Goal: Task Accomplishment & Management: Manage account settings

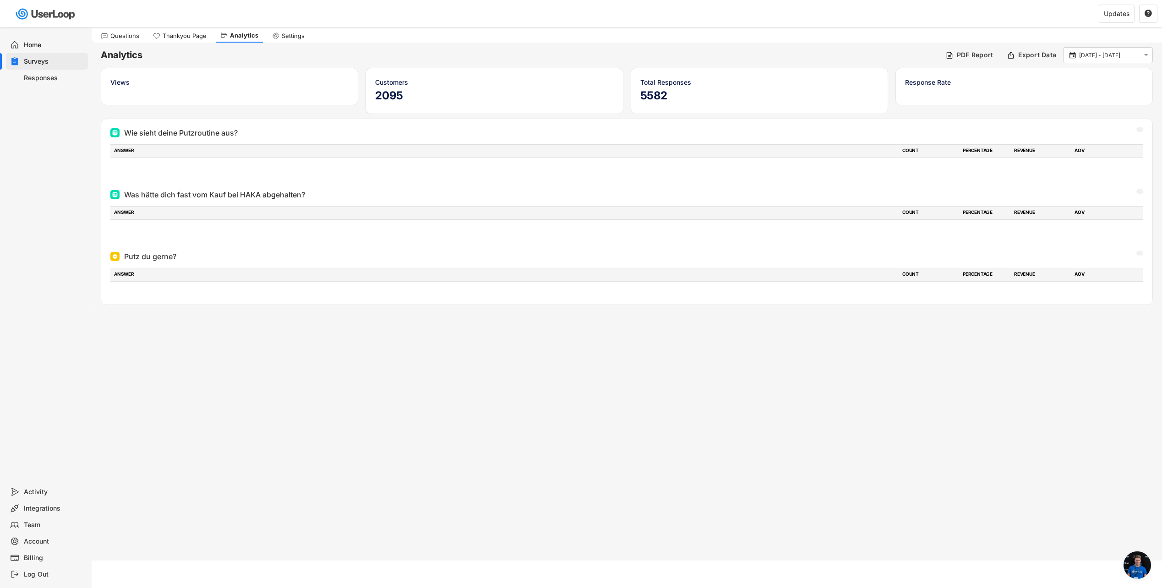
scroll to position [200, 0]
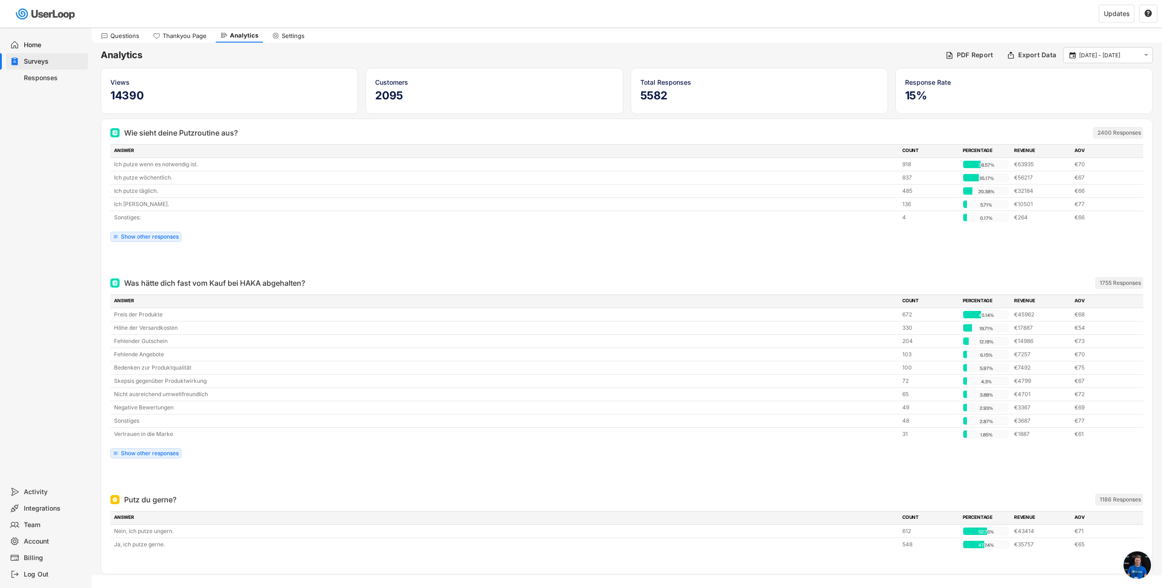
click at [1132, 557] on span "Chat öffnen" at bounding box center [1136, 564] width 27 height 27
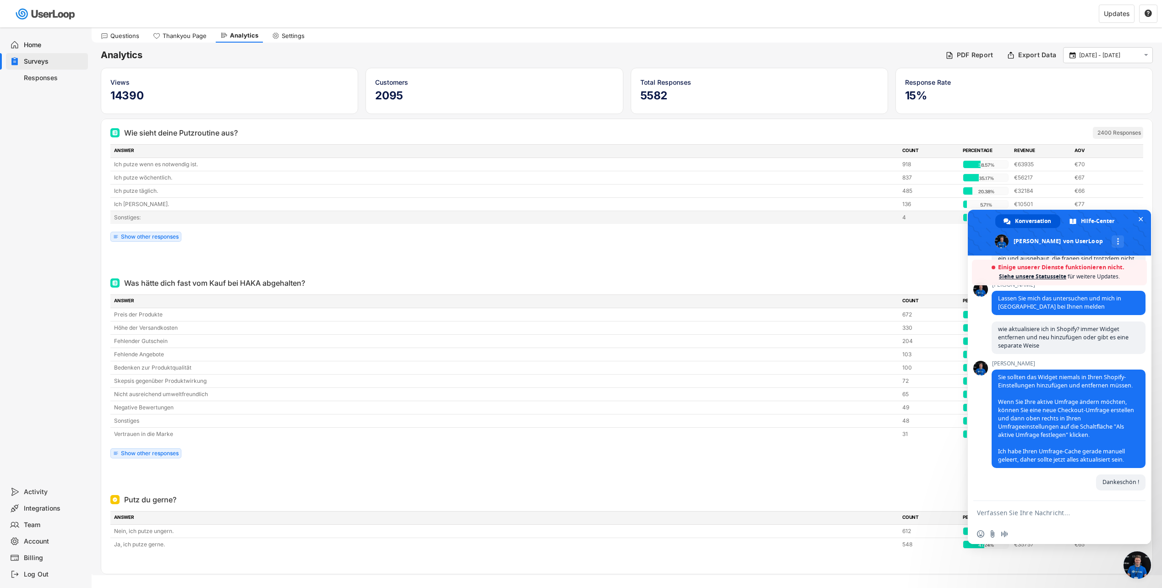
scroll to position [0, 0]
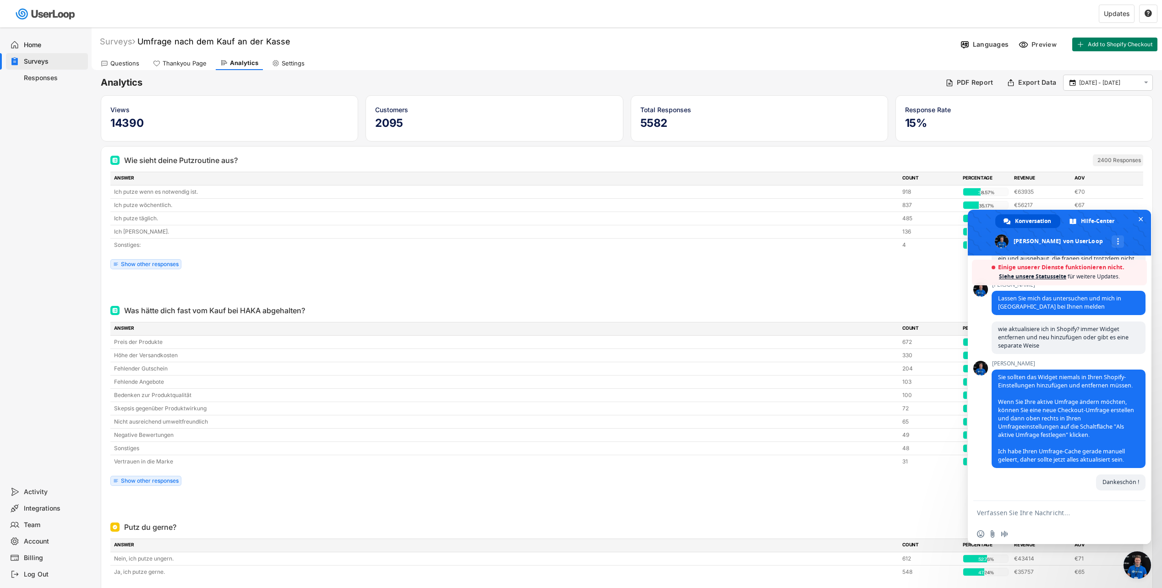
click at [118, 61] on div "Questions" at bounding box center [124, 64] width 29 height 8
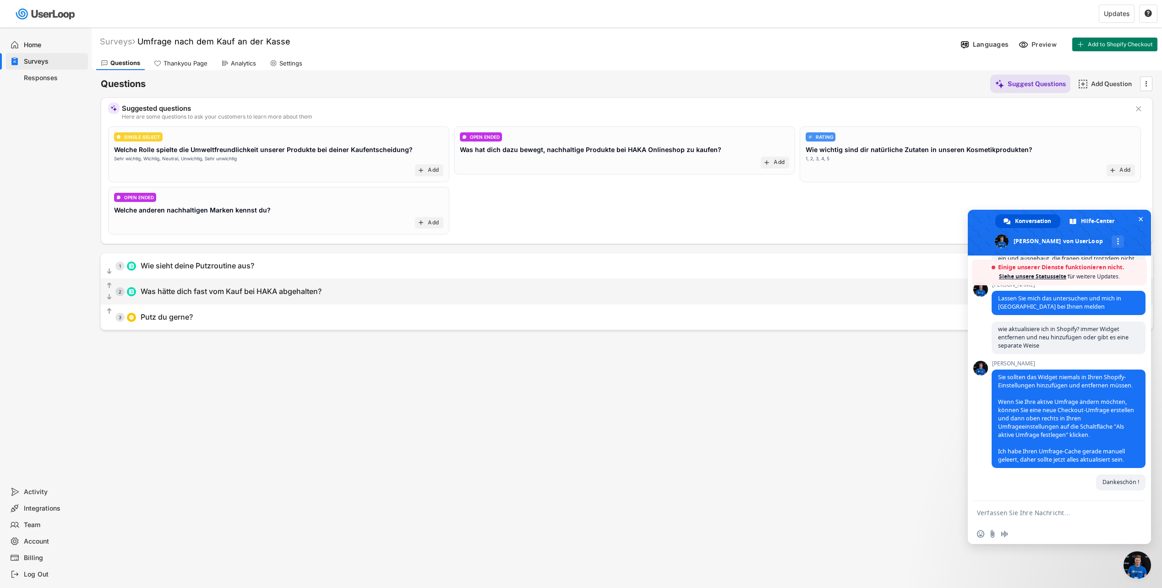
drag, startPoint x: 975, startPoint y: 219, endPoint x: 894, endPoint y: 292, distance: 108.3
click at [894, 292] on body "Mehrfachauswahl möglich. Surveys Umfrage nach dem Kauf an der Kasse Languages P…" at bounding box center [581, 294] width 1162 height 588
click at [1145, 83] on icon "" at bounding box center [1145, 84] width 9 height 14
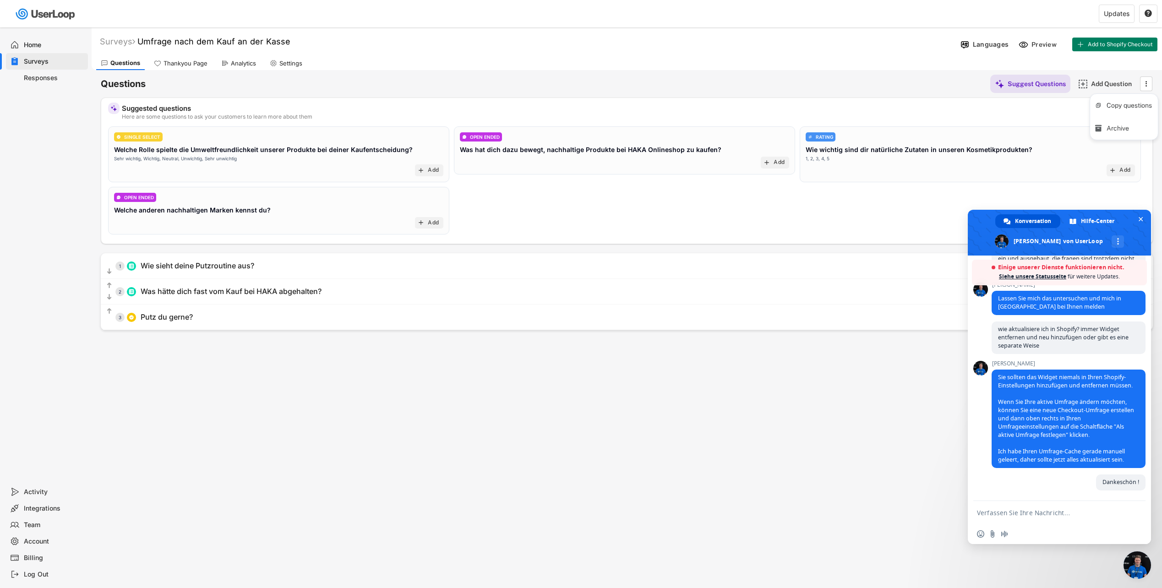
click at [933, 437] on div "Surveys Umfrage nach dem Kauf an der Kasse Languages Preview Add to Shopify Che…" at bounding box center [627, 248] width 1070 height 442
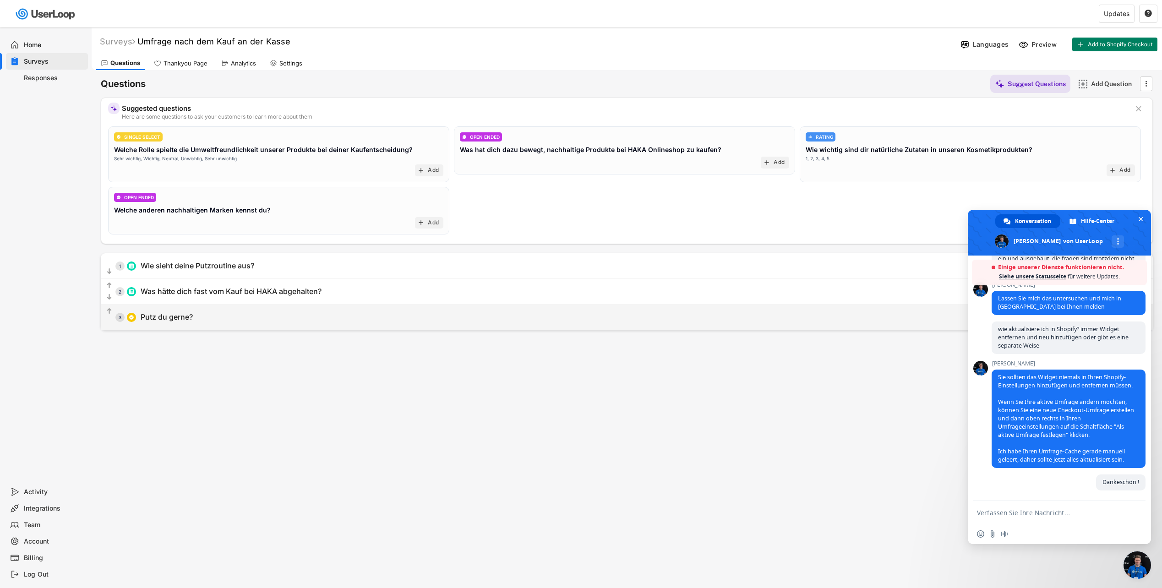
click at [889, 314] on div "  3 [PERSON_NAME] du gerne? ⁠" at bounding box center [604, 317] width 1006 height 21
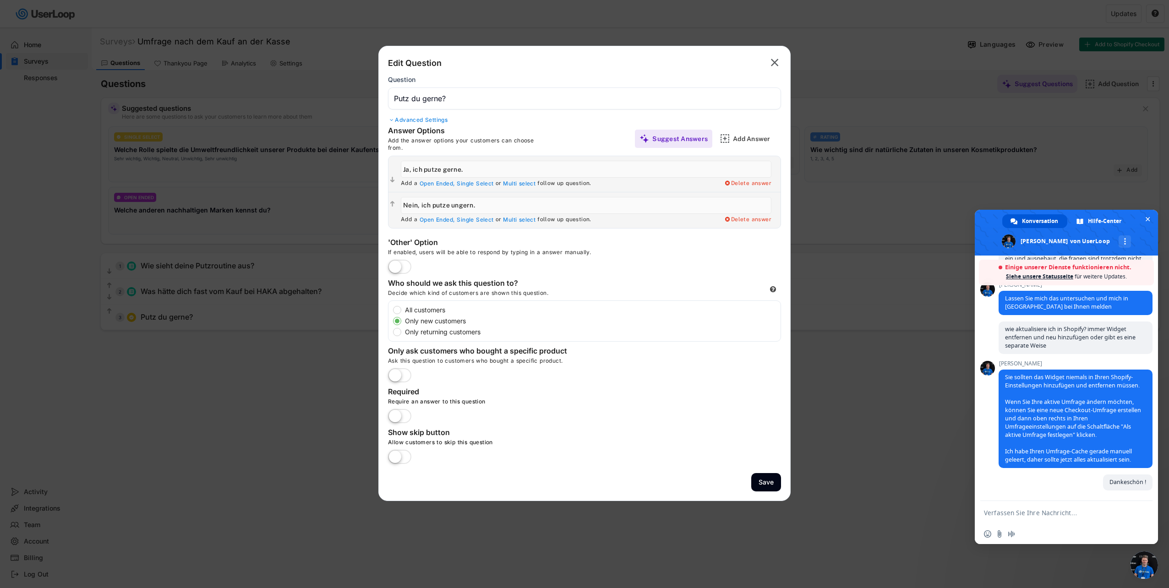
click at [776, 61] on text "" at bounding box center [775, 62] width 8 height 13
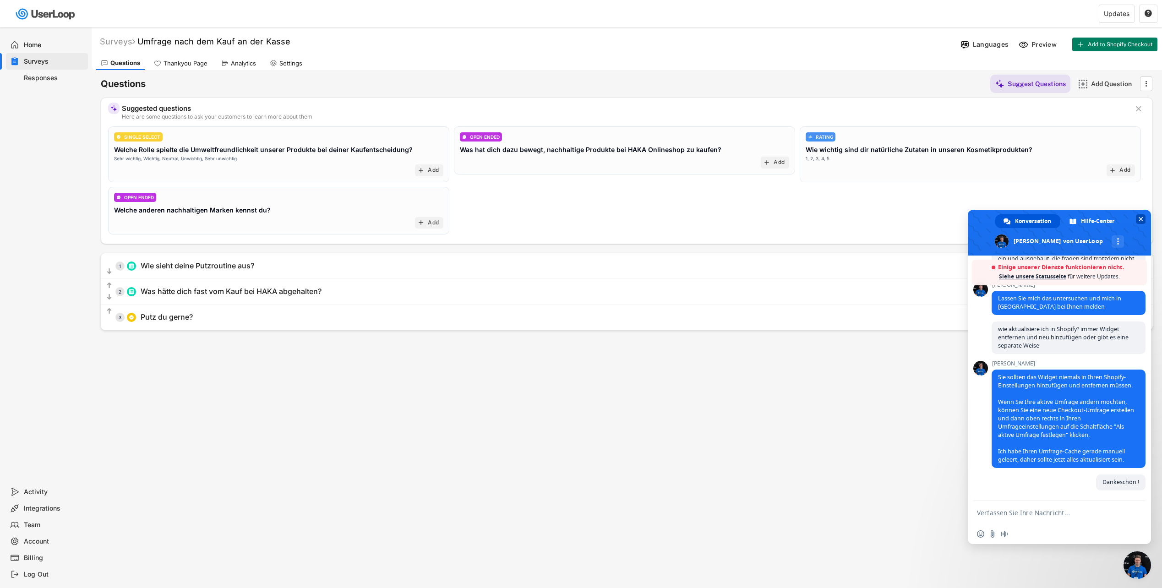
click at [1139, 218] on span "Chat schließen" at bounding box center [1141, 219] width 5 height 5
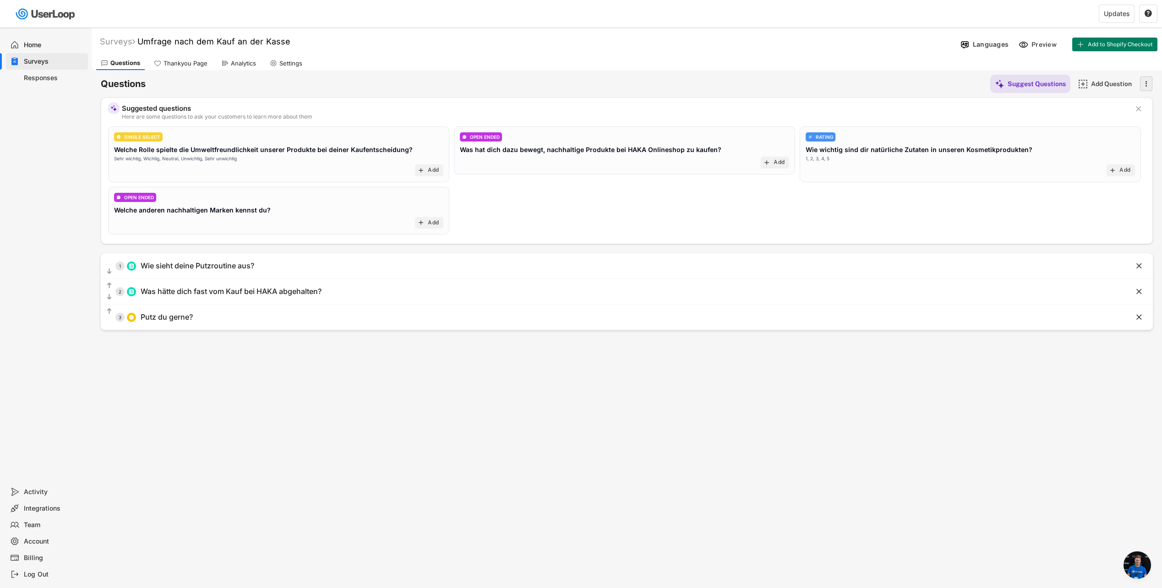
click at [1144, 85] on icon "" at bounding box center [1145, 84] width 9 height 14
click at [1129, 105] on div "Copy questions" at bounding box center [1132, 105] width 51 height 8
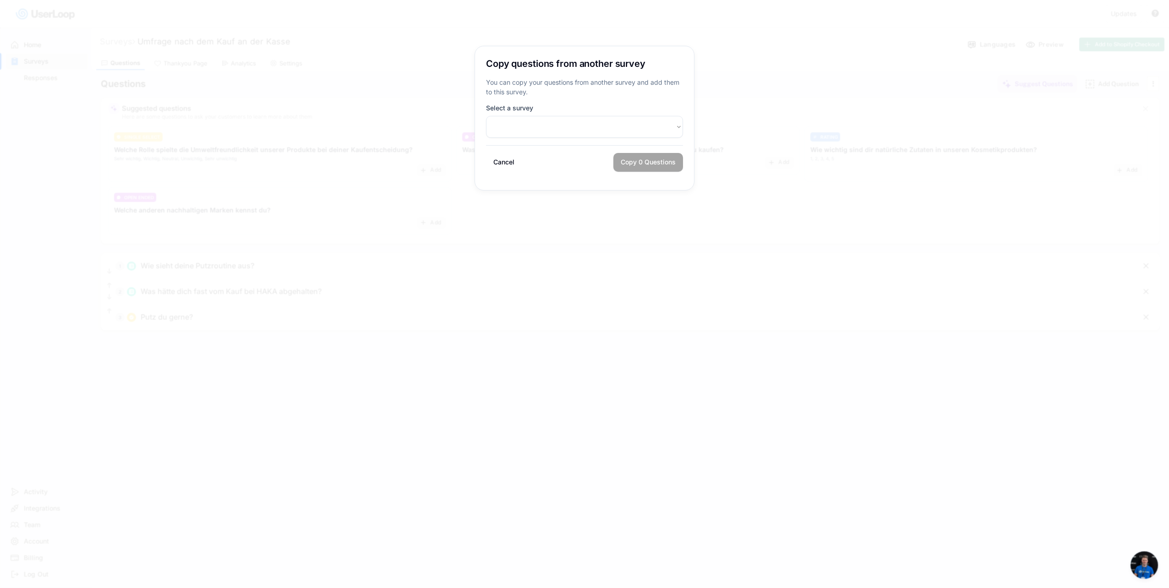
select select ""PLACEHOLDER_1427118222253""
click at [513, 163] on button "Cancel" at bounding box center [504, 162] width 36 height 19
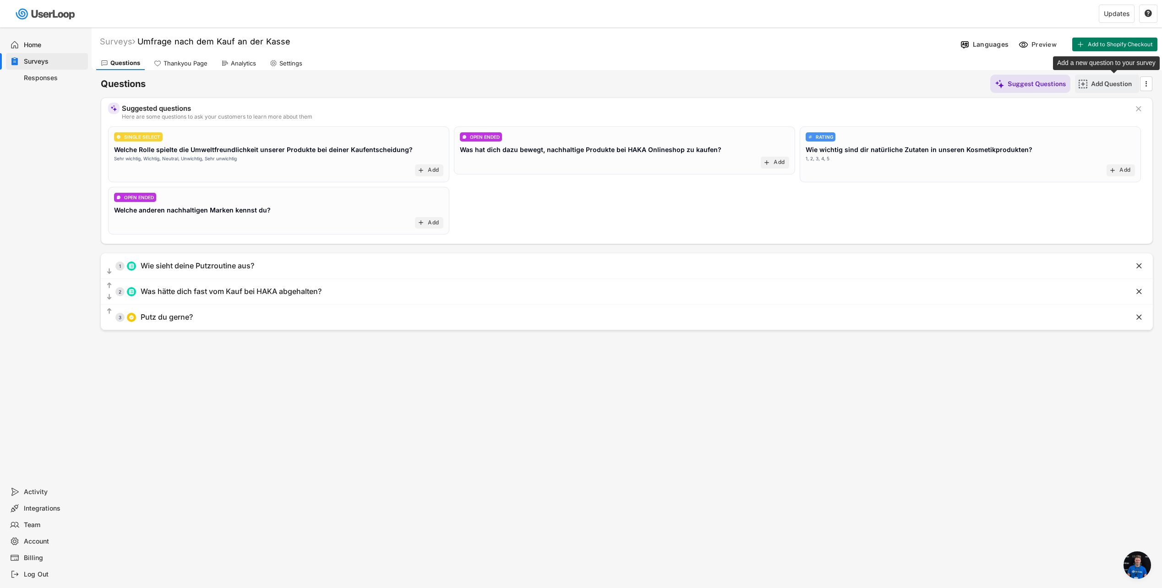
click at [1095, 82] on div "Add Question" at bounding box center [1114, 84] width 46 height 8
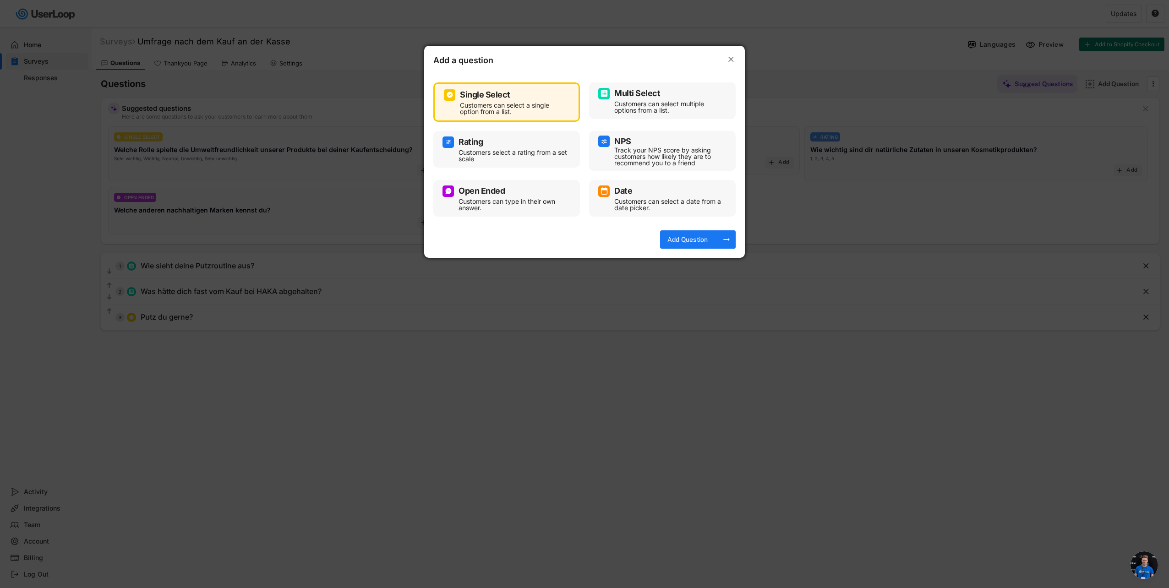
click at [731, 395] on div at bounding box center [584, 294] width 1169 height 588
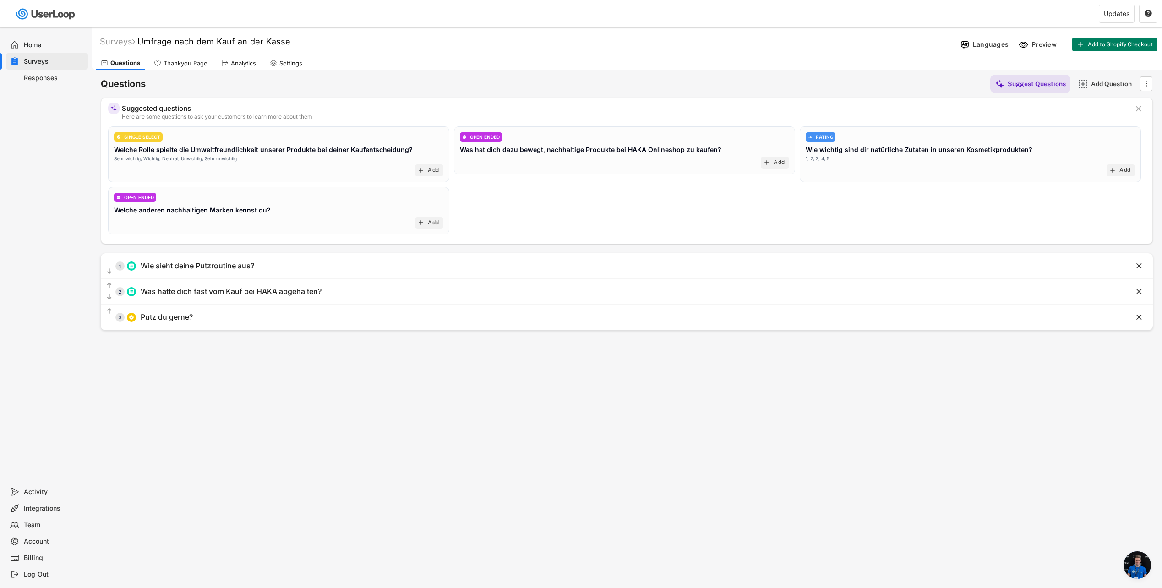
click at [34, 72] on div "Responses" at bounding box center [47, 78] width 82 height 16
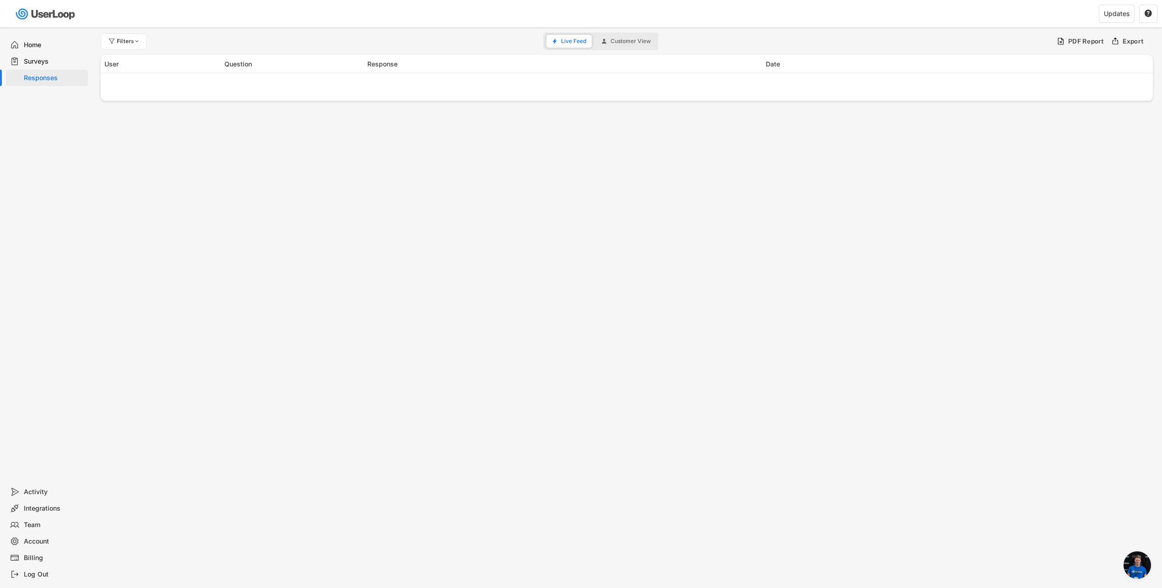
click at [32, 44] on div "Home" at bounding box center [54, 45] width 60 height 9
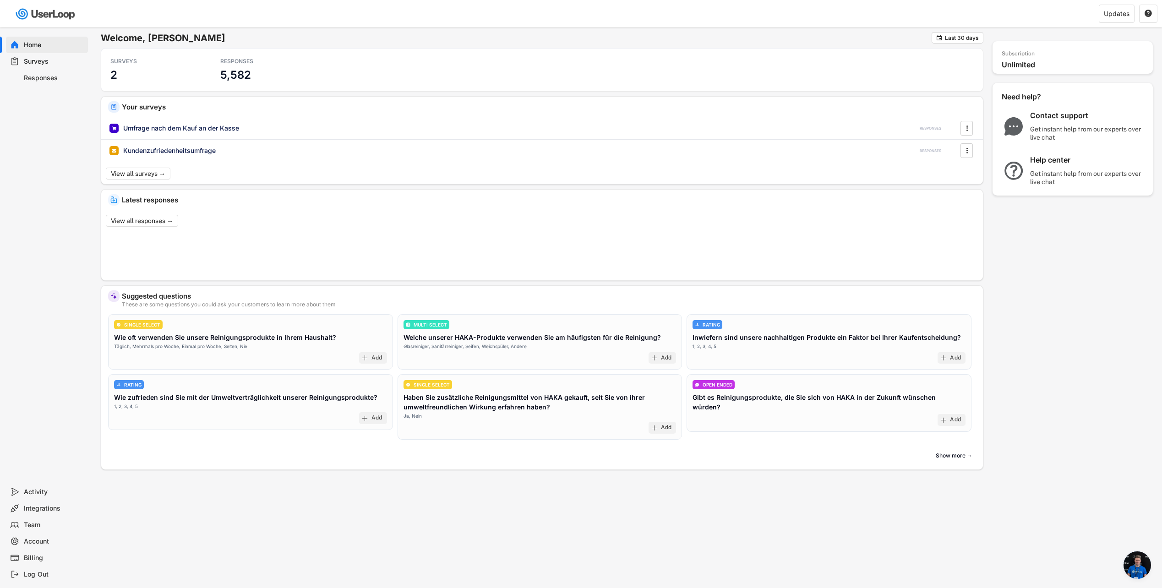
click at [32, 44] on div "Home" at bounding box center [54, 45] width 60 height 9
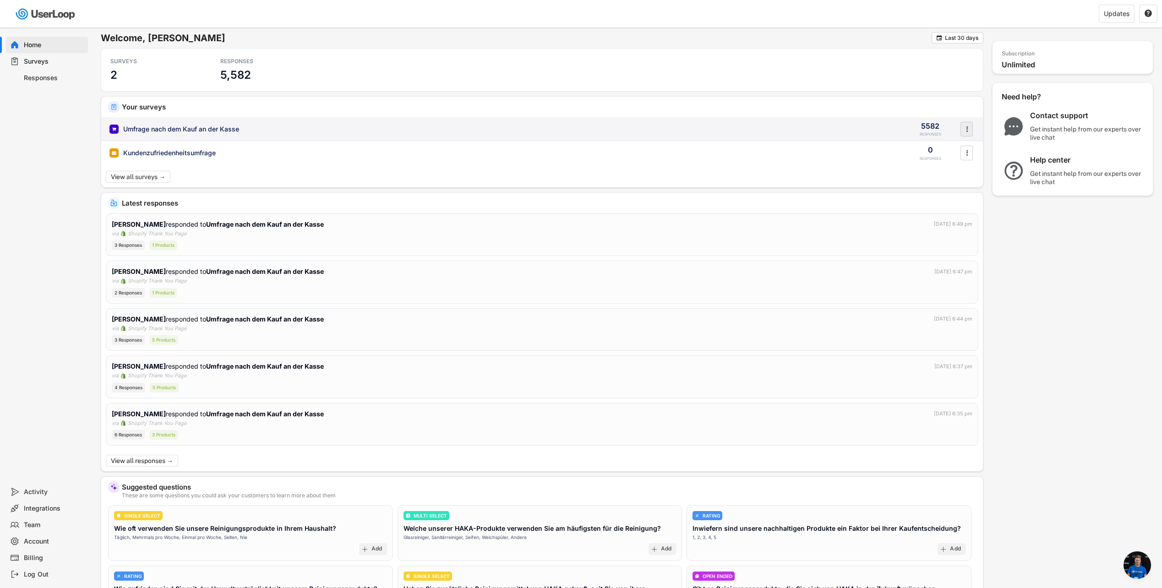
click at [970, 130] on icon "" at bounding box center [966, 129] width 9 height 14
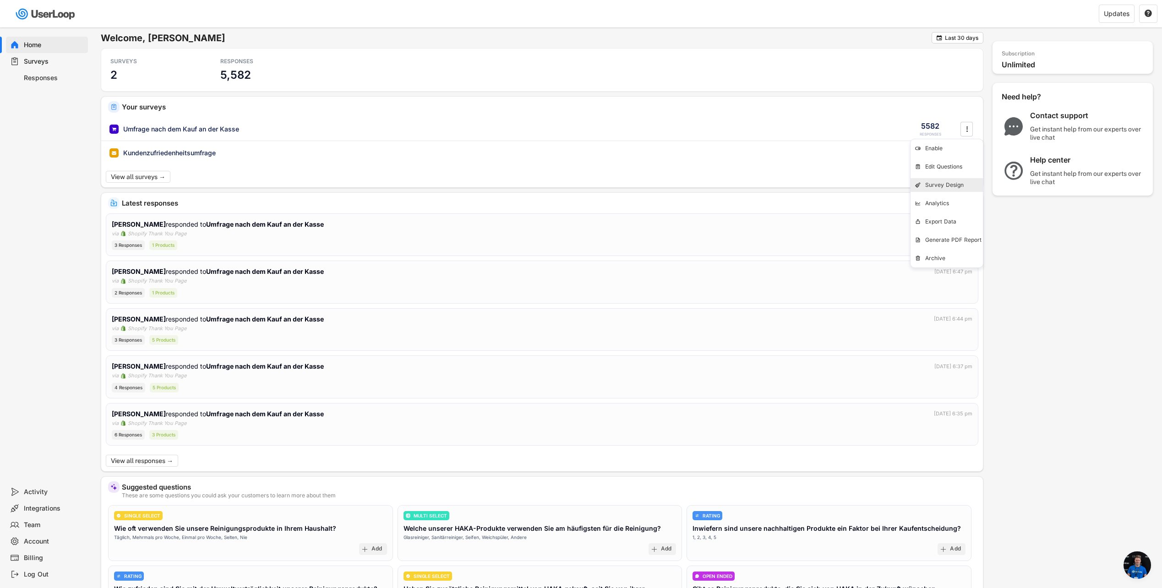
click at [935, 188] on div "Survey Design" at bounding box center [954, 184] width 58 height 7
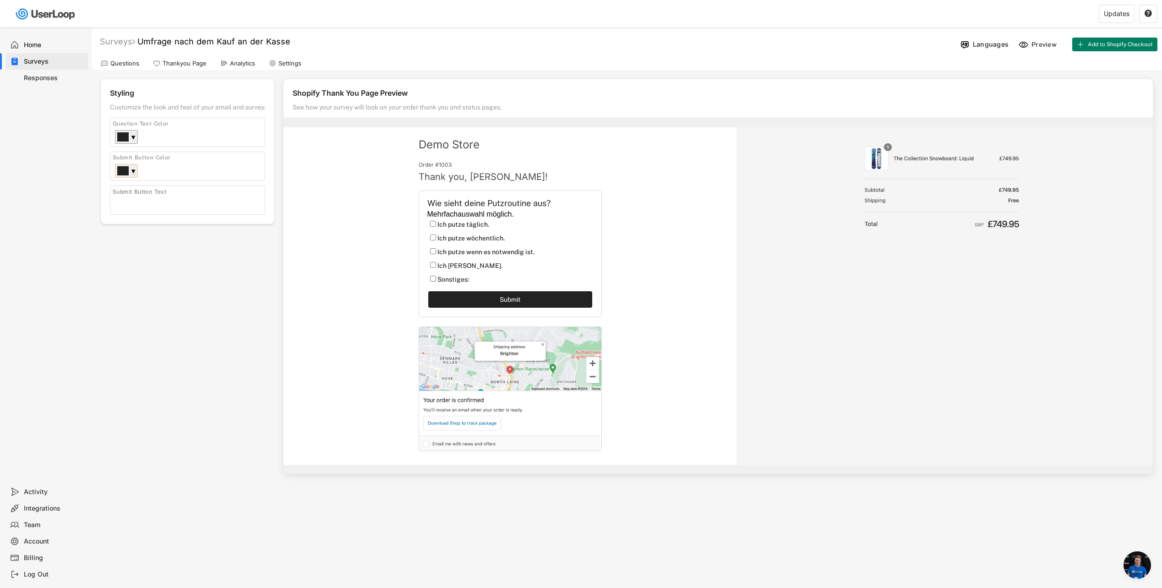
click at [135, 172] on div "▼" at bounding box center [133, 171] width 5 height 9
drag, startPoint x: 160, startPoint y: 253, endPoint x: 128, endPoint y: 255, distance: 32.1
click at [128, 255] on input "#222222" at bounding box center [159, 254] width 79 height 11
click at [157, 259] on input "#222222" at bounding box center [159, 254] width 79 height 11
type input "#"
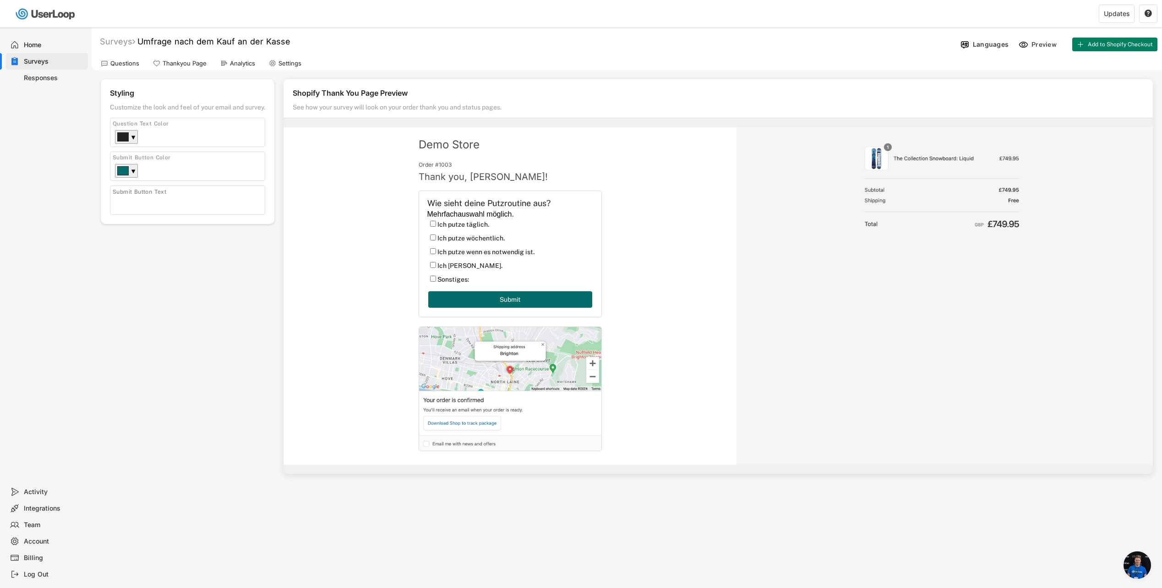
click at [169, 200] on input "input" at bounding box center [190, 203] width 150 height 14
type input "Absenden"
click at [202, 260] on div "Styling Customize the look and feel of your email and survey. Logo Click to upl…" at bounding box center [188, 170] width 174 height 183
click at [298, 60] on div "Settings" at bounding box center [289, 64] width 23 height 8
select select ""weekly""
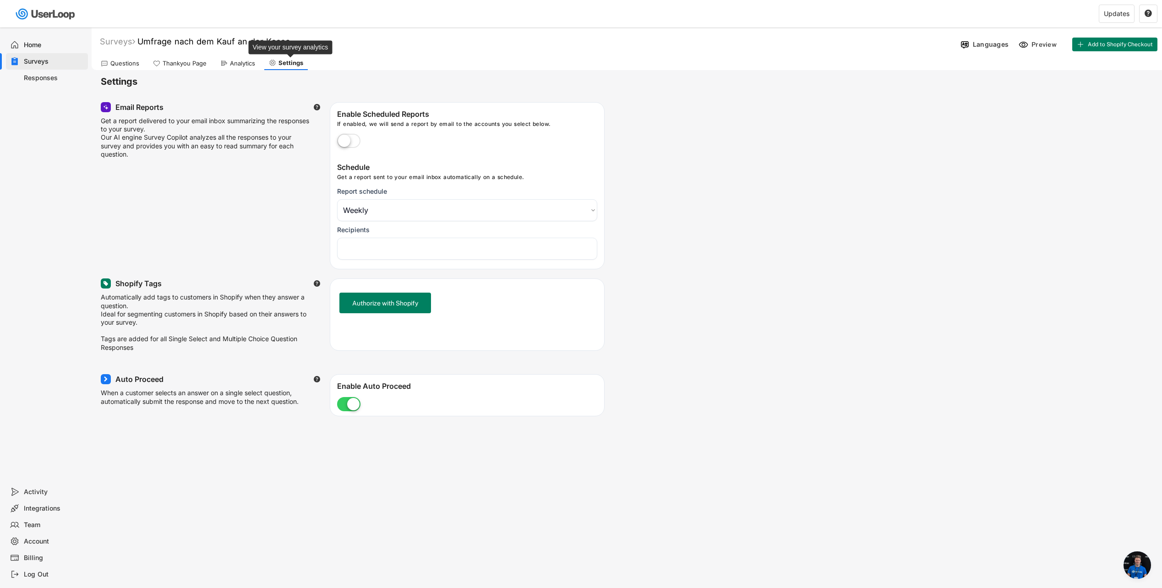
select select "1348695171700984260__LOOKUP__1751550862326x251920258823351550"
click at [222, 68] on div "Analytics" at bounding box center [238, 63] width 44 height 14
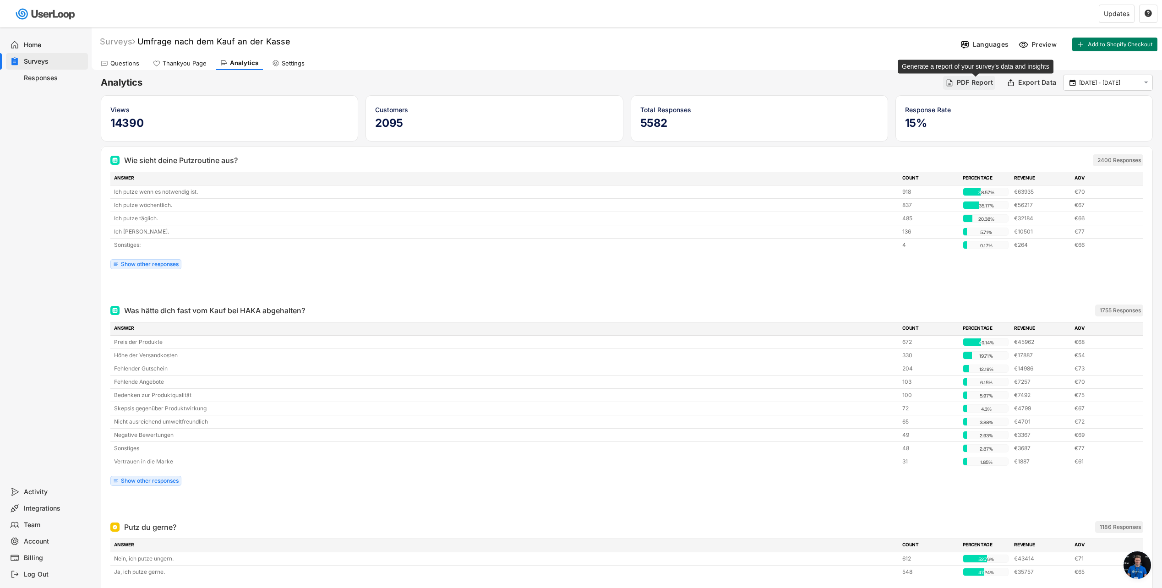
click at [987, 80] on div "PDF Report" at bounding box center [975, 82] width 37 height 8
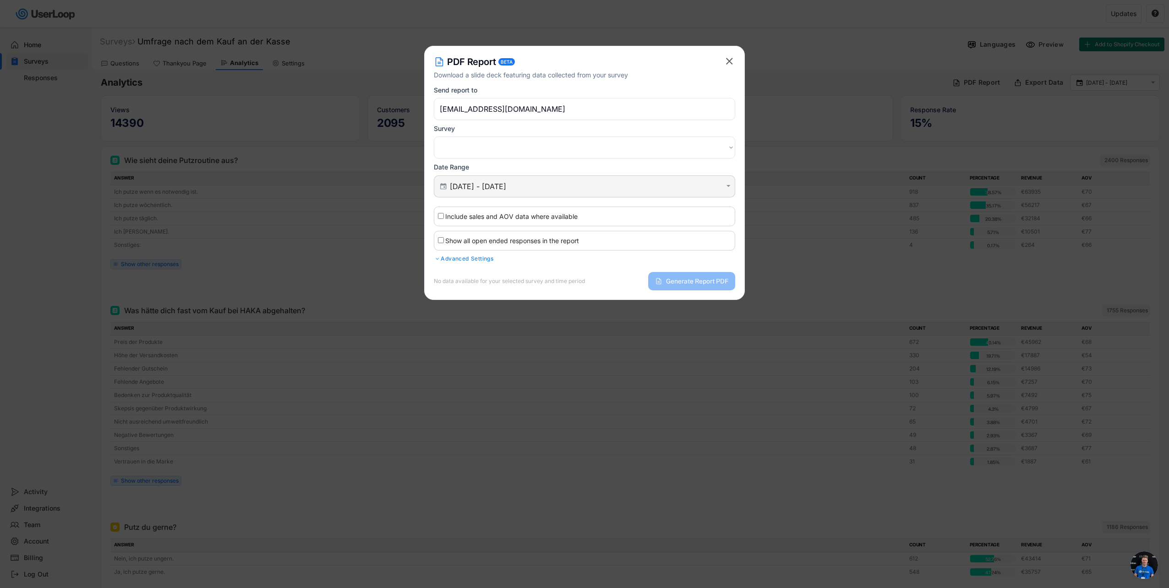
select select ""1348695171700984260__LOOKUP__1751550895087x201513134813868350""
click at [731, 65] on text "" at bounding box center [729, 60] width 7 height 11
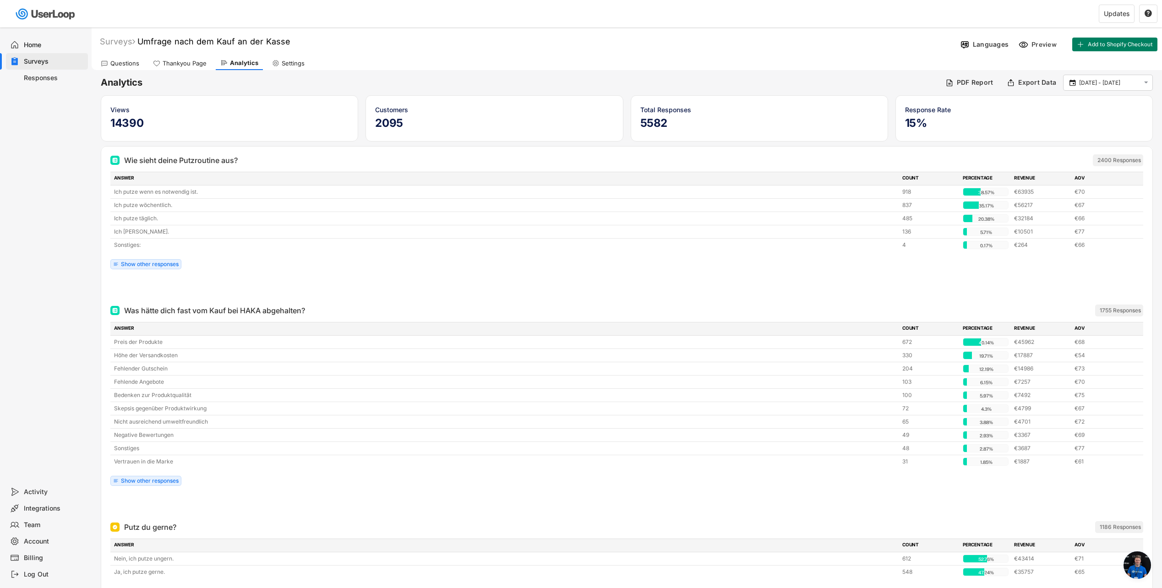
click at [176, 65] on div "Thankyou Page" at bounding box center [185, 64] width 44 height 8
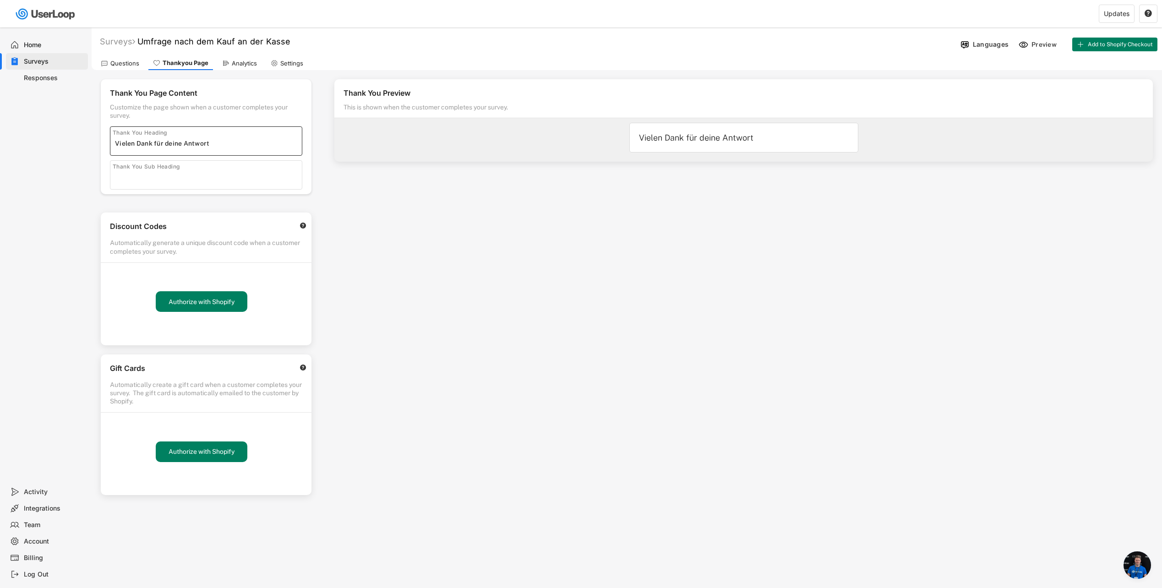
drag, startPoint x: 207, startPoint y: 144, endPoint x: 192, endPoint y: 142, distance: 14.3
click at [192, 142] on input "input" at bounding box center [208, 143] width 187 height 14
type input "Vielen Dank für deine Teilnahme"
click at [190, 175] on input "input" at bounding box center [208, 177] width 187 height 14
type input "Dankeschön"
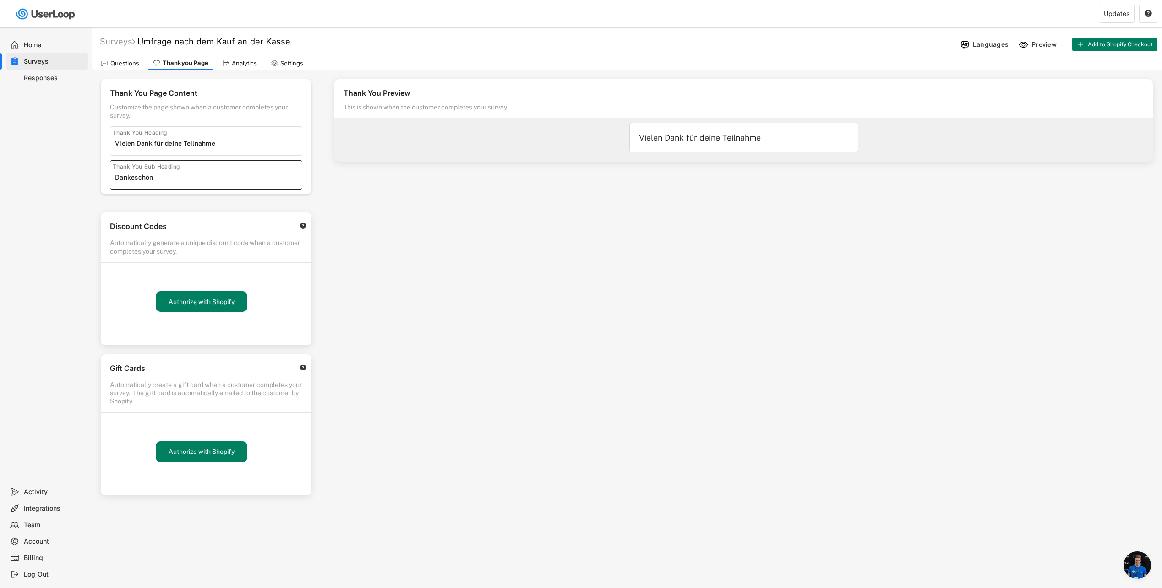
click at [350, 190] on div "Thank You Preview This is shown when the customer completes your survey. Vielen…" at bounding box center [743, 261] width 837 height 383
drag, startPoint x: 156, startPoint y: 180, endPoint x: 115, endPoint y: 178, distance: 41.3
click at [115, 178] on div "Thank You Sub Heading" at bounding box center [206, 174] width 192 height 29
click at [425, 249] on div "Thank You Preview This is shown when the customer completes your survey. Vielen…" at bounding box center [743, 261] width 837 height 383
click at [45, 78] on div "Responses" at bounding box center [54, 78] width 60 height 9
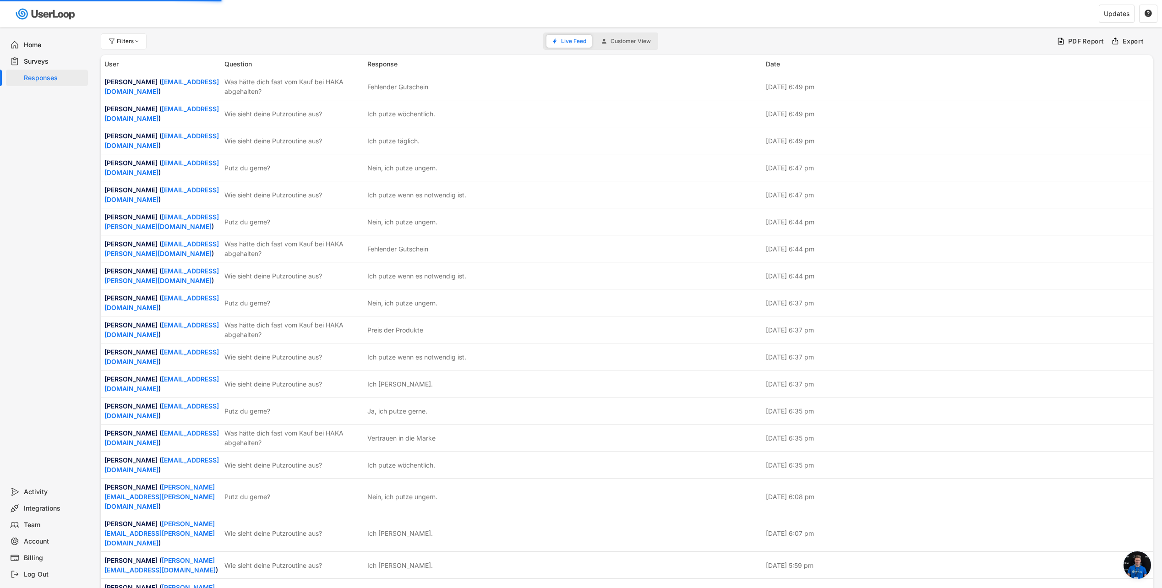
click at [46, 65] on div "Surveys" at bounding box center [54, 61] width 60 height 9
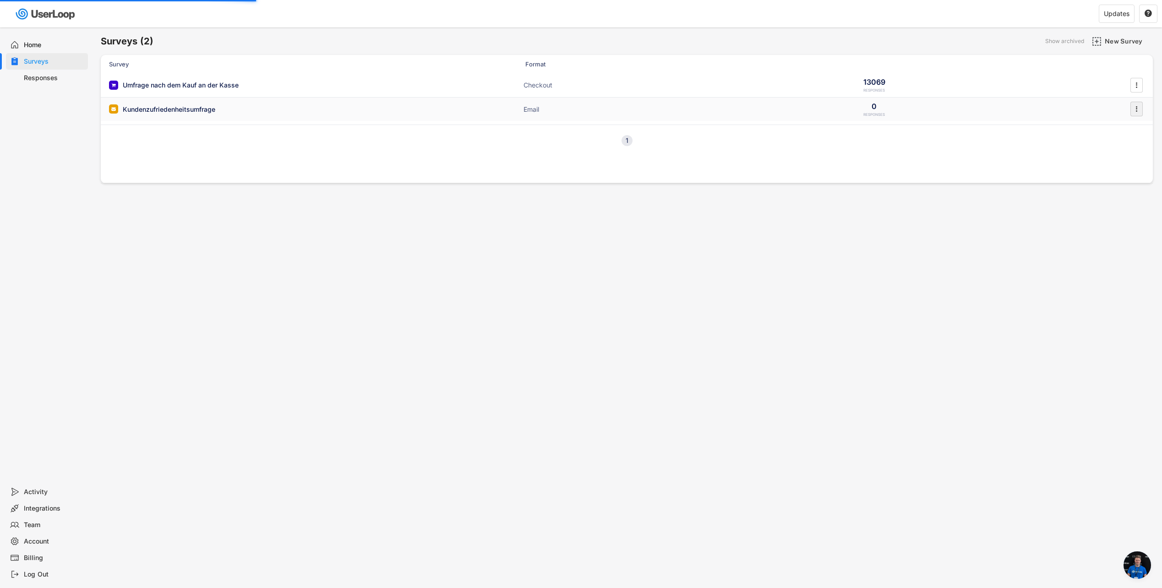
click at [1135, 108] on icon "" at bounding box center [1136, 109] width 9 height 14
click at [1101, 42] on img at bounding box center [1097, 42] width 10 height 10
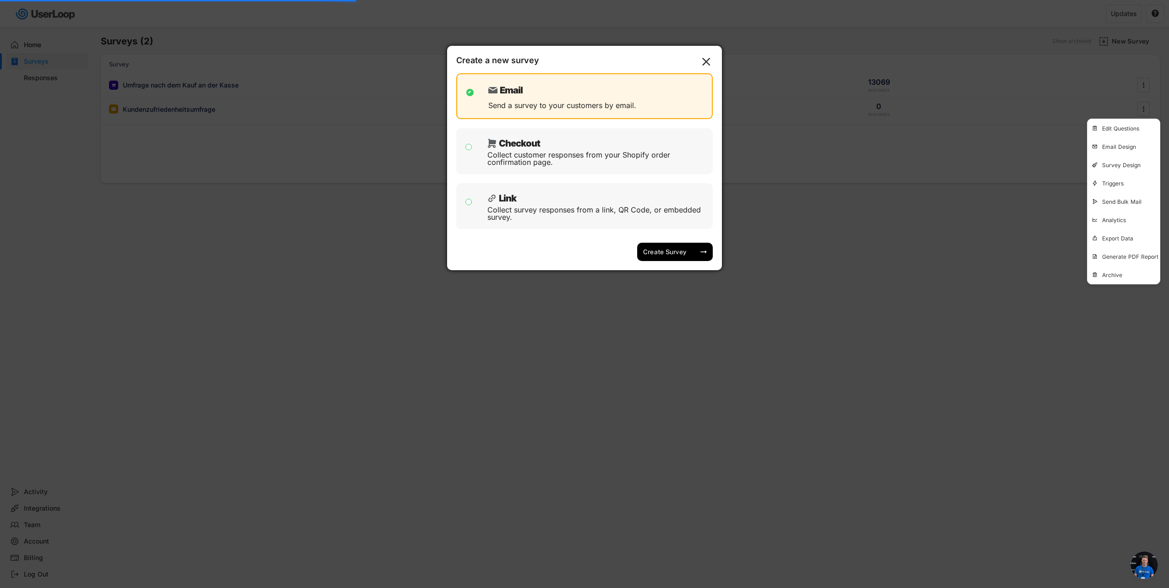
click at [534, 148] on div "Checkout" at bounding box center [519, 143] width 41 height 9
checkbox input "false"
checkbox input "true"
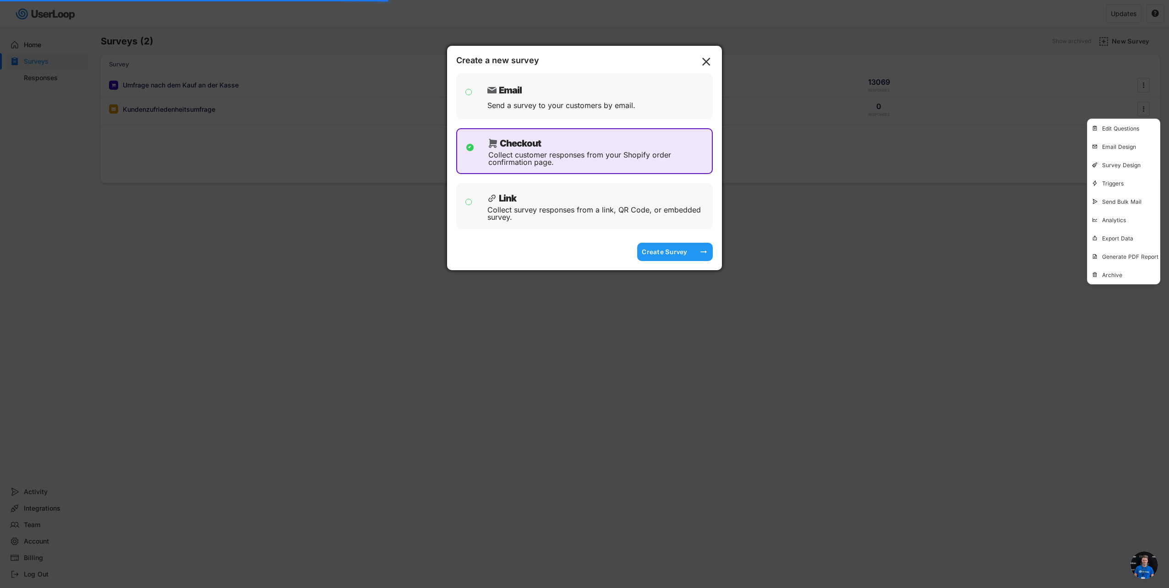
click at [660, 248] on div "Create Survey" at bounding box center [665, 252] width 46 height 8
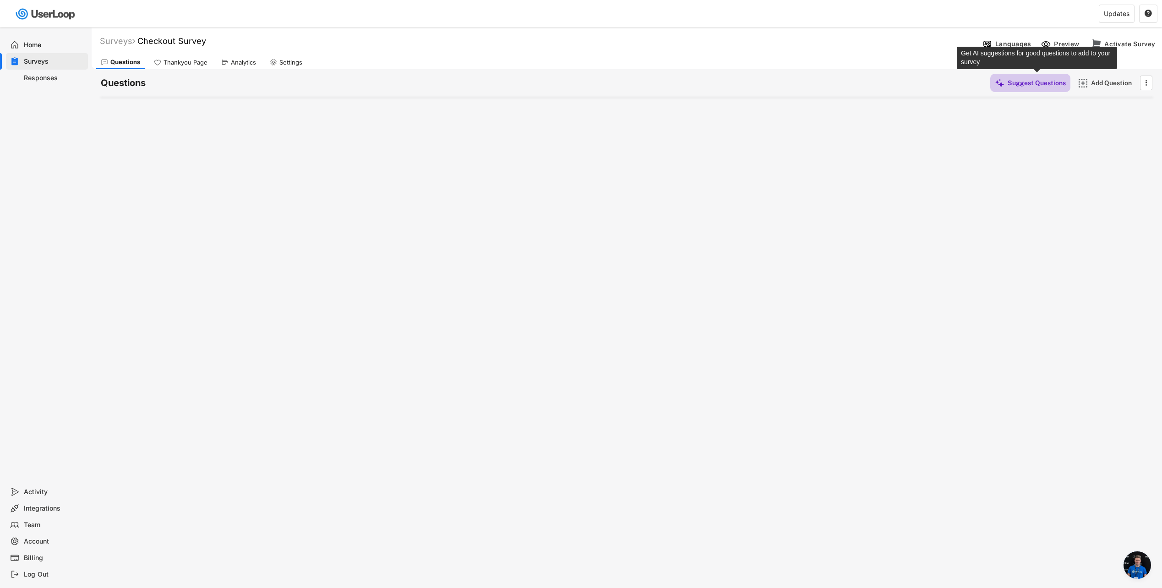
click at [1037, 82] on div "Suggest Questions" at bounding box center [1037, 83] width 58 height 8
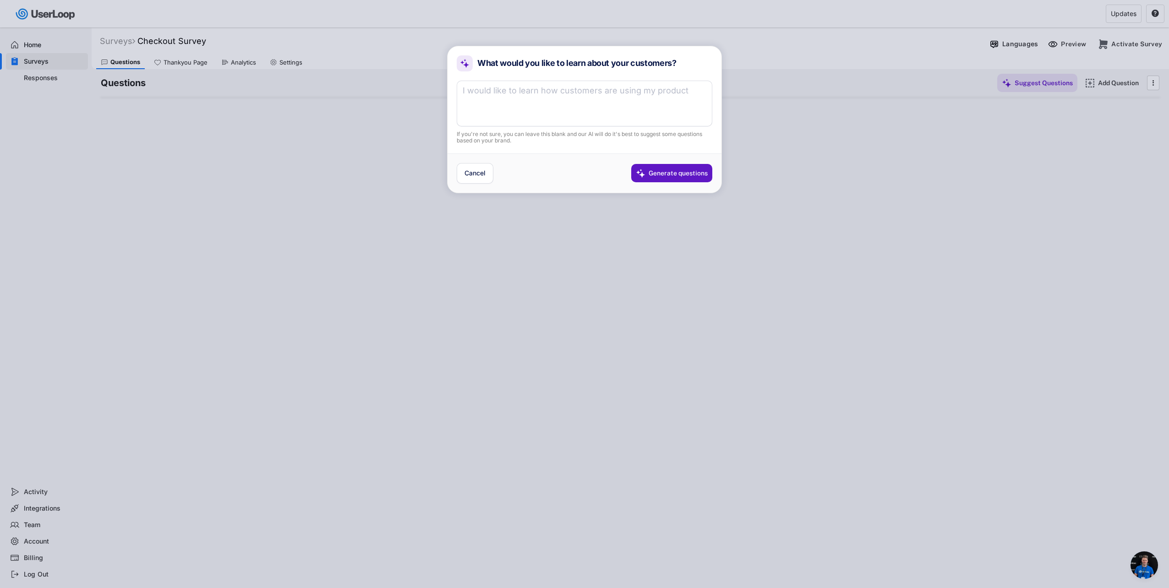
click at [1111, 83] on div at bounding box center [584, 294] width 1169 height 588
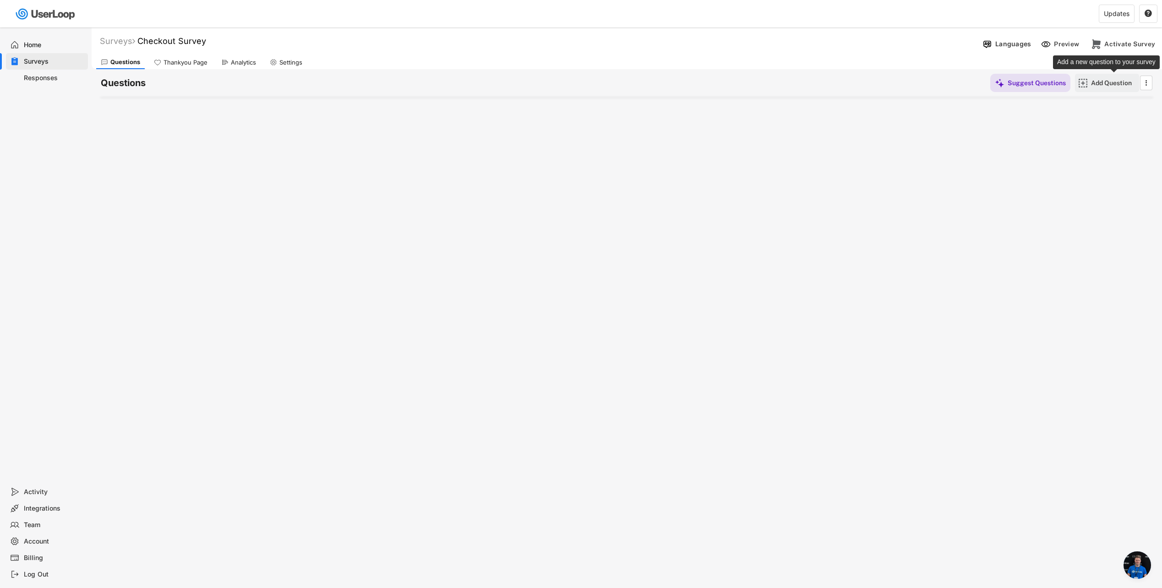
click at [1108, 83] on div "Add Question" at bounding box center [1114, 83] width 46 height 8
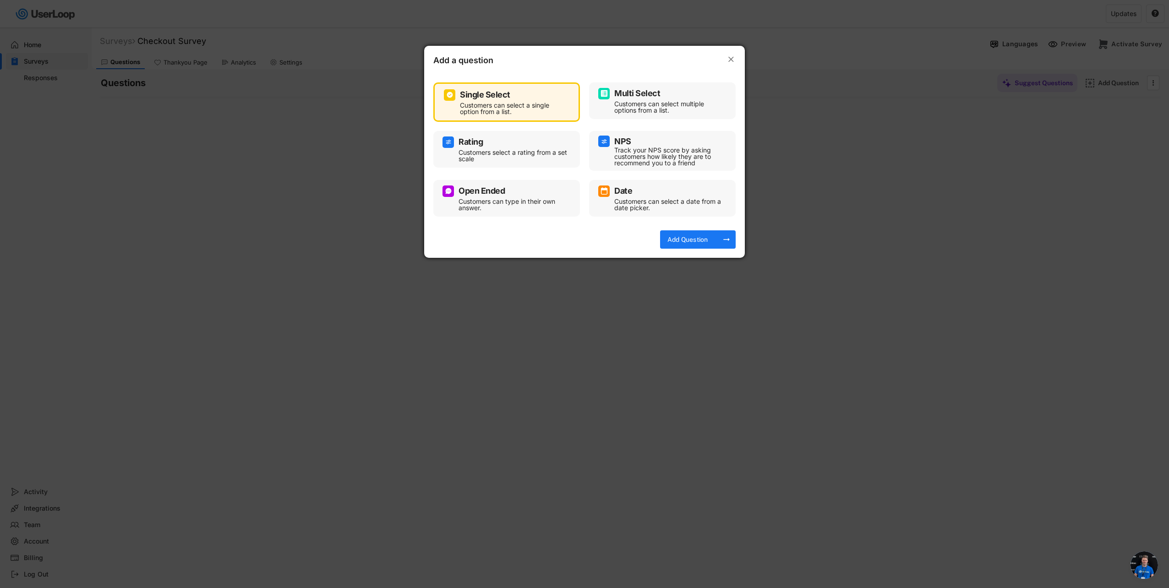
click at [649, 97] on div "Multi Select" at bounding box center [637, 93] width 46 height 8
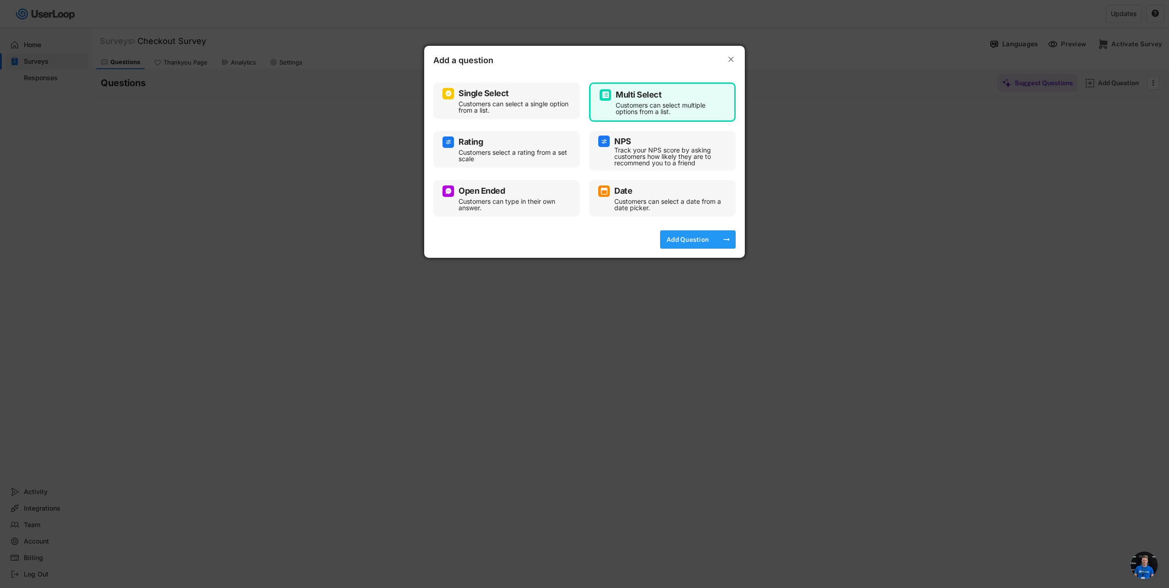
click at [672, 241] on div "Add Question" at bounding box center [688, 239] width 46 height 8
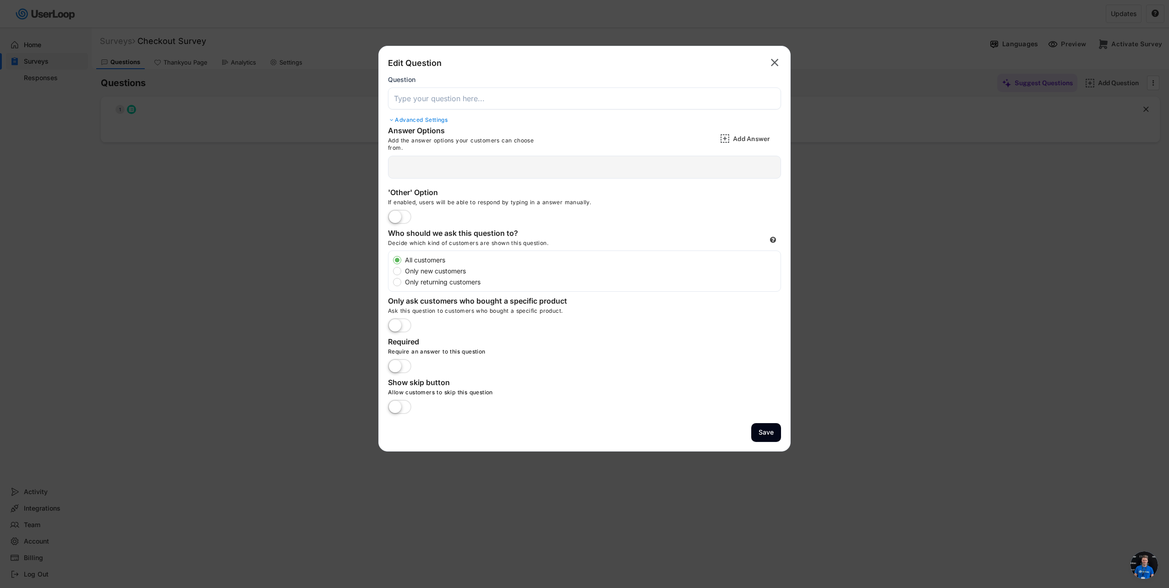
click at [444, 93] on input "input" at bounding box center [584, 98] width 393 height 22
click at [474, 103] on input "input" at bounding box center [584, 98] width 393 height 22
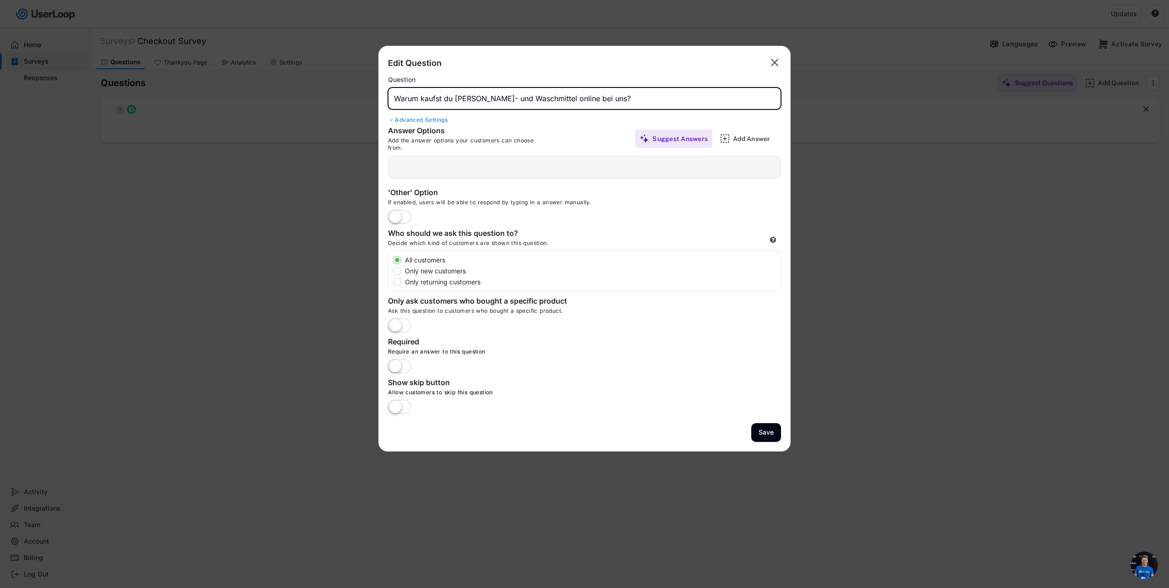
type input "Warum kaufst du [PERSON_NAME]- und Waschmittel online bei uns?"
click at [420, 167] on div at bounding box center [584, 167] width 393 height 23
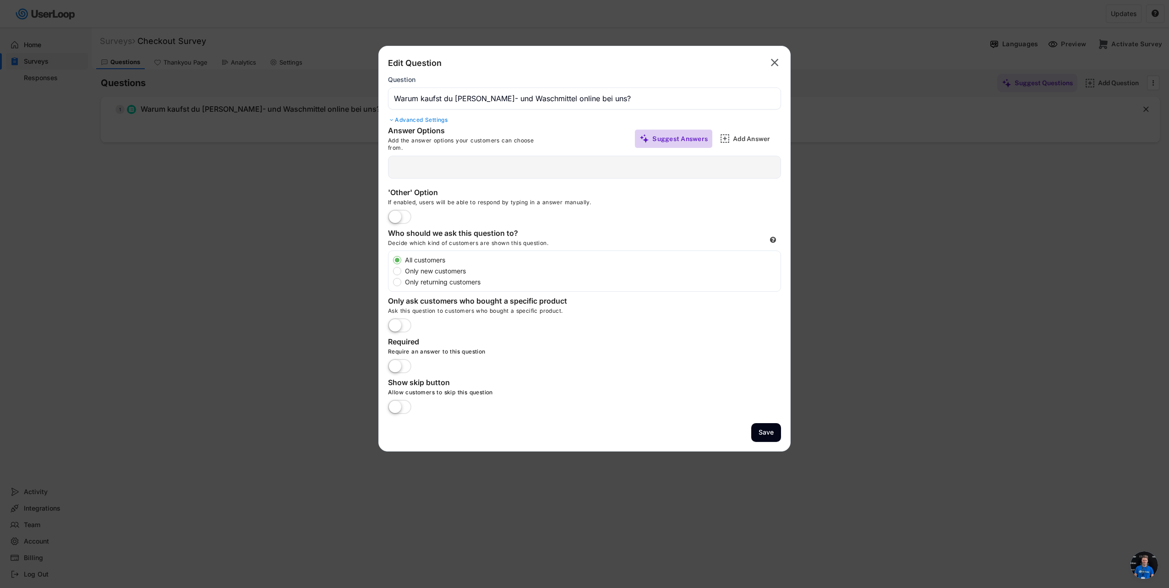
click at [672, 139] on div "Suggest Answers" at bounding box center [679, 139] width 55 height 8
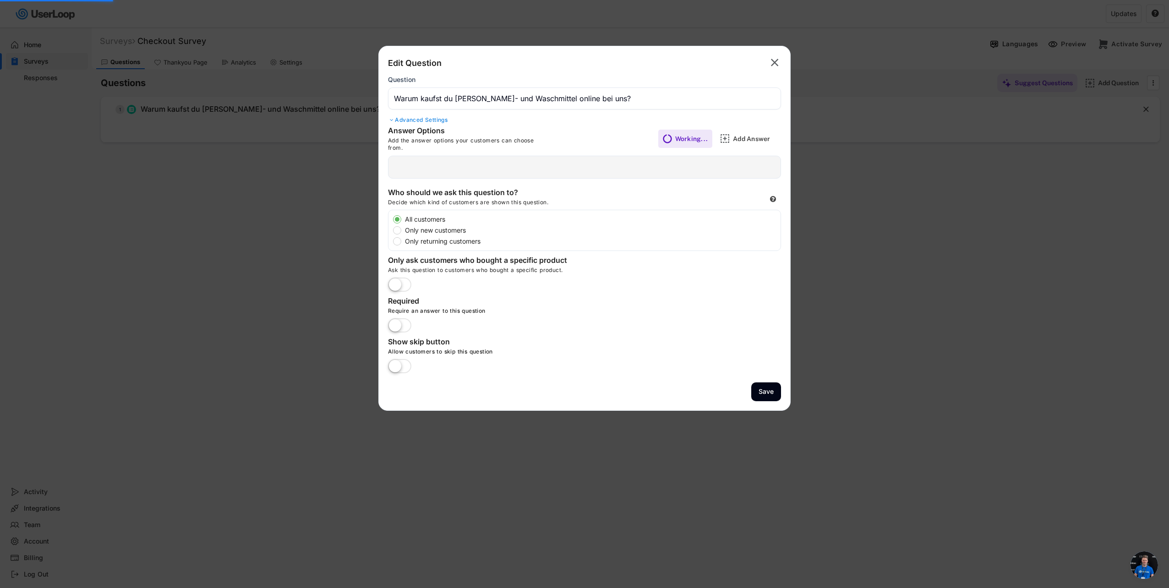
click at [435, 229] on label "Only new customers" at bounding box center [591, 230] width 378 height 6
click at [392, 222] on input "Only new customers" at bounding box center [389, 219] width 6 height 6
radio input "true"
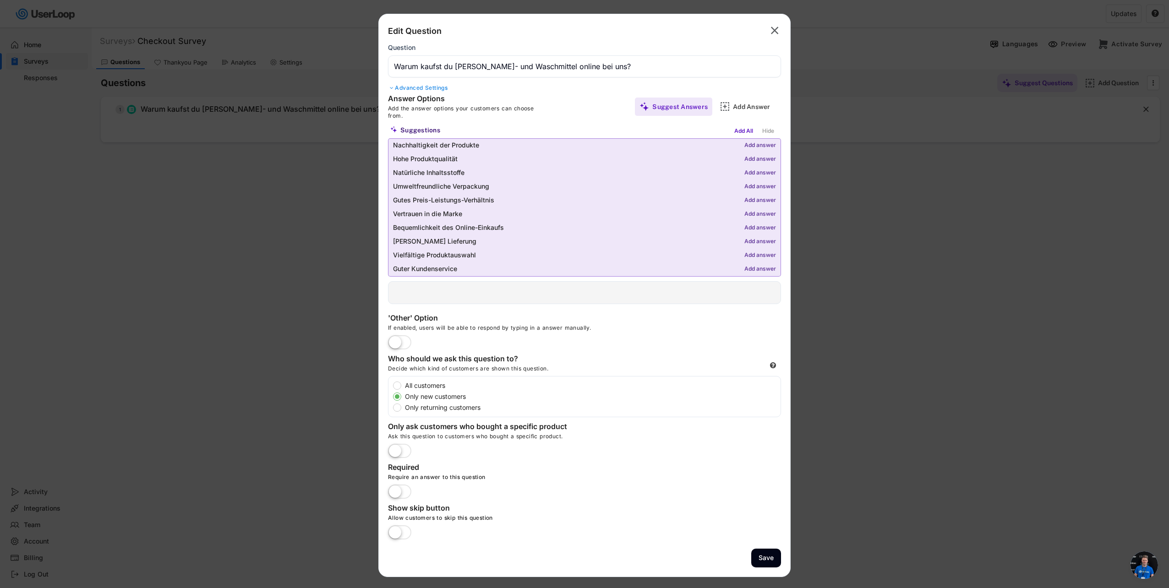
click at [757, 144] on div "Add answer" at bounding box center [760, 145] width 32 height 6
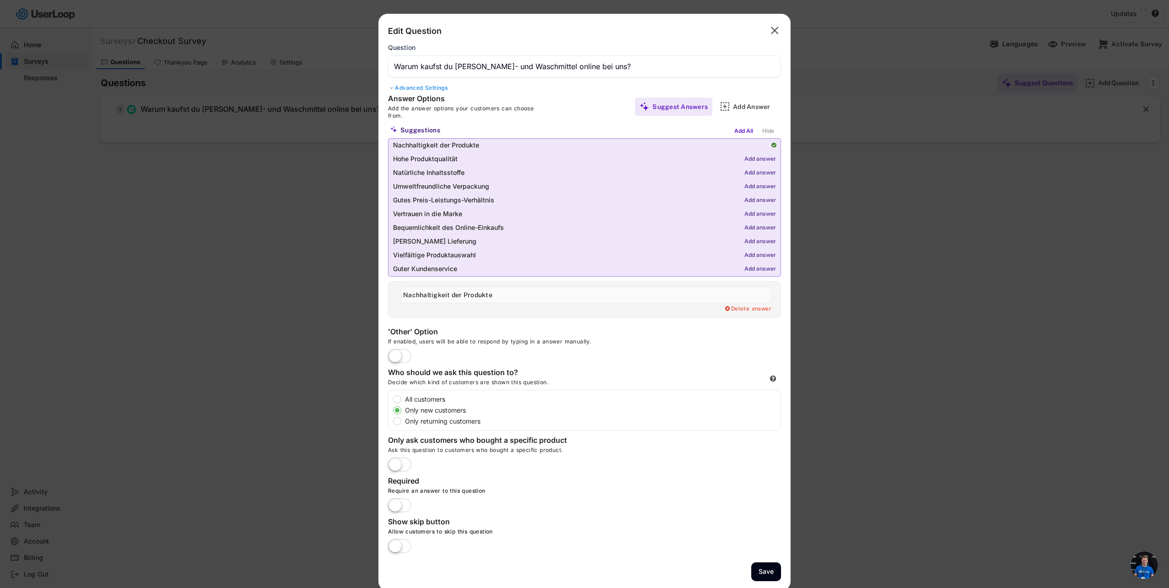
click at [755, 158] on div "Add answer" at bounding box center [760, 159] width 32 height 6
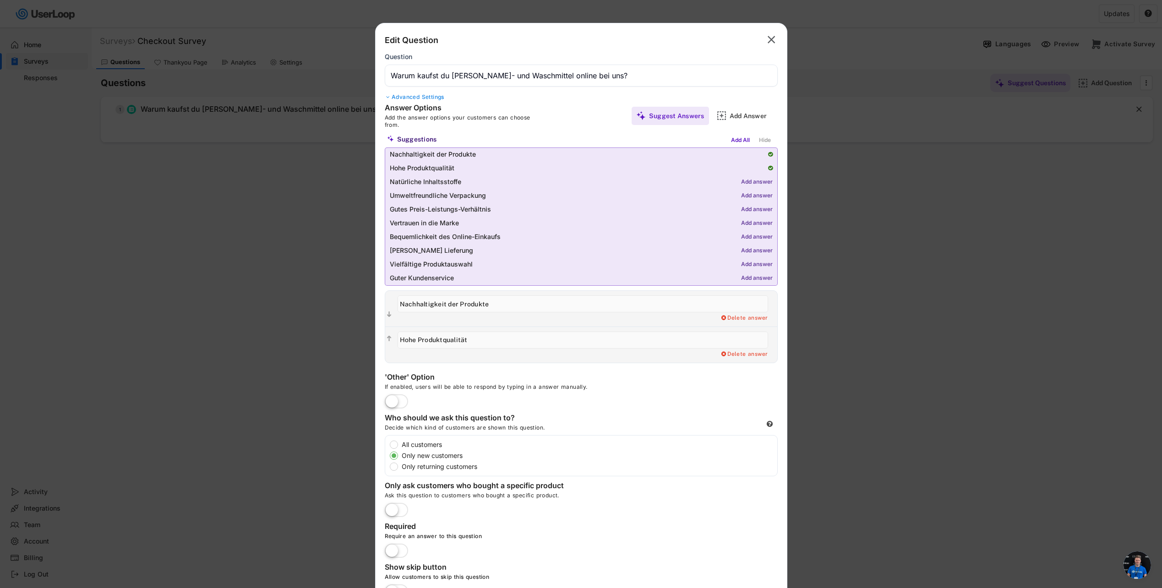
click at [752, 208] on div "Add answer" at bounding box center [757, 210] width 32 height 6
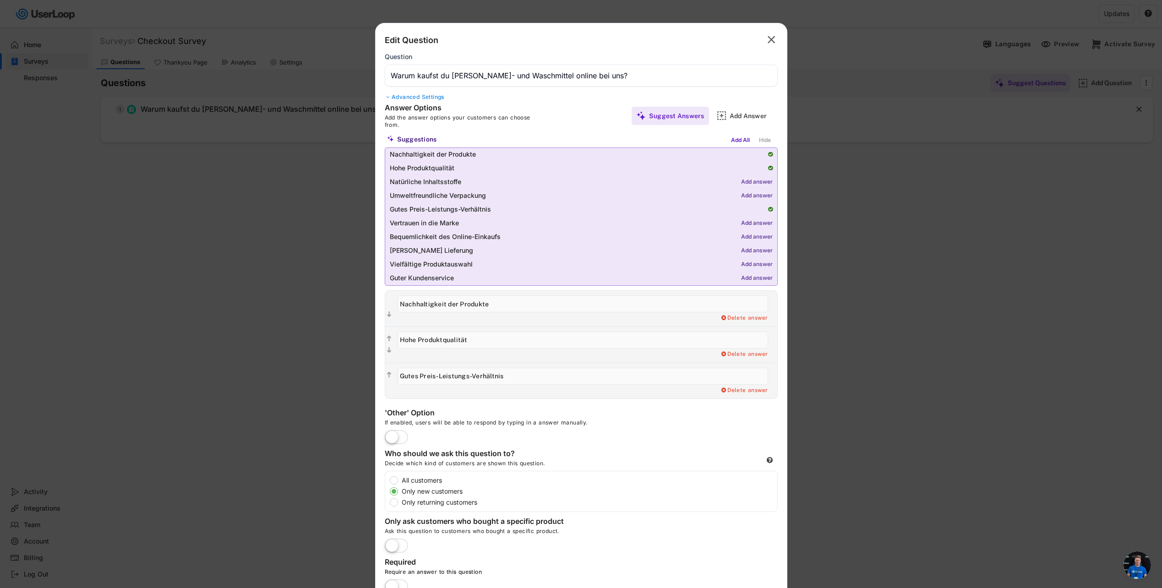
click at [755, 221] on div "Add answer" at bounding box center [757, 223] width 32 height 6
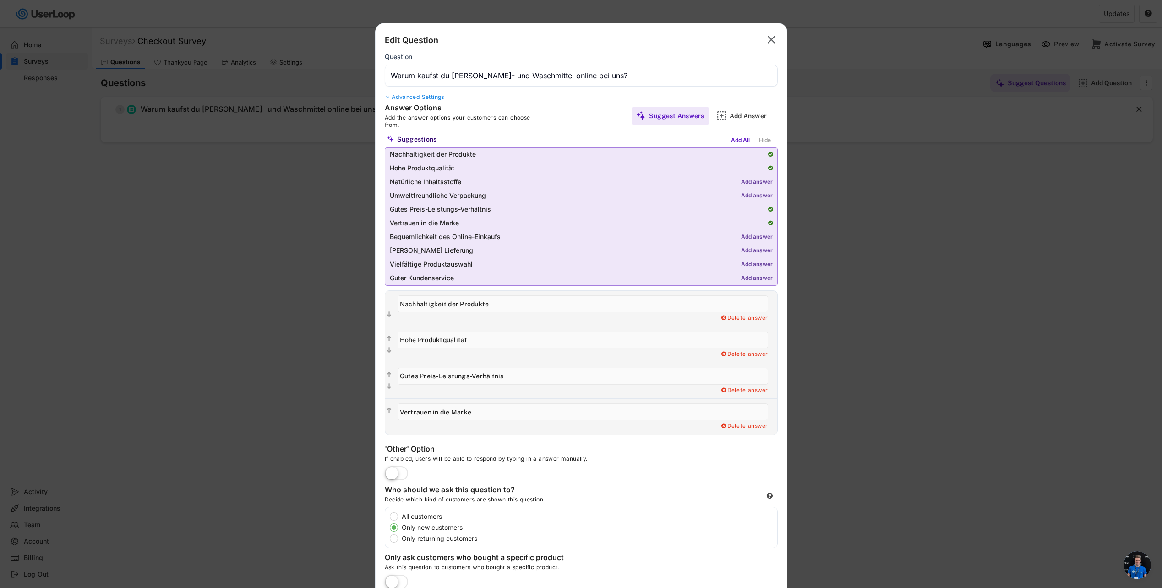
click at [759, 234] on div "Add answer" at bounding box center [757, 237] width 32 height 6
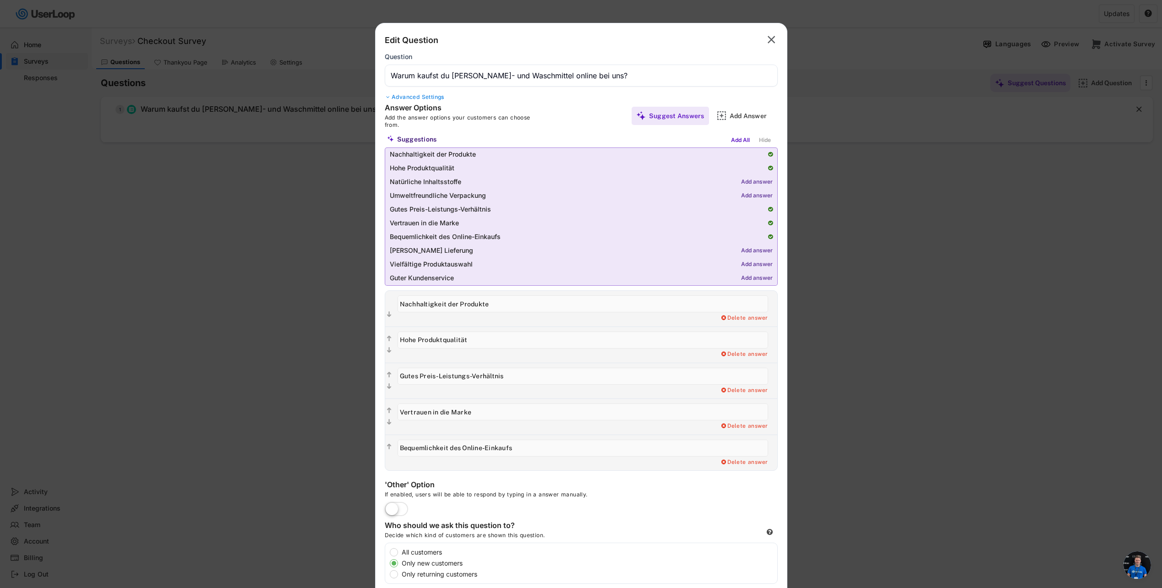
click at [757, 250] on div "Add answer" at bounding box center [757, 251] width 32 height 6
click at [757, 262] on div "Add answer" at bounding box center [757, 265] width 32 height 6
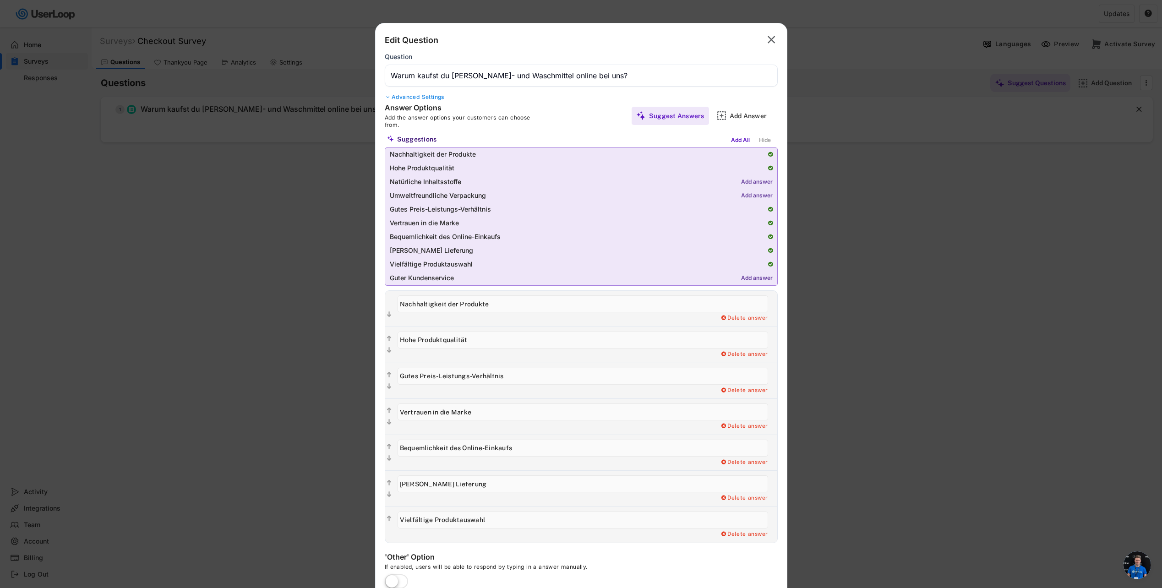
click at [750, 181] on div "Add answer" at bounding box center [757, 182] width 32 height 6
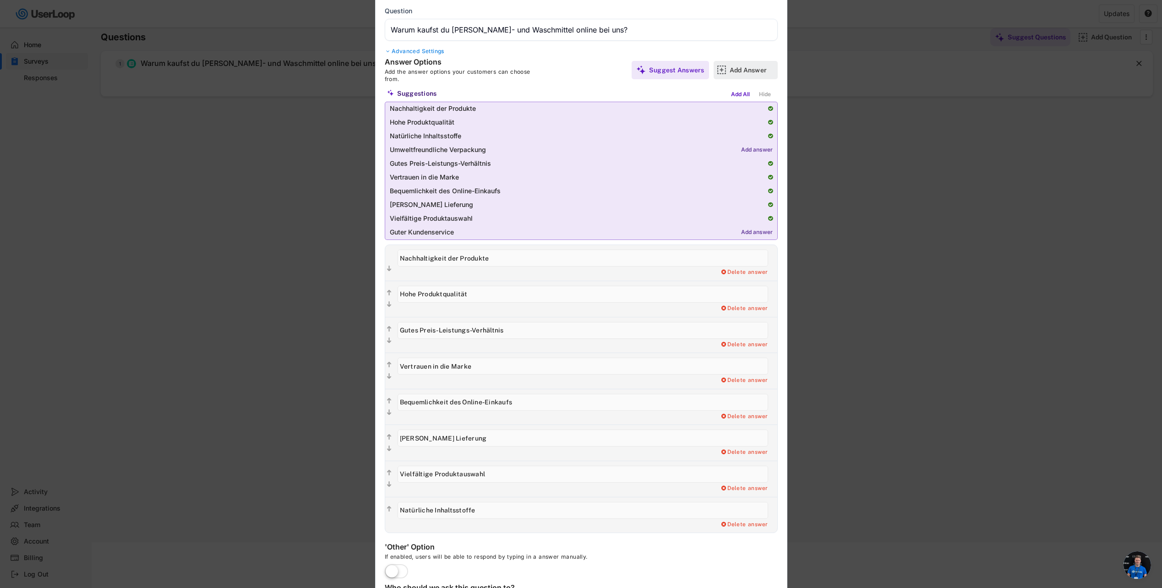
click at [736, 71] on div "Add Answer" at bounding box center [753, 70] width 46 height 8
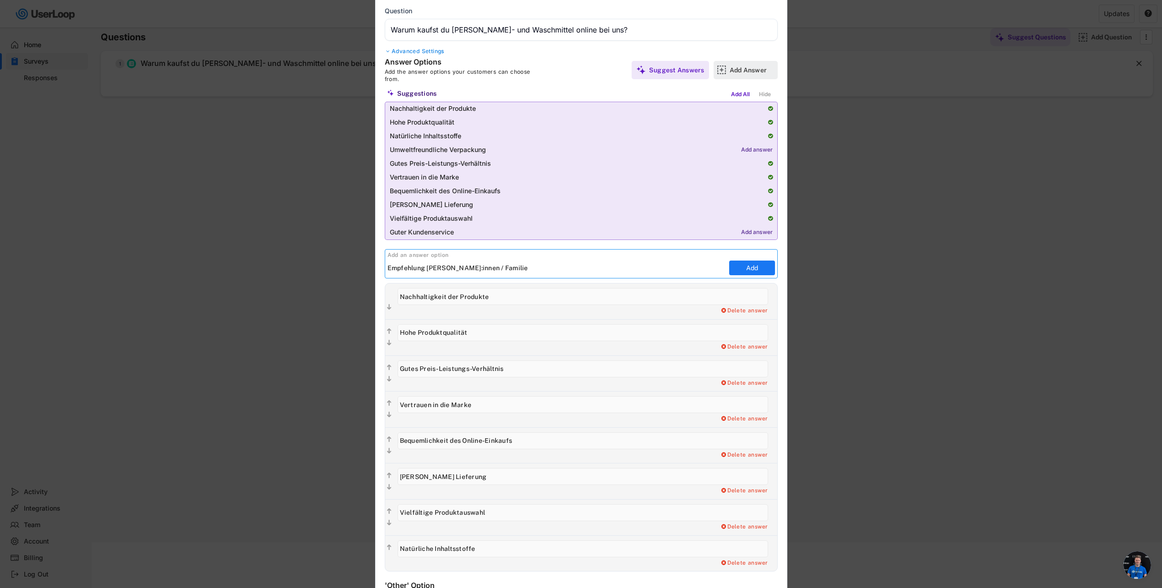
type input "Empfehlung [PERSON_NAME]:innen / Familie"
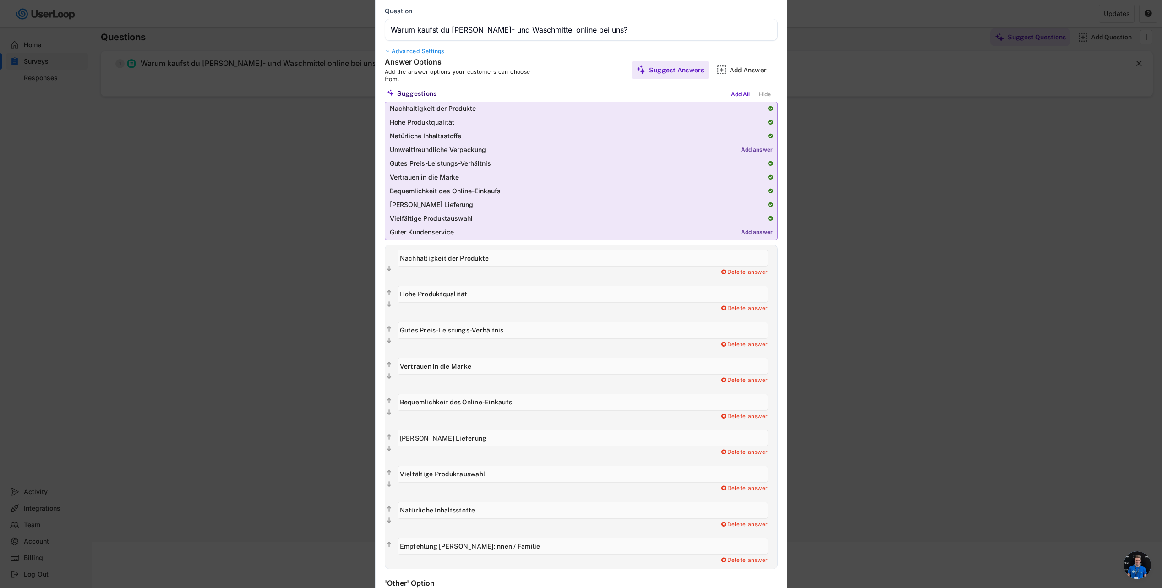
click at [449, 403] on input "input" at bounding box center [583, 402] width 371 height 17
type input "Bequemlichkeit / Zeitersparnis des Online-Einkaufs"
drag, startPoint x: 432, startPoint y: 475, endPoint x: 399, endPoint y: 474, distance: 33.0
click at [399, 474] on input "input" at bounding box center [583, 474] width 371 height 17
type input "Große Produktauswahl"
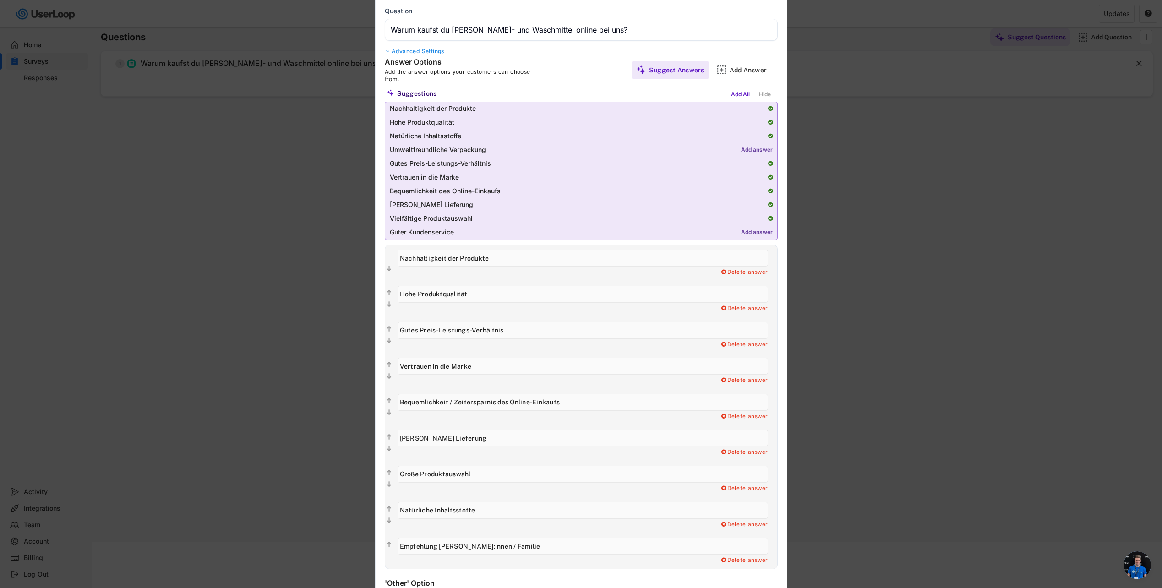
drag, startPoint x: 481, startPoint y: 511, endPoint x: 394, endPoint y: 511, distance: 87.0
click at [394, 511] on div "Delete answer" at bounding box center [585, 515] width 384 height 36
click at [409, 509] on input "input" at bounding box center [583, 510] width 371 height 17
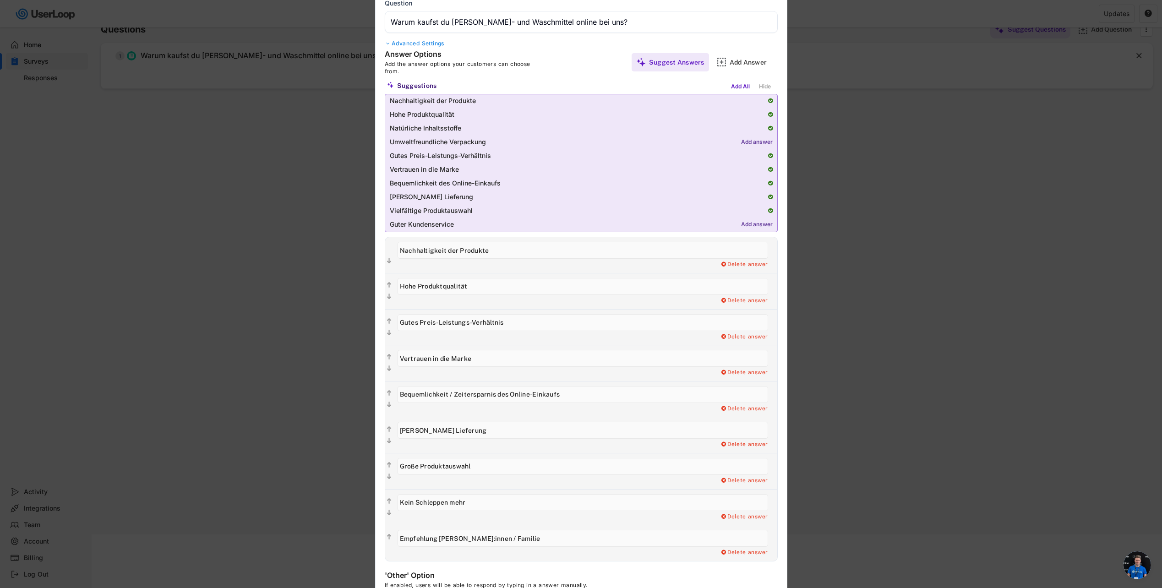
scroll to position [0, 0]
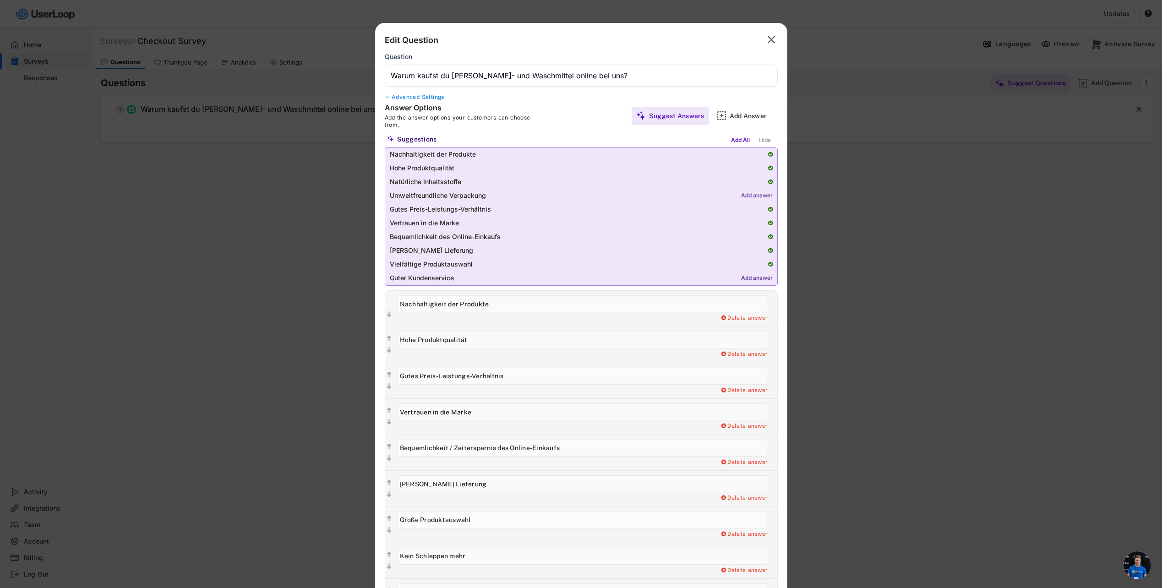
type input "Kein Schleppen mehr"
click at [388, 98] on div at bounding box center [388, 96] width 7 height 5
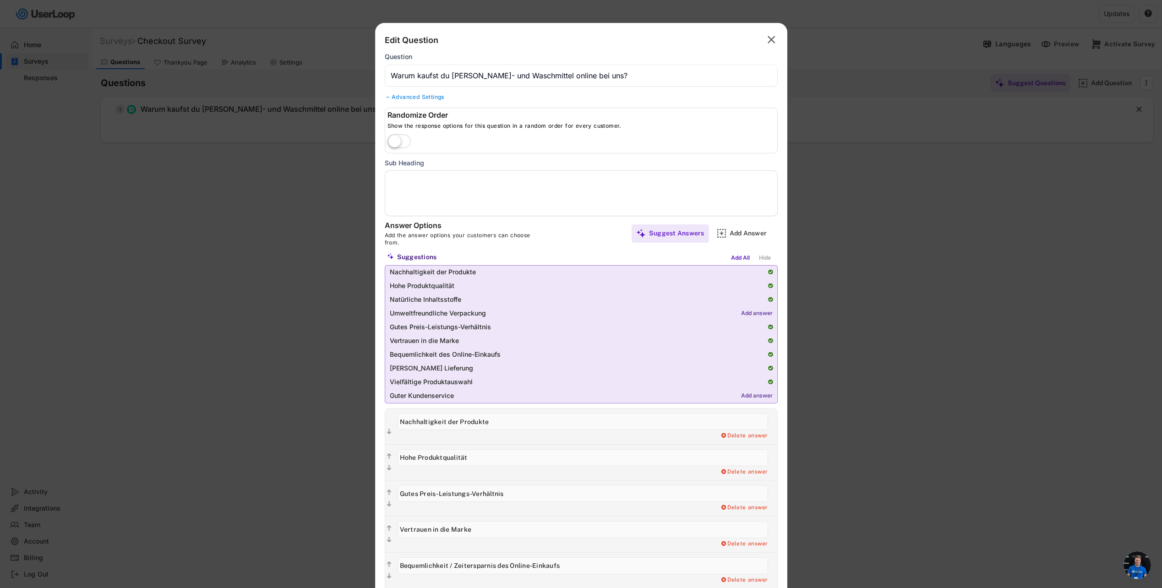
click at [401, 141] on label at bounding box center [399, 142] width 28 height 20
click at [0, 0] on input "checkbox" at bounding box center [0, 0] width 0 height 0
click at [430, 180] on textarea at bounding box center [581, 193] width 393 height 46
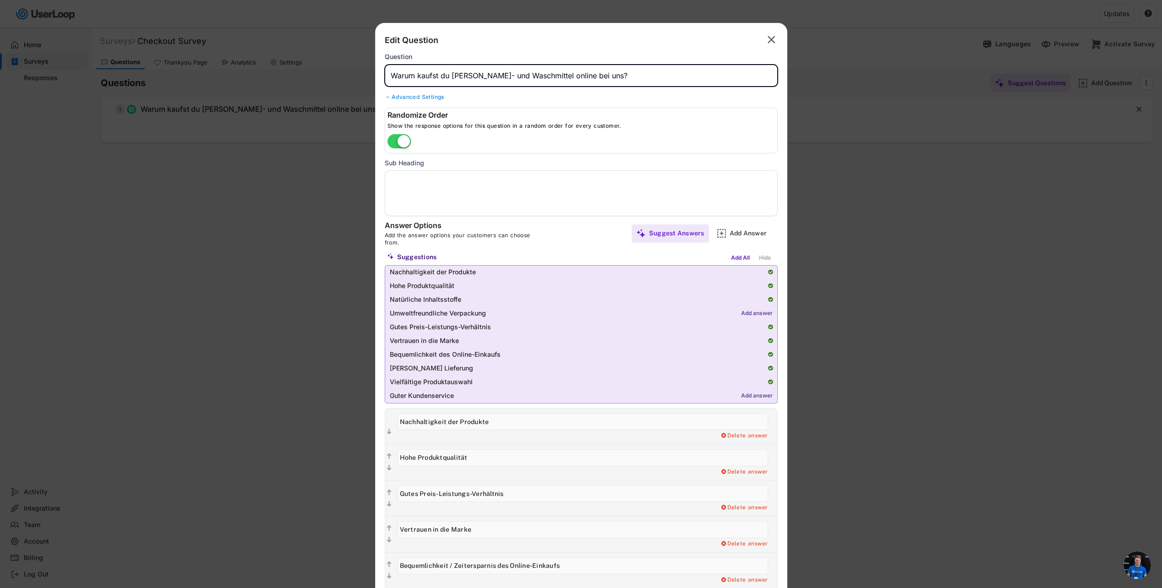
click at [413, 75] on input "input" at bounding box center [581, 76] width 393 height 22
click at [755, 313] on div "Add answer" at bounding box center [757, 314] width 32 height 6
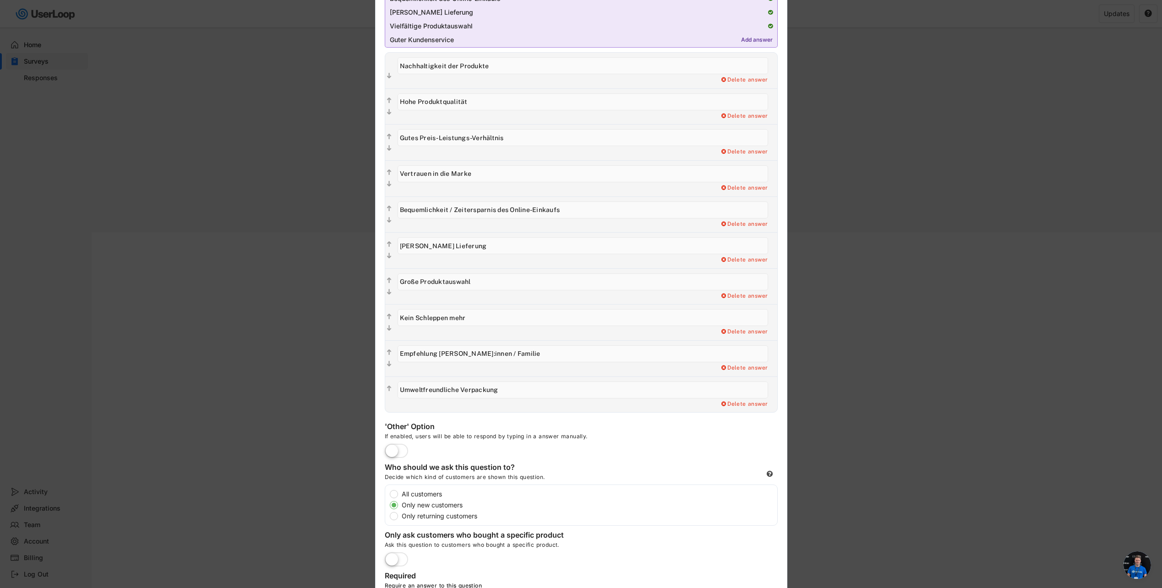
scroll to position [366, 0]
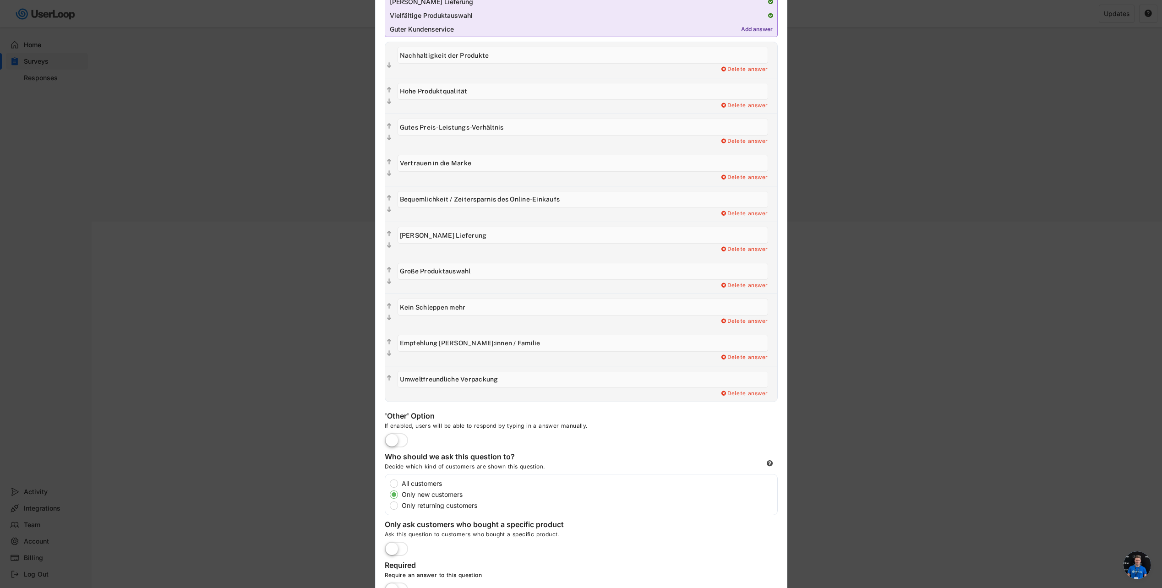
click at [642, 438] on div "'Other' Option If enabled, users will be able to respond by typing in a answer …" at bounding box center [522, 429] width 275 height 36
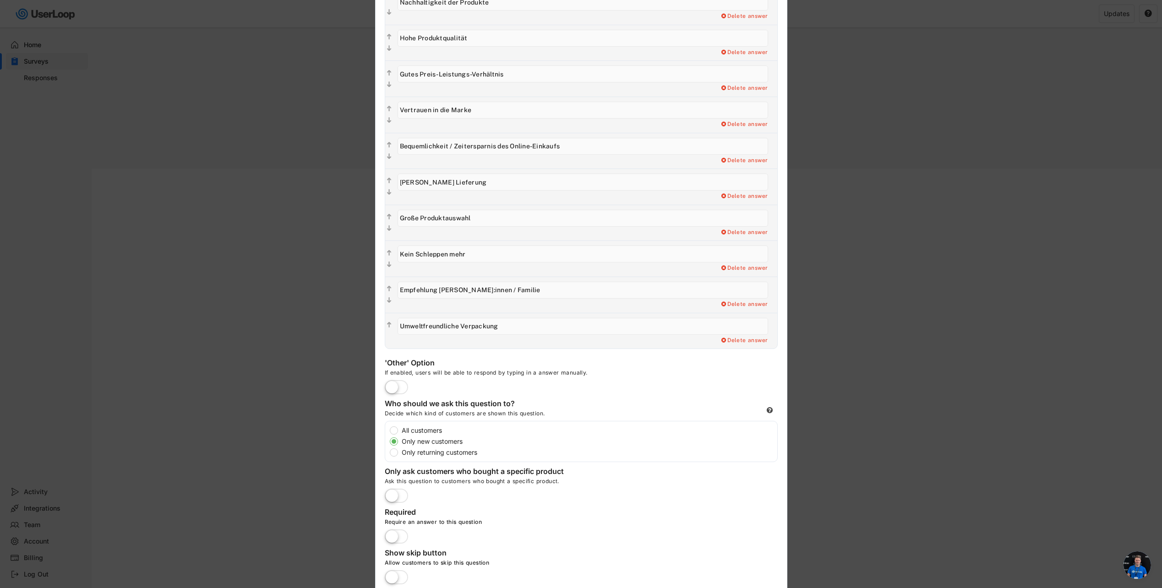
scroll to position [453, 0]
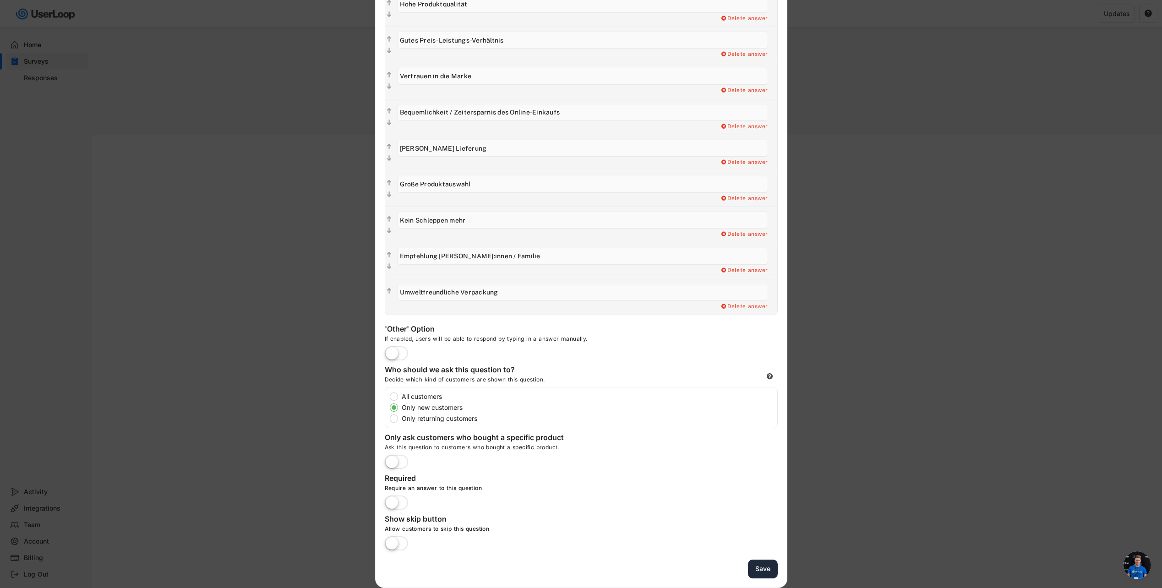
click at [756, 570] on button "Save" at bounding box center [763, 569] width 30 height 19
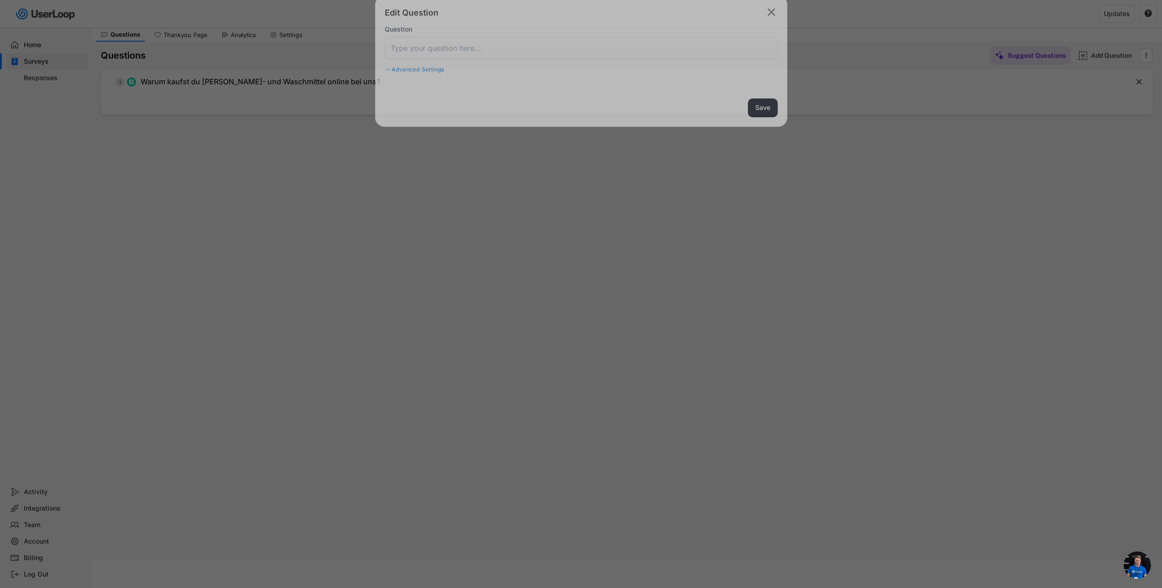
scroll to position [27, 0]
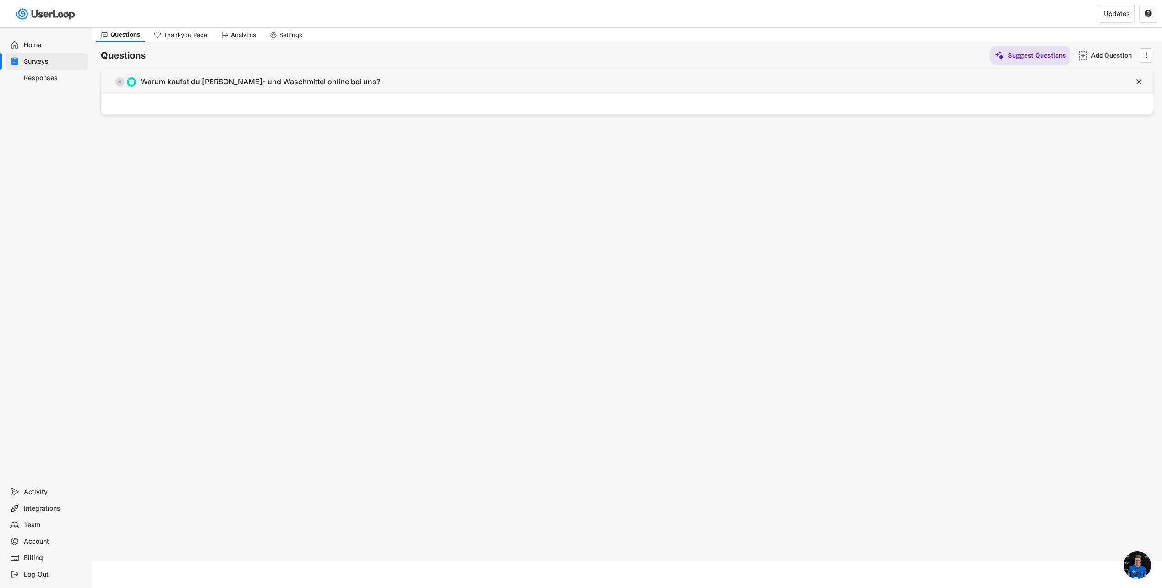
click at [277, 82] on div "Warum kaufst du [PERSON_NAME]- und Waschmittel online bei uns?" at bounding box center [261, 82] width 240 height 10
type input "Nachhaltigkeit der Produkte"
type input "Hohe Produktqualität"
type input "Warum kaufst du [PERSON_NAME]- und Waschmittel online bei uns?"
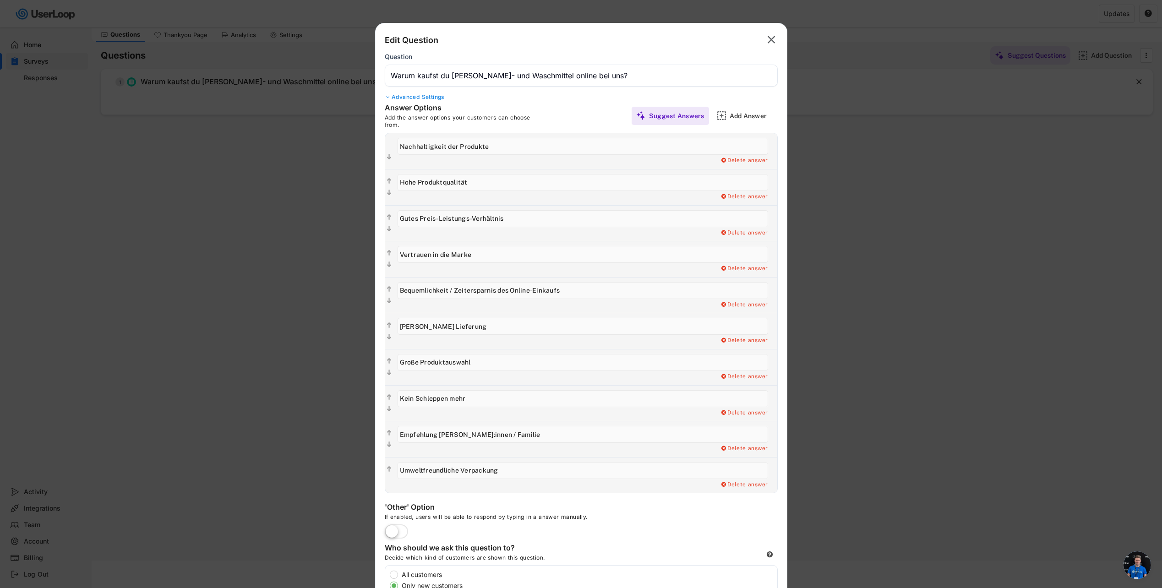
drag, startPoint x: 501, startPoint y: 473, endPoint x: 400, endPoint y: 472, distance: 100.8
click at [400, 472] on input "input" at bounding box center [583, 470] width 371 height 17
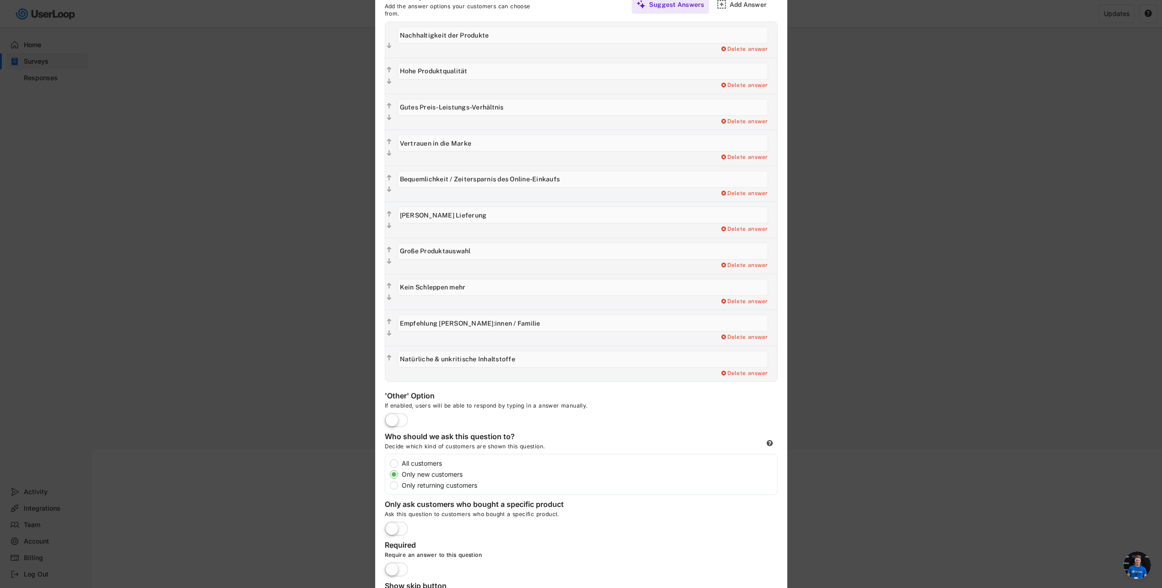
scroll to position [206, 0]
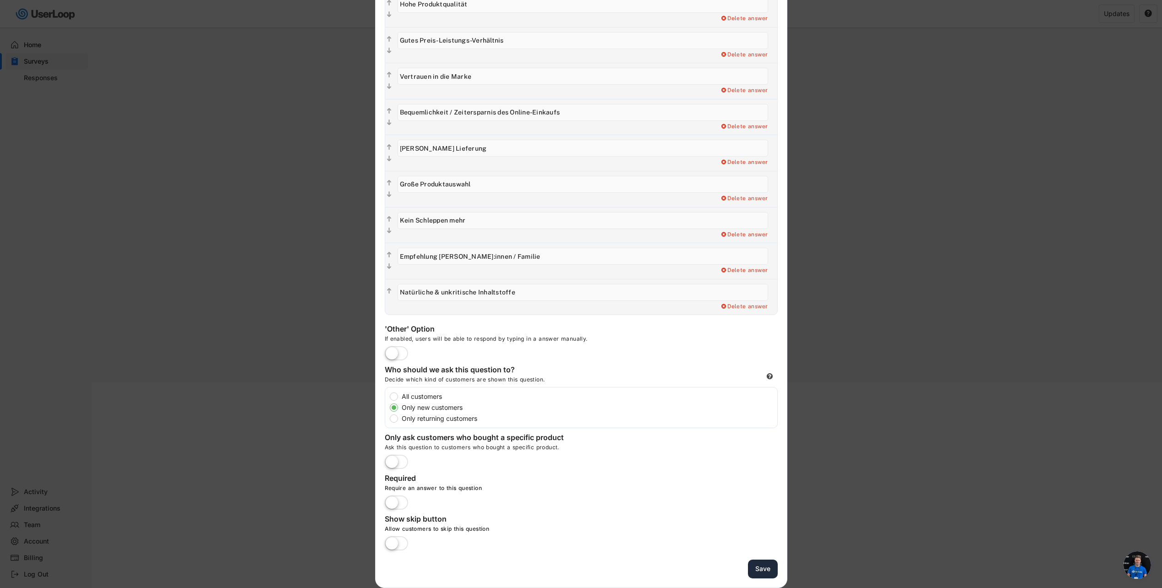
type input "Natürliche & unkritische Inhaltstoffe"
click at [767, 566] on button "Save" at bounding box center [763, 569] width 30 height 19
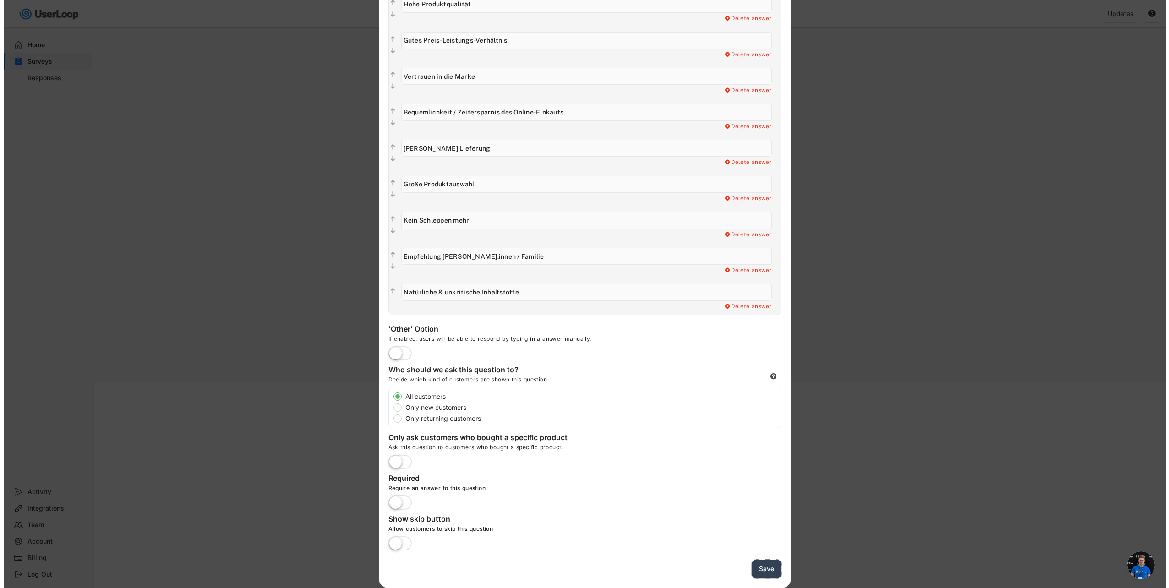
scroll to position [27, 0]
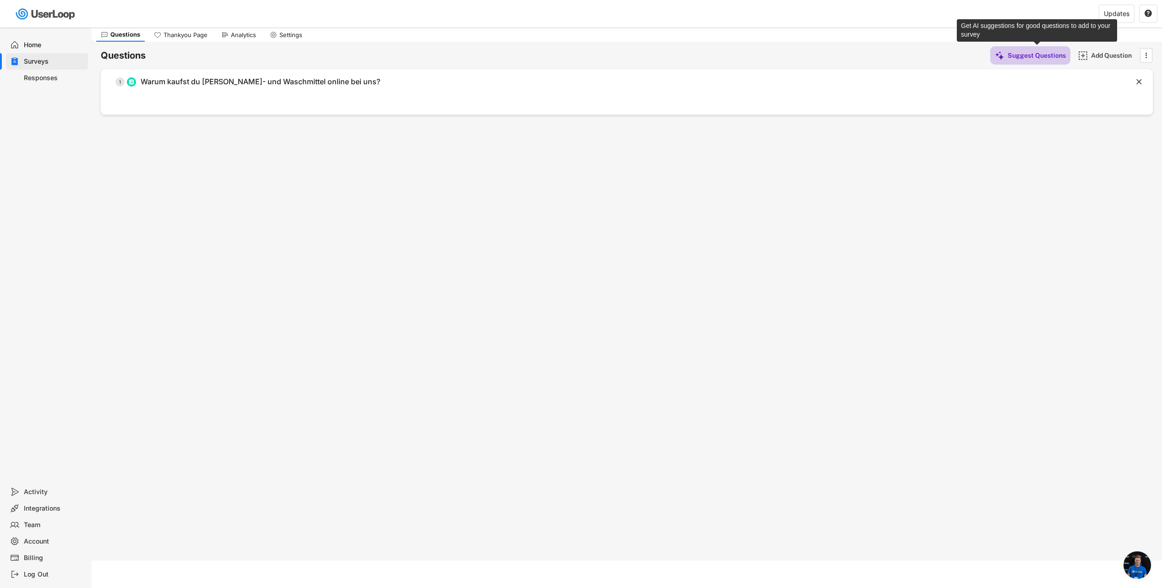
click at [1023, 60] on div "Suggest Questions" at bounding box center [1037, 55] width 58 height 18
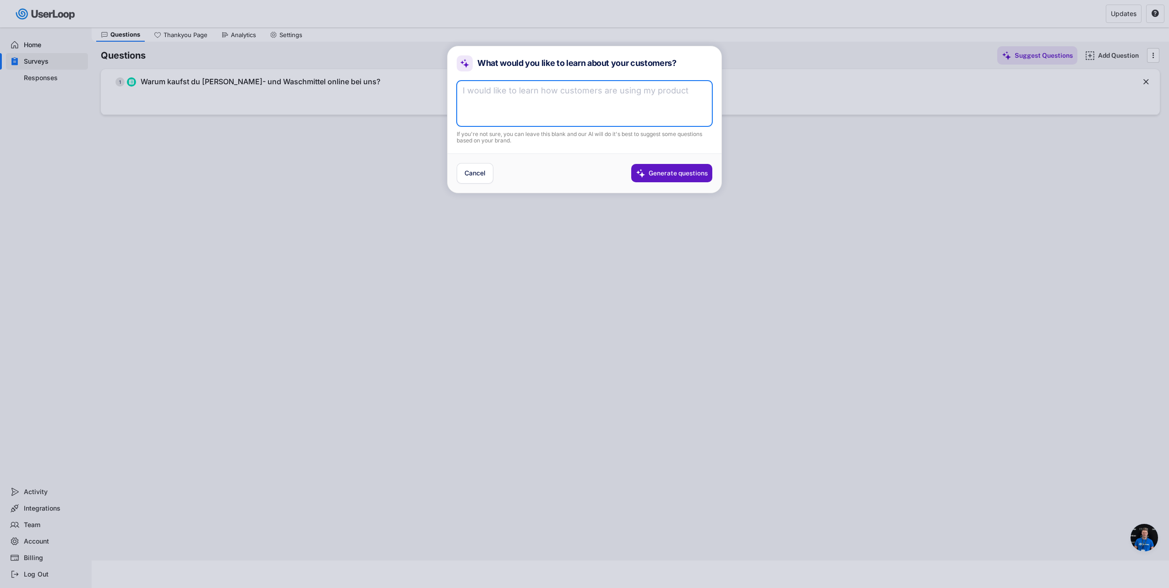
click at [574, 98] on textarea at bounding box center [585, 104] width 256 height 46
click at [589, 88] on textarea "wie zufrieden die kudnen sindd" at bounding box center [585, 104] width 256 height 46
click at [546, 91] on textarea "wie zufrieden die kudnen sind" at bounding box center [585, 104] width 256 height 46
type textarea "wie zufrieden die kunden sind"
click at [657, 172] on div "Generate questions" at bounding box center [678, 173] width 59 height 8
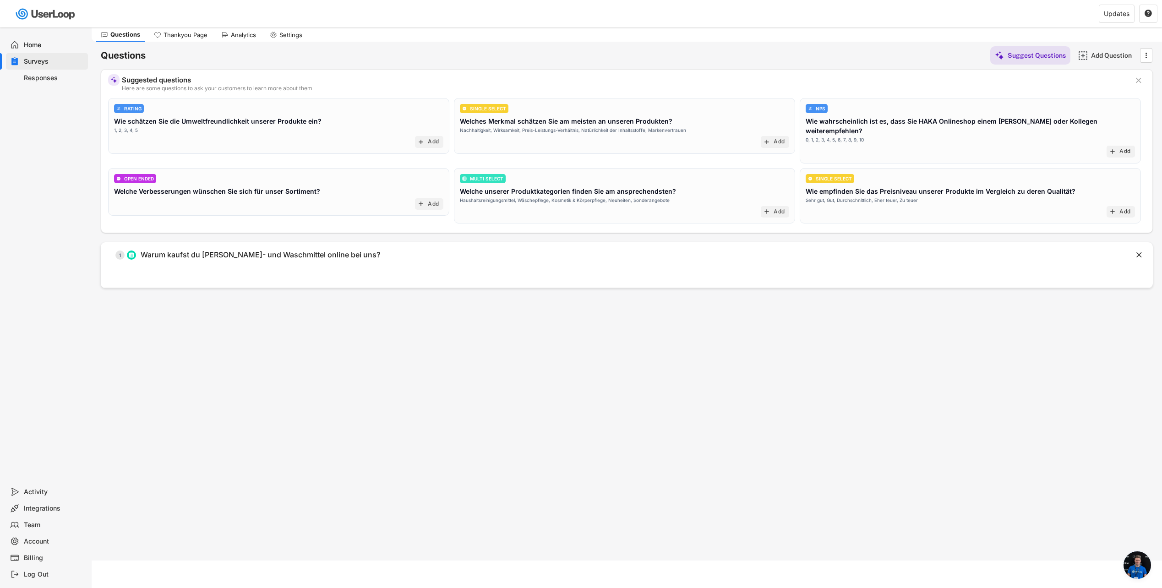
click at [912, 126] on div "NPS Wie wahrscheinlich ist es, dass Sie HAKA Onlineshop einem [PERSON_NAME] ode…" at bounding box center [970, 123] width 329 height 39
click at [1115, 148] on text "add" at bounding box center [1112, 151] width 7 height 7
click at [1116, 148] on text "add" at bounding box center [1112, 151] width 7 height 7
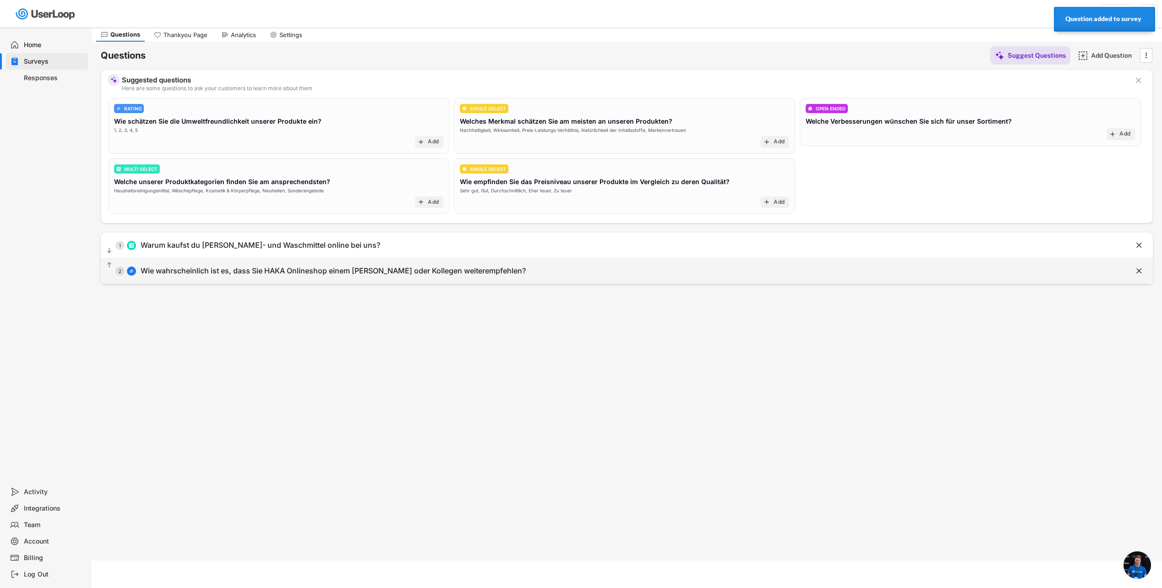
click at [465, 271] on div "Wie wahrscheinlich ist es, dass Sie HAKA Onlineshop einem [PERSON_NAME] oder Ko…" at bounding box center [333, 271] width 385 height 10
type input "Wie wahrscheinlich ist es, dass Sie HAKA Onlineshop einem [PERSON_NAME] oder Ko…"
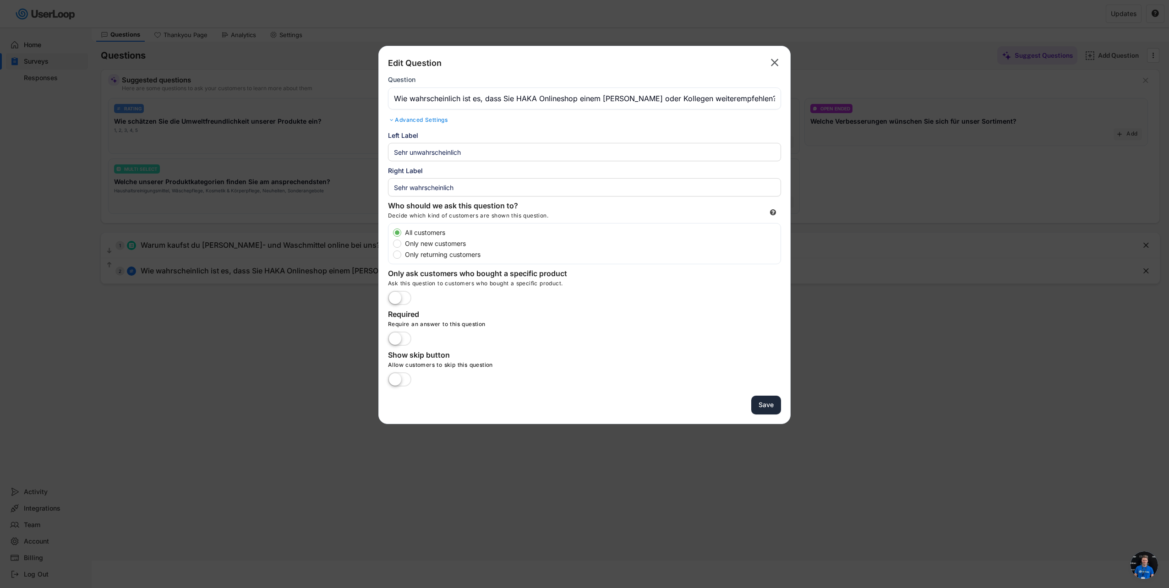
click at [764, 403] on button "Save" at bounding box center [766, 405] width 30 height 19
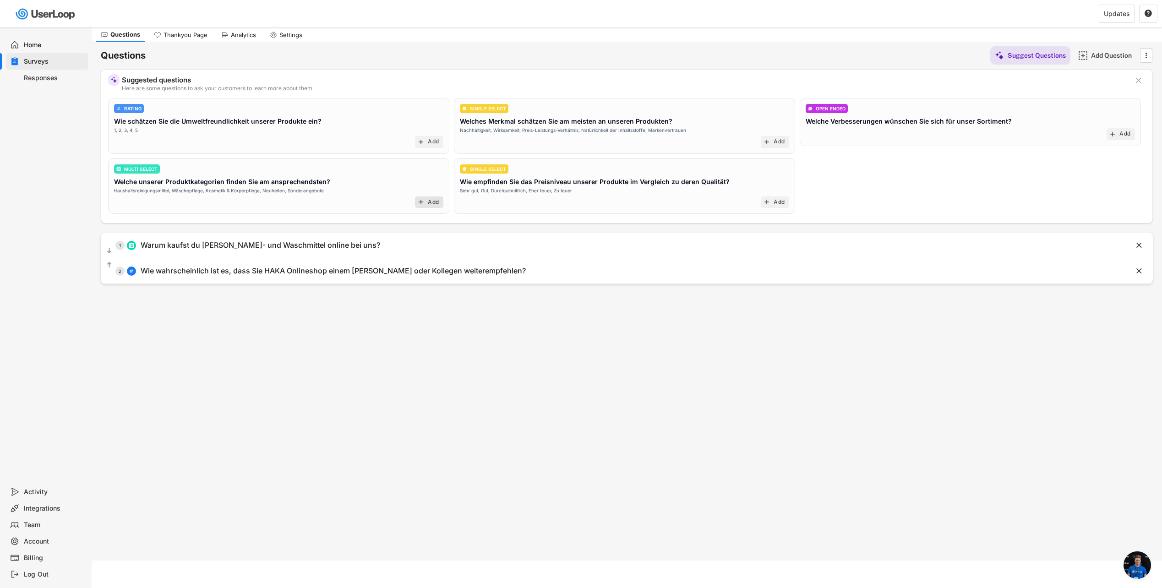
click at [429, 206] on div "add Add" at bounding box center [429, 202] width 28 height 12
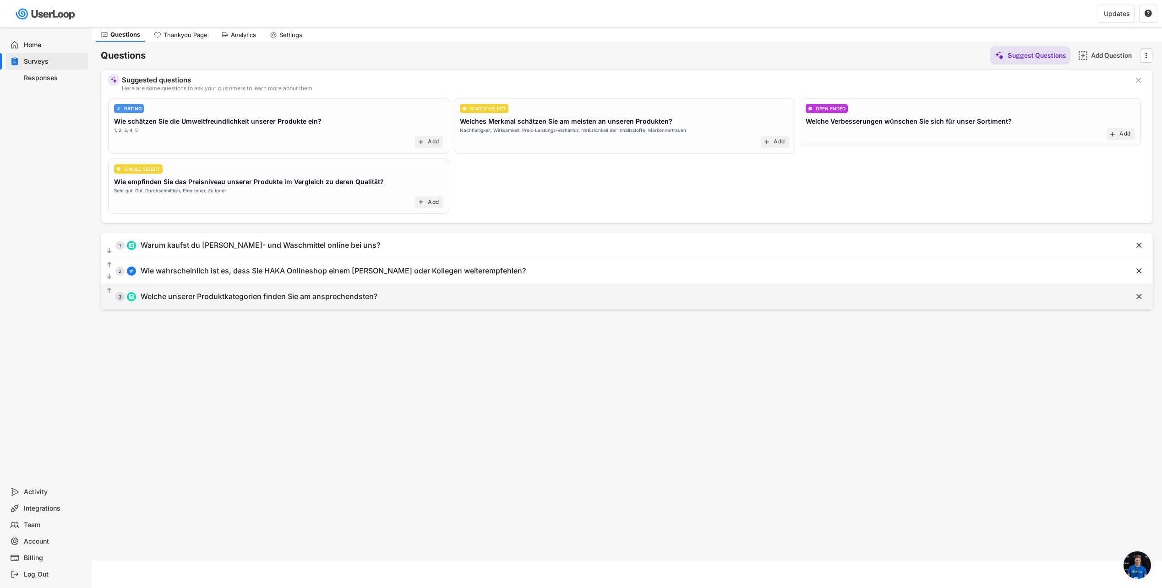
click at [252, 296] on div "Welche unserer Produktkategorien finden Sie am ansprechendsten?" at bounding box center [259, 297] width 237 height 10
type input "Wäschepflege"
type input "Sonderangebote"
type input "Welche unserer Produktkategorien finden Sie am ansprechendsten?"
type input "Haushaltsreinigungsmittel"
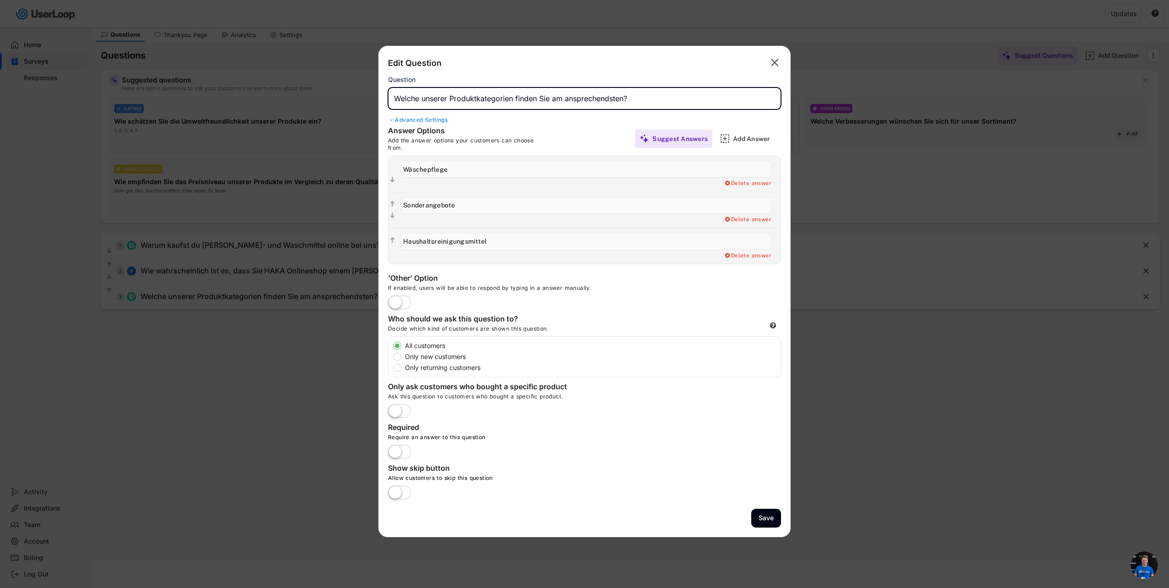
drag, startPoint x: 638, startPoint y: 99, endPoint x: 457, endPoint y: 107, distance: 181.6
click at [457, 107] on input "input" at bounding box center [584, 98] width 393 height 22
type input "Wo würdest du [PERSON_NAME]- & Waschmittel kaufen, wenn nicht online?"
click at [475, 181] on div "Add a Open Ended Single Select or Multi select follow up question. Delete answer" at bounding box center [591, 183] width 380 height 7
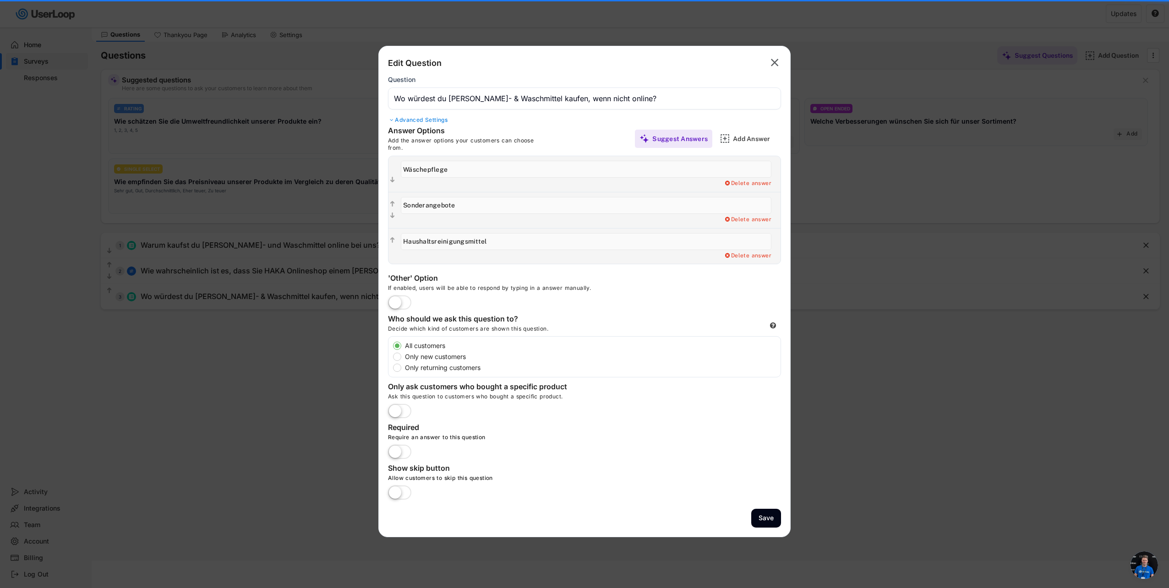
drag, startPoint x: 441, startPoint y: 169, endPoint x: 395, endPoint y: 166, distance: 45.4
click at [395, 166] on div " Add a Open Ended Single Select or Multi select follow up question. Delete ans…" at bounding box center [584, 174] width 392 height 36
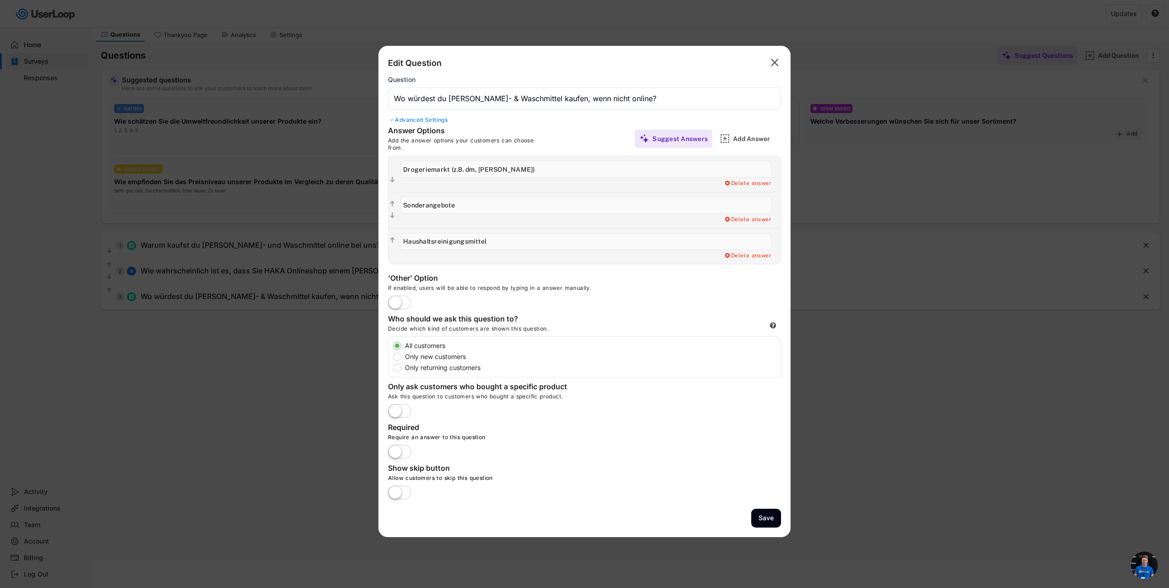
type input "Drogeriemarkt (z.B. dm, [PERSON_NAME])"
drag, startPoint x: 461, startPoint y: 210, endPoint x: 403, endPoint y: 207, distance: 58.3
click at [403, 207] on input "input" at bounding box center [586, 205] width 371 height 17
type input "Supermarkt (z.B. Edeka, Rewe)"
drag, startPoint x: 490, startPoint y: 242, endPoint x: 404, endPoint y: 236, distance: 85.4
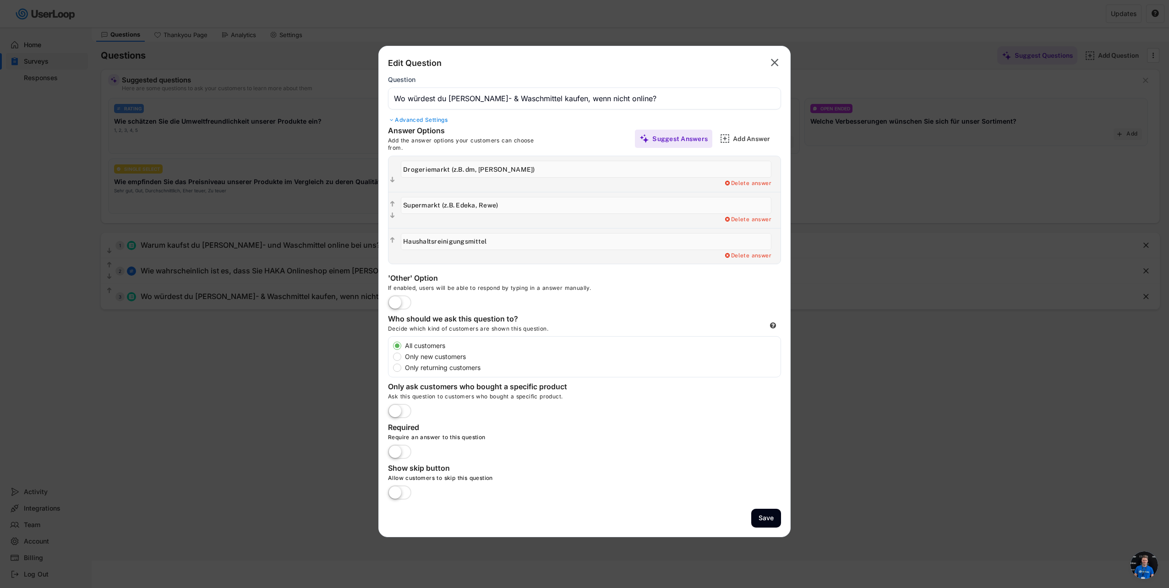
click at [404, 236] on input "input" at bounding box center [586, 241] width 371 height 17
type input "Discounter (z.B. Aldi, Lidl)"
click at [740, 141] on div "Add Answer" at bounding box center [756, 139] width 46 height 8
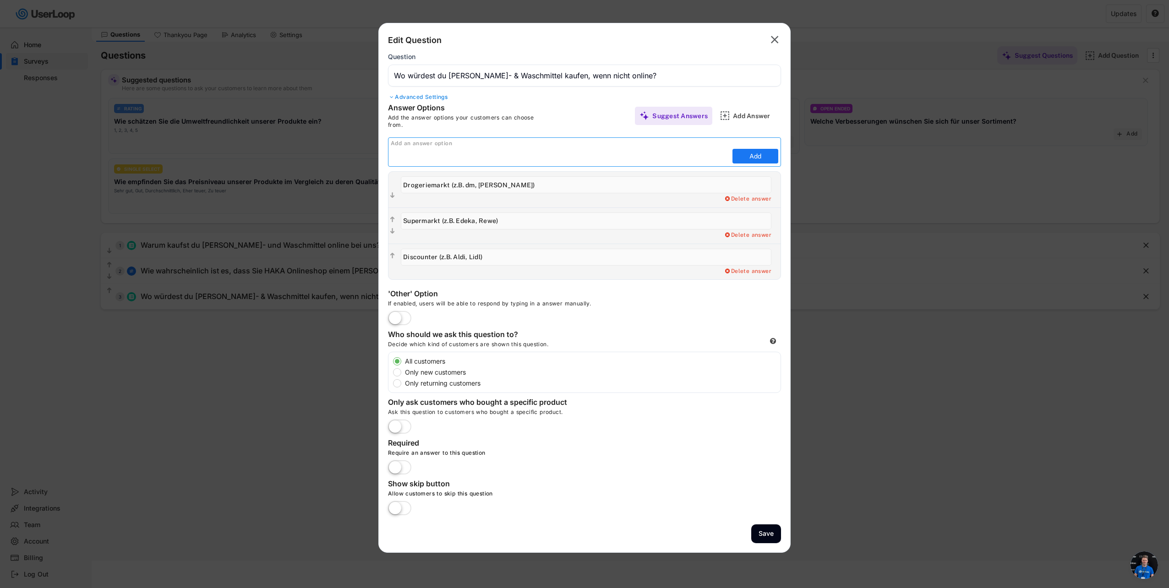
type input "A"
type input "Marktplätze (z.B. Amazon, ebay)"
click at [746, 153] on button "Add" at bounding box center [755, 156] width 46 height 15
type input "Marktplätze (z.B. Amazon, ebay)"
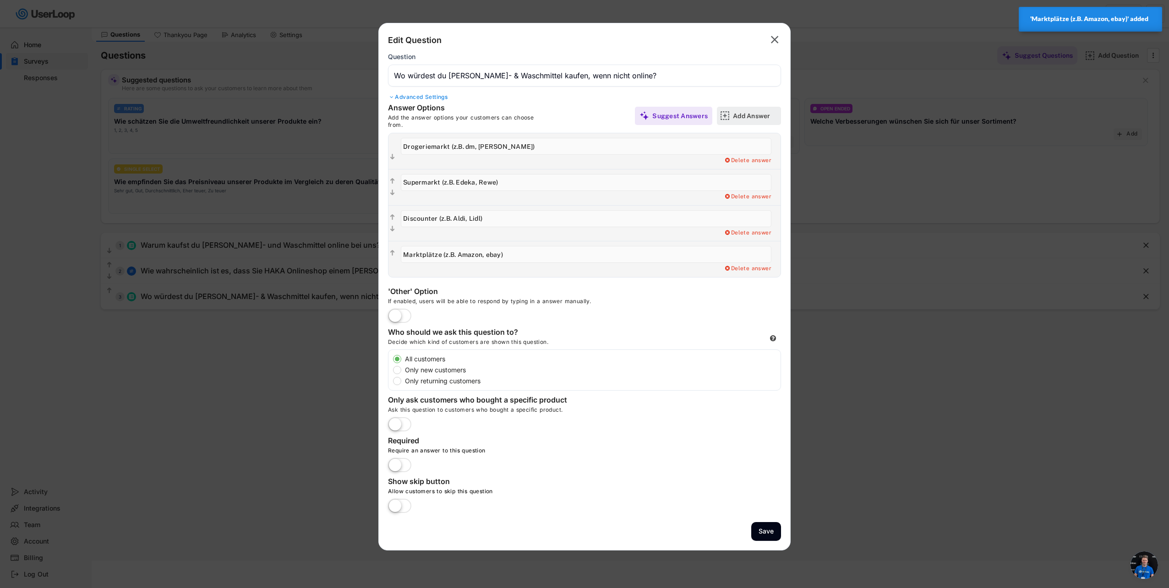
click at [740, 117] on div "Add Answer" at bounding box center [756, 116] width 46 height 8
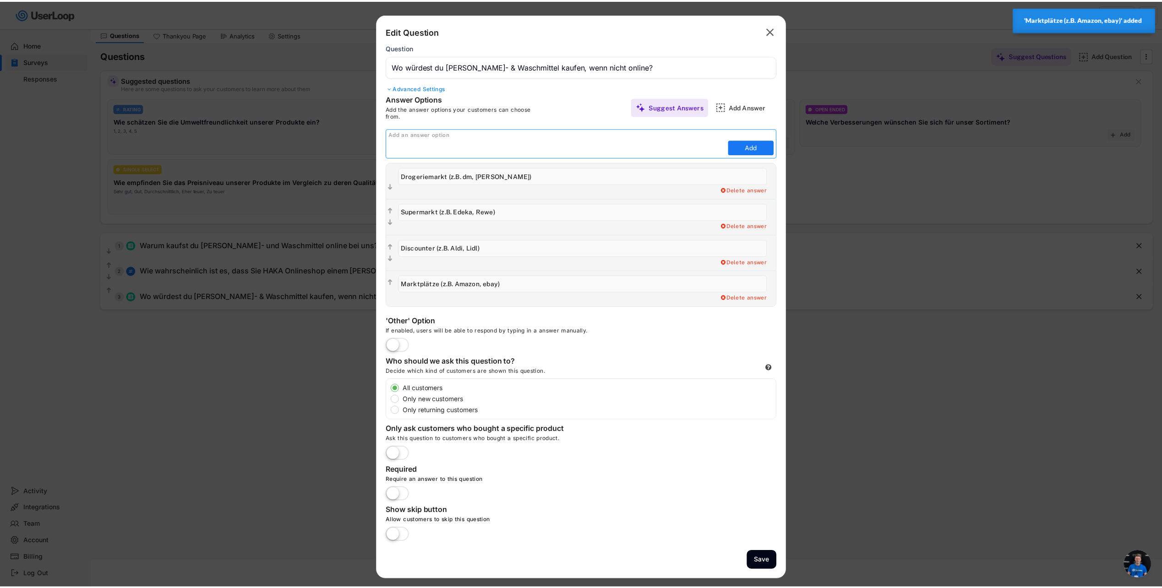
scroll to position [0, 0]
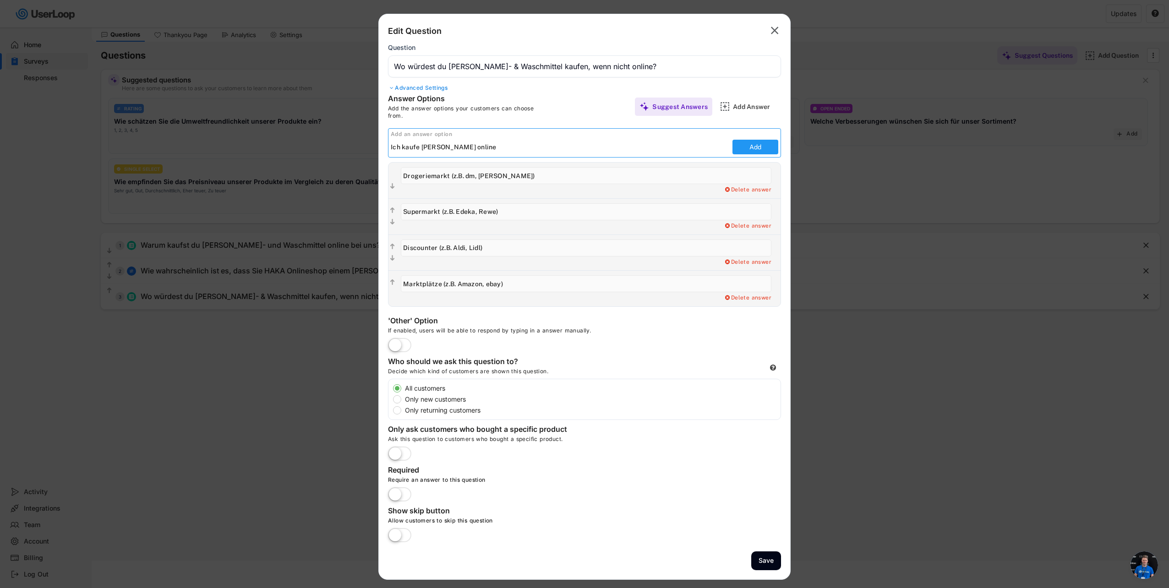
type input "Ich kaufe [PERSON_NAME] online"
click at [747, 148] on button "Add" at bounding box center [755, 147] width 46 height 15
type input "Ich kaufe [PERSON_NAME] online"
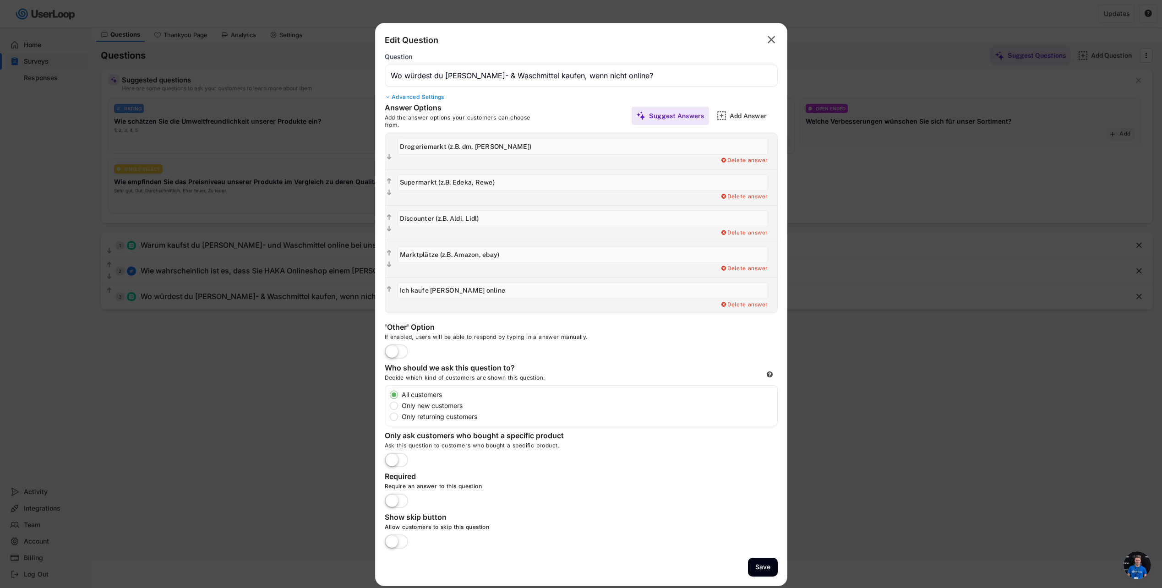
click at [418, 99] on div "Advanced Settings" at bounding box center [581, 96] width 393 height 7
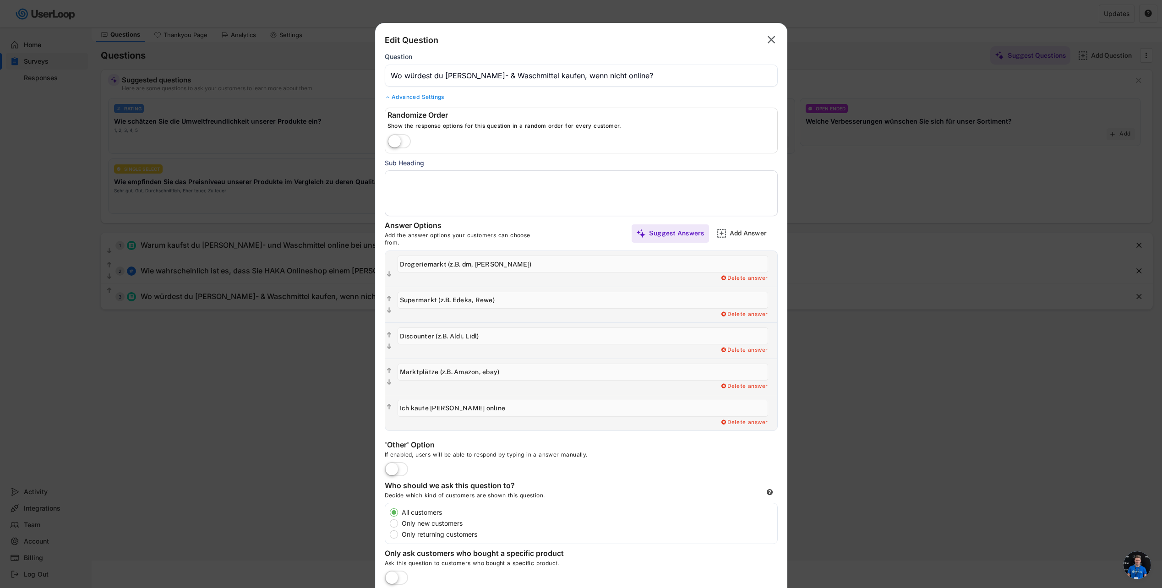
click at [401, 141] on label at bounding box center [399, 142] width 28 height 20
click at [0, 0] on input "checkbox" at bounding box center [0, 0] width 0 height 0
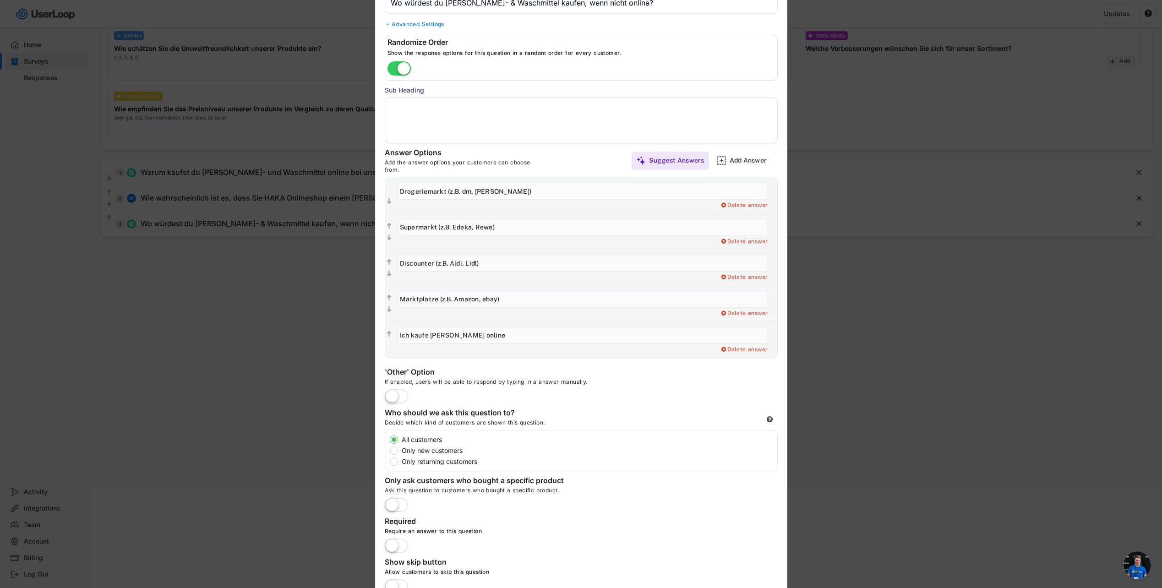
scroll to position [143, 0]
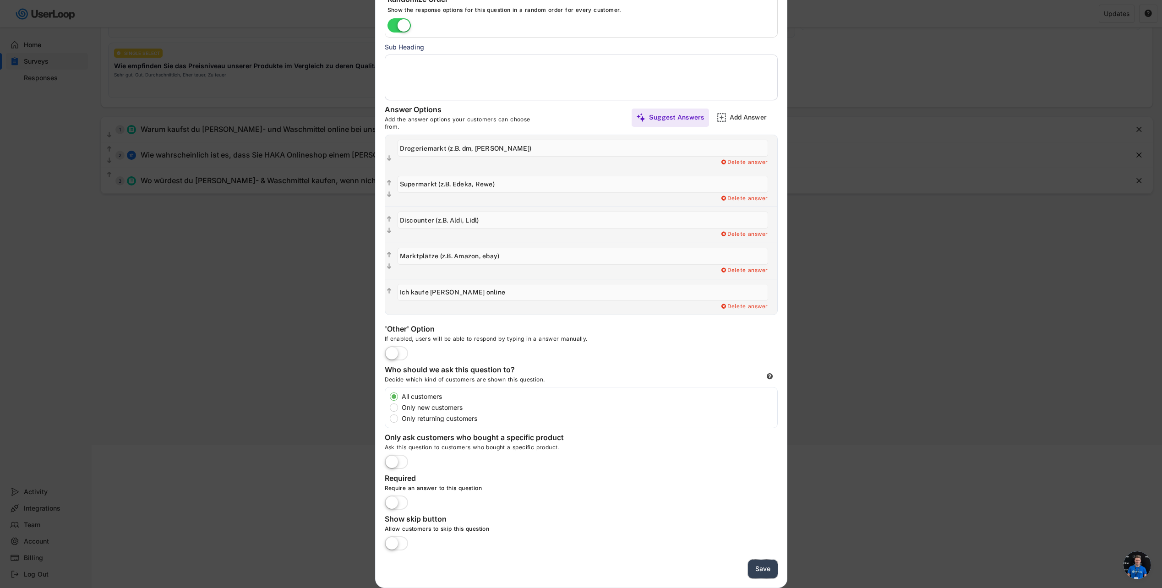
click at [769, 569] on button "Save" at bounding box center [763, 569] width 30 height 19
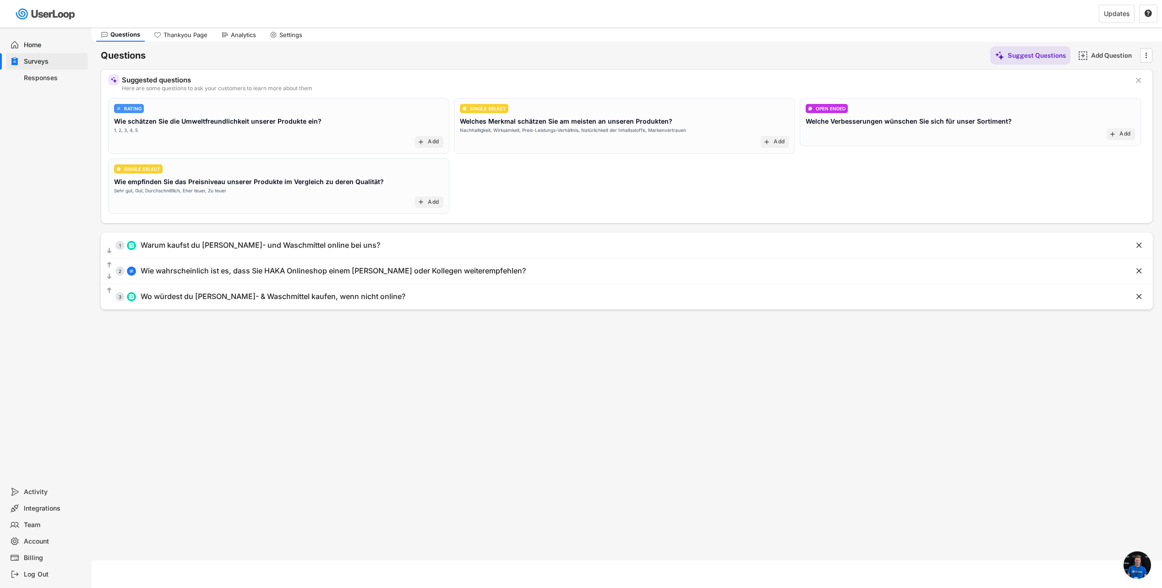
click at [45, 62] on div "Surveys" at bounding box center [54, 61] width 60 height 9
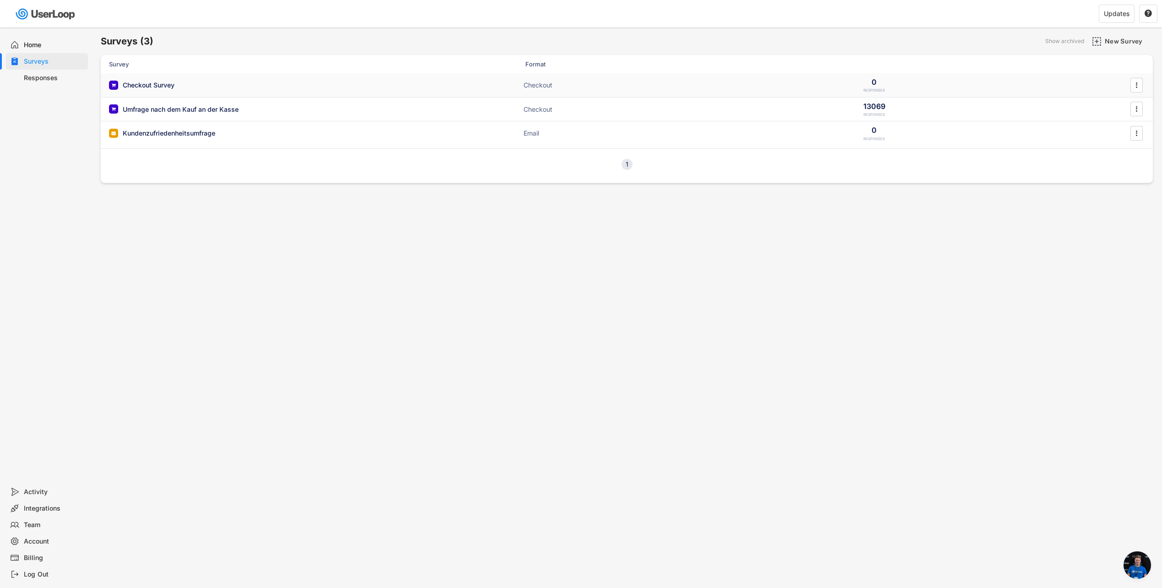
click at [161, 86] on div "Checkout Survey" at bounding box center [149, 85] width 52 height 9
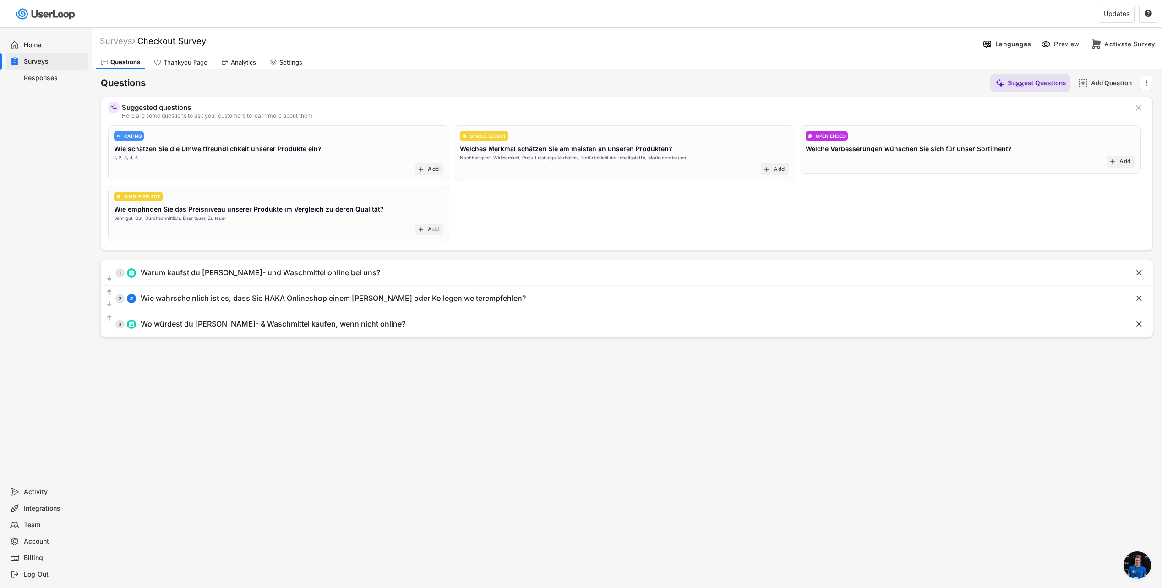
click at [213, 40] on div "Surveys Checkout Survey " at bounding box center [536, 41] width 888 height 11
click at [206, 44] on font "Checkout Survey" at bounding box center [171, 41] width 69 height 10
click at [205, 41] on input "input" at bounding box center [254, 41] width 229 height 16
type input "C"
type input "S"
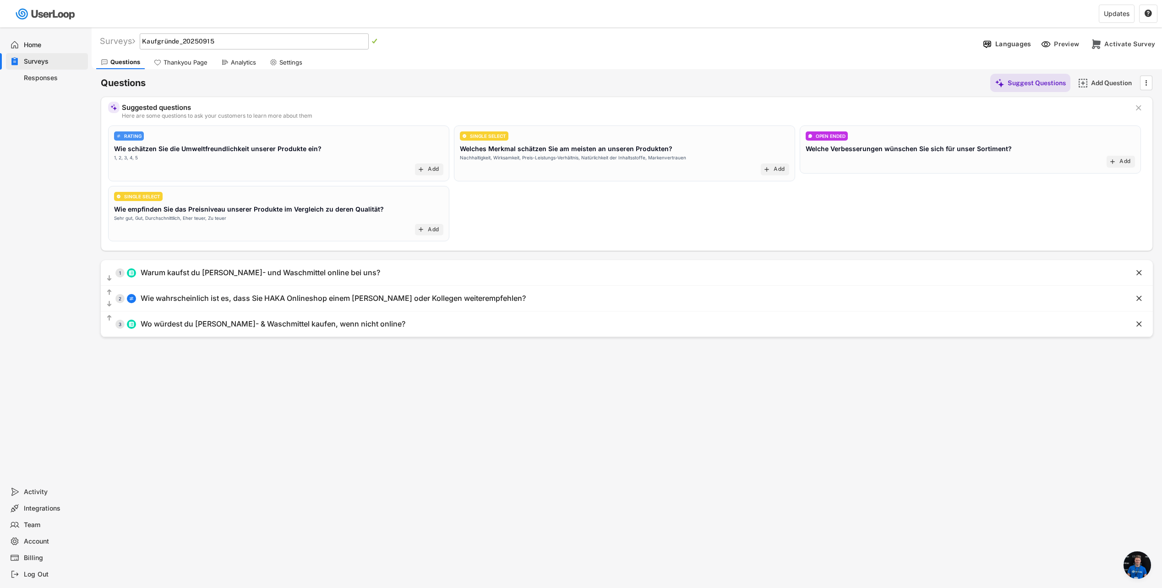
drag, startPoint x: 444, startPoint y: 386, endPoint x: 373, endPoint y: 311, distance: 103.4
click at [443, 385] on div "Surveys Checkout Survey   Languages Preview Add to Shopify Checkout Activate …" at bounding box center [627, 248] width 1070 height 442
click at [121, 39] on div "Surveys" at bounding box center [117, 41] width 35 height 11
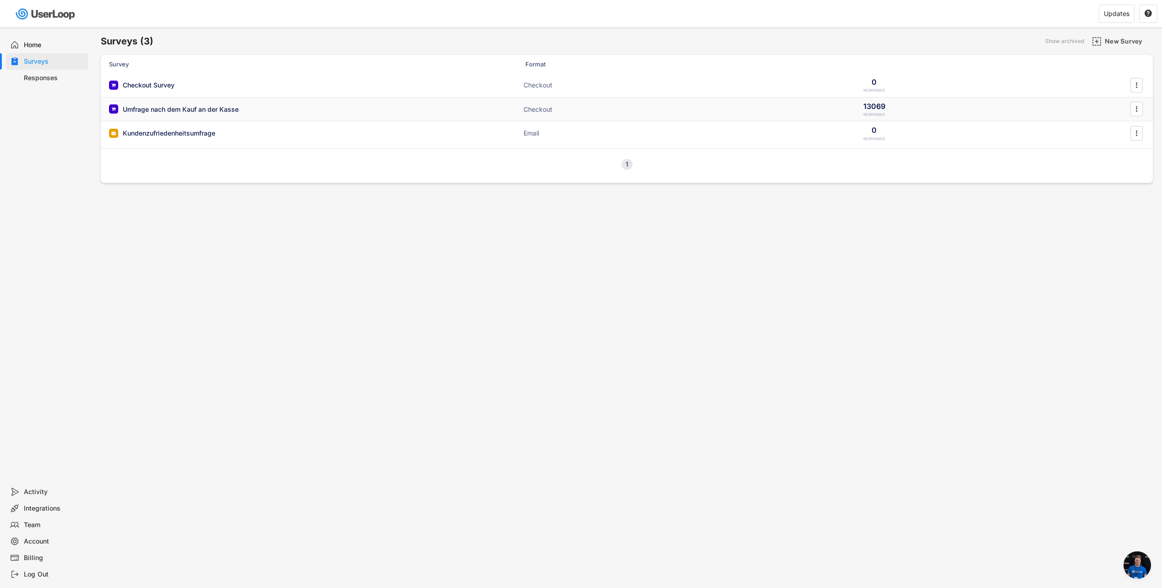
click at [152, 108] on div "Umfrage nach dem Kauf an der Kasse" at bounding box center [181, 109] width 116 height 9
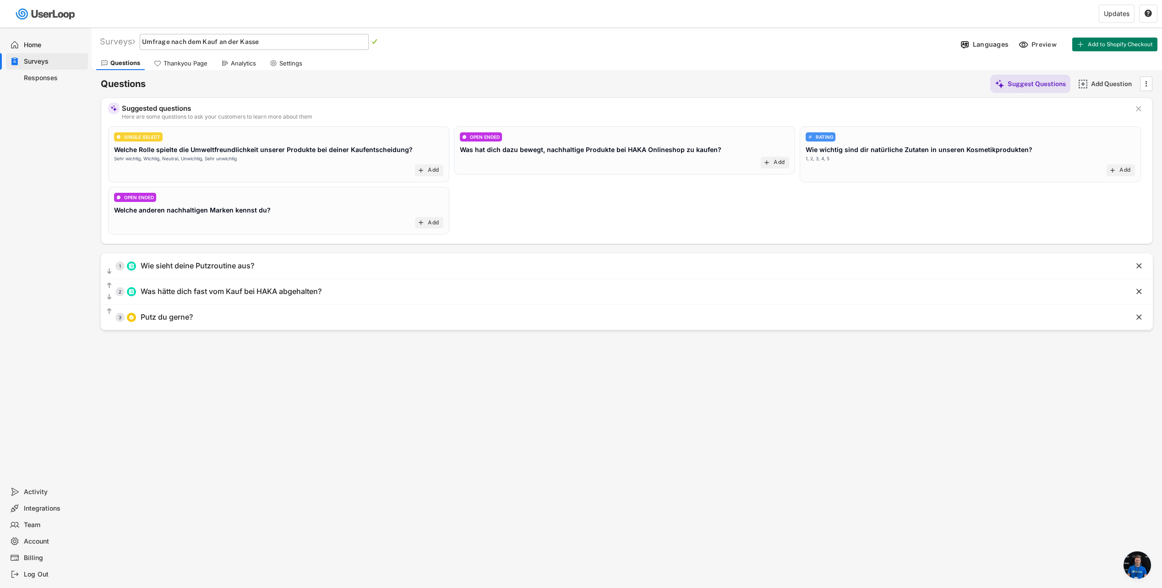
drag, startPoint x: 149, startPoint y: 43, endPoint x: 299, endPoint y: 32, distance: 150.6
click at [299, 32] on div "Surveys Umfrage nach dem Kauf an der Kasse   Languages Preview Add to Shopify…" at bounding box center [627, 42] width 1070 height 24
type input "U"
type input "Putzroutine_Kaufbarrieren_20250801"
click at [118, 42] on div "Surveys" at bounding box center [117, 41] width 35 height 11
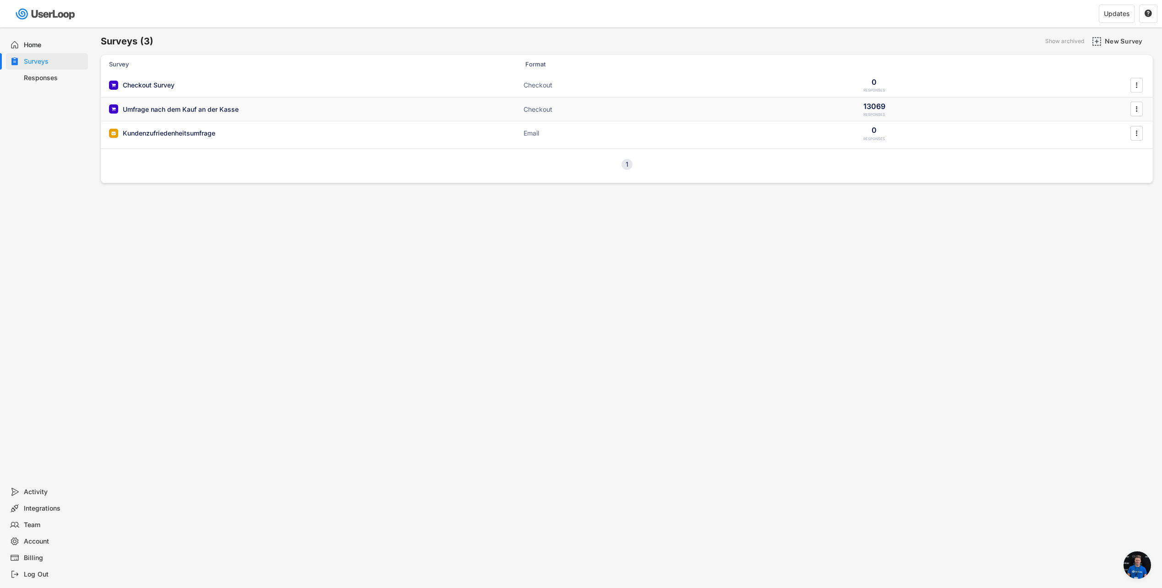
click at [176, 103] on div "Umfrage nach dem Kauf an der Kasse Checkout 13069 RESPONSES " at bounding box center [627, 110] width 1052 height 24
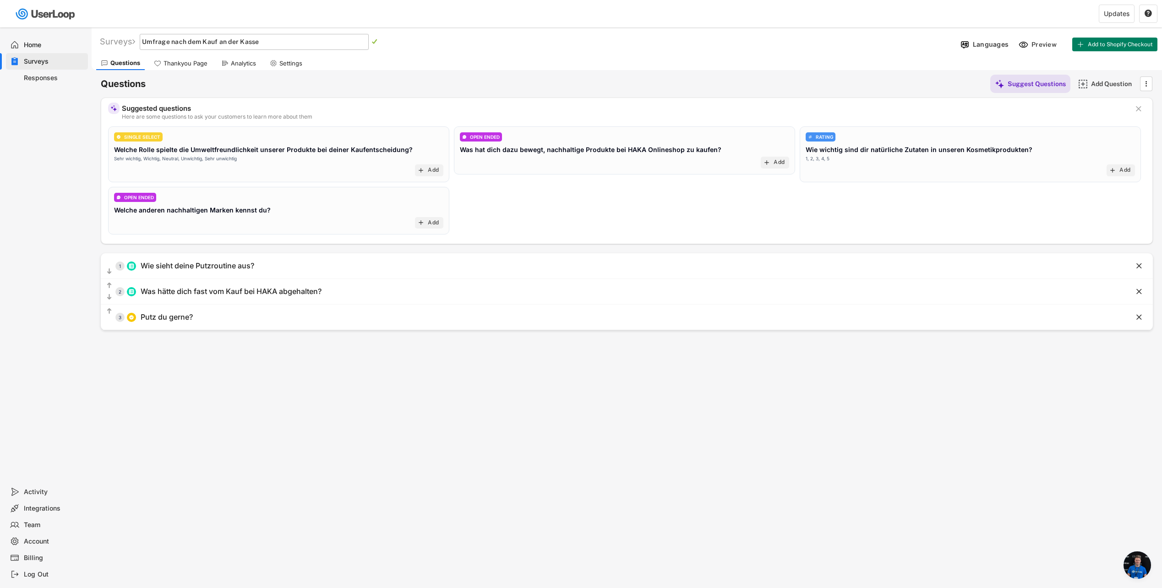
drag, startPoint x: 283, startPoint y: 42, endPoint x: 144, endPoint y: 48, distance: 139.4
click at [144, 48] on input "input" at bounding box center [254, 42] width 229 height 16
click at [204, 40] on input "input" at bounding box center [254, 42] width 229 height 16
click at [377, 42] on text "" at bounding box center [374, 41] width 5 height 6
click at [456, 46] on div "Surveys Kaufbarrieren_Putzroutine_20250801  " at bounding box center [524, 41] width 865 height 11
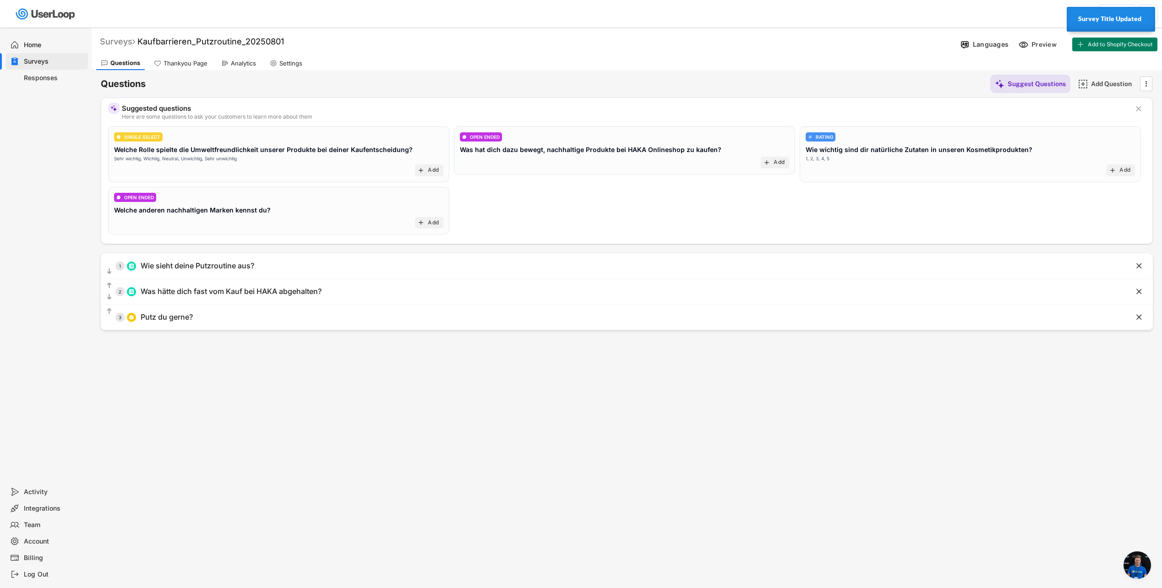
click at [122, 40] on div "Surveys" at bounding box center [117, 41] width 35 height 11
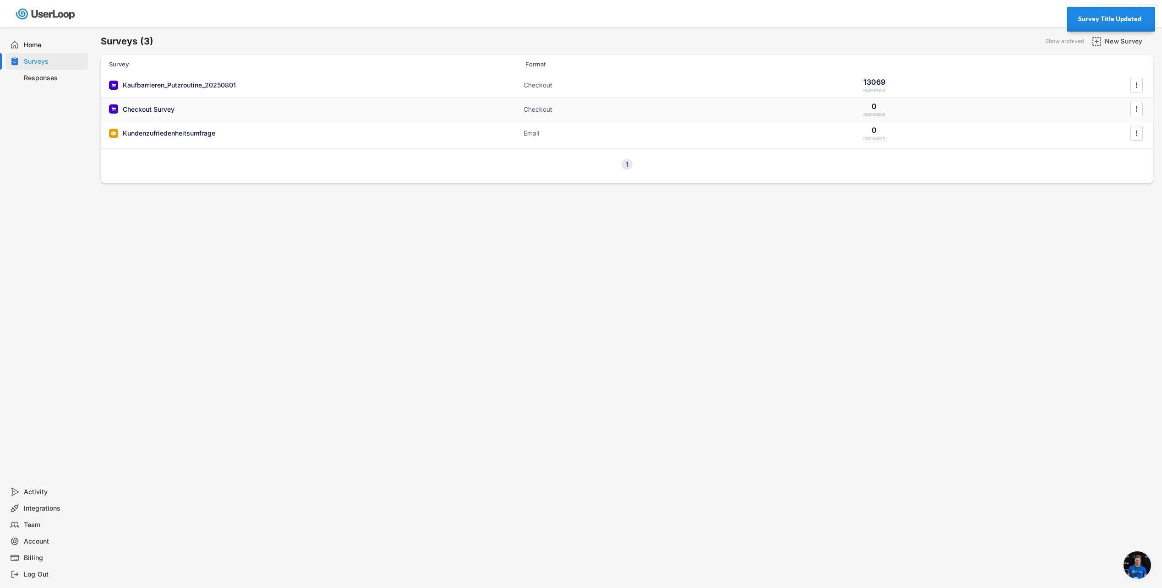
click at [152, 106] on div "Checkout Survey" at bounding box center [149, 109] width 52 height 9
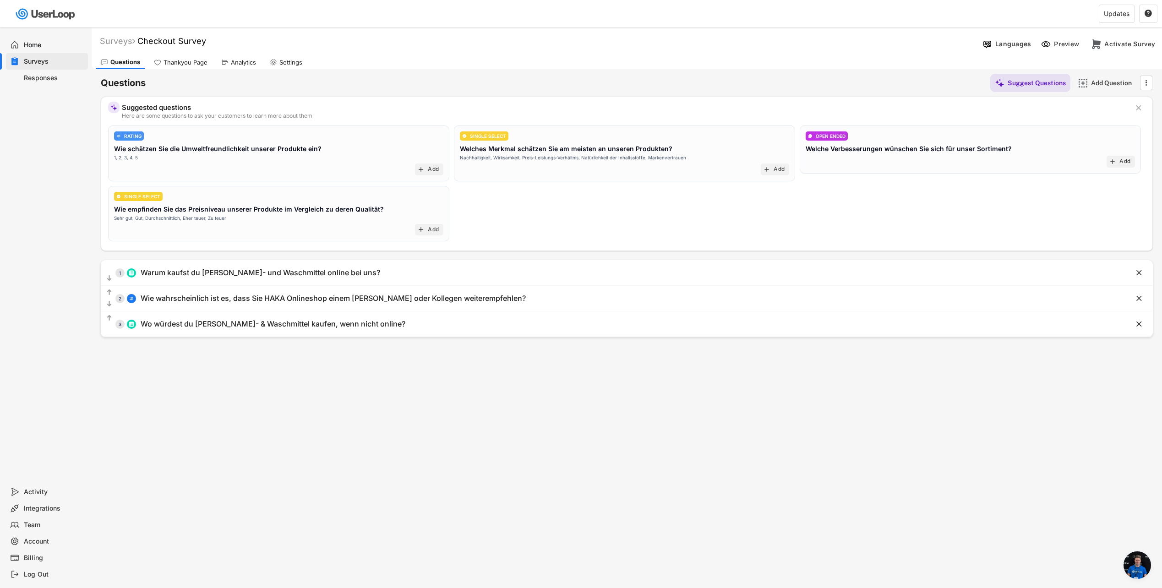
click at [210, 42] on div "Surveys Checkout Survey  " at bounding box center [536, 41] width 888 height 11
click at [206, 44] on font "Checkout Survey" at bounding box center [171, 41] width 69 height 10
drag, startPoint x: 207, startPoint y: 44, endPoint x: 133, endPoint y: 49, distance: 73.9
click at [133, 49] on div "Surveys Checkout Survey  " at bounding box center [536, 41] width 888 height 16
type input "Kaufgründe_NPS_20250915"
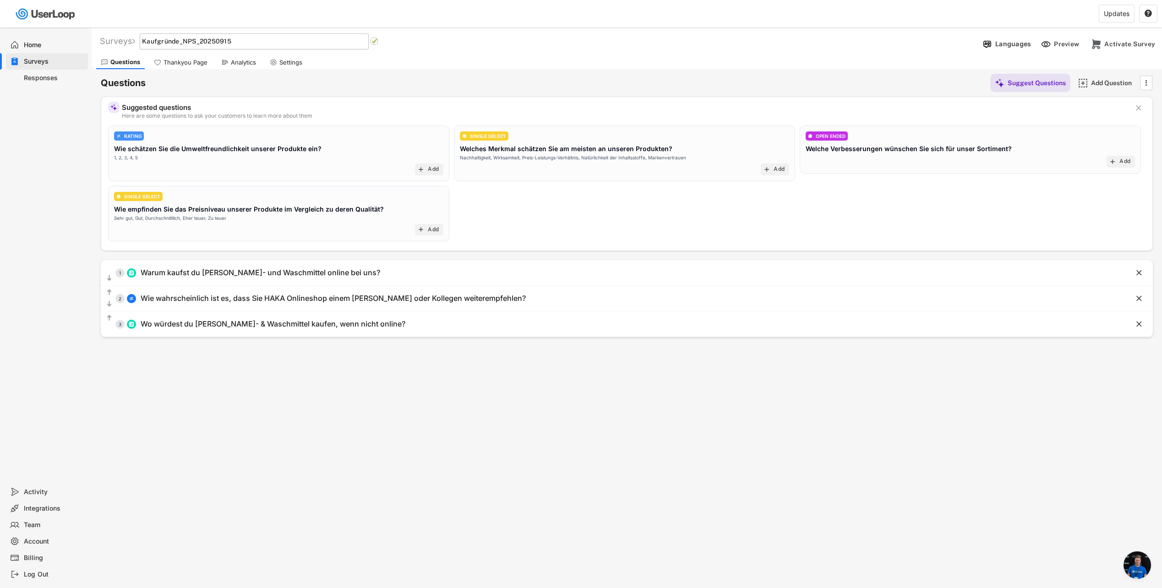
click at [377, 42] on text "" at bounding box center [374, 41] width 5 height 6
click at [114, 41] on div "Surveys" at bounding box center [117, 41] width 35 height 11
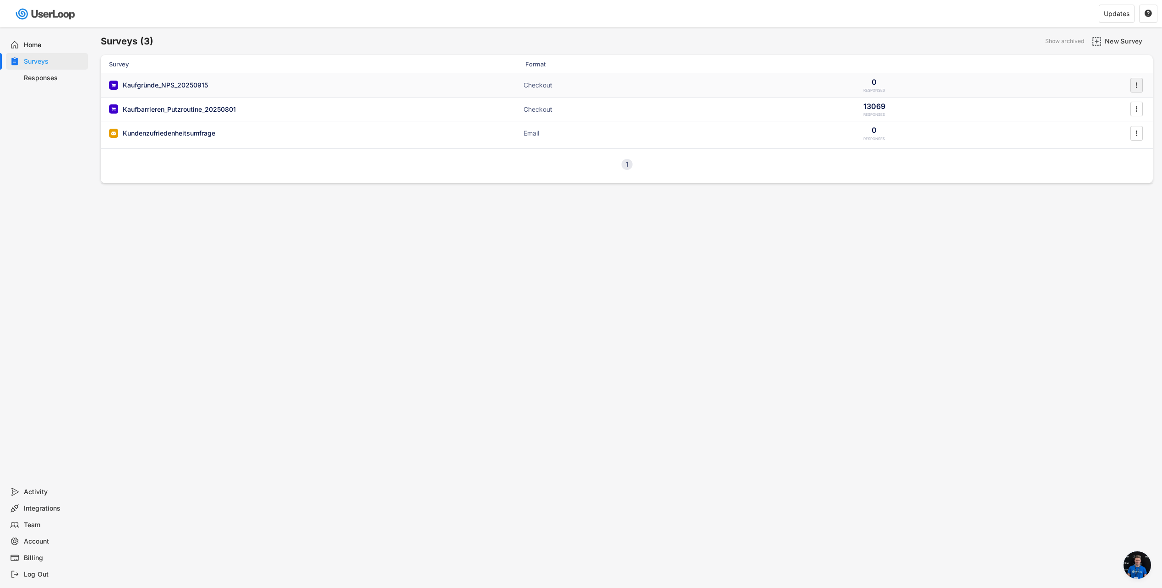
click at [1137, 89] on icon "" at bounding box center [1136, 85] width 9 height 14
click at [1113, 104] on div "Enable" at bounding box center [1124, 104] width 58 height 7
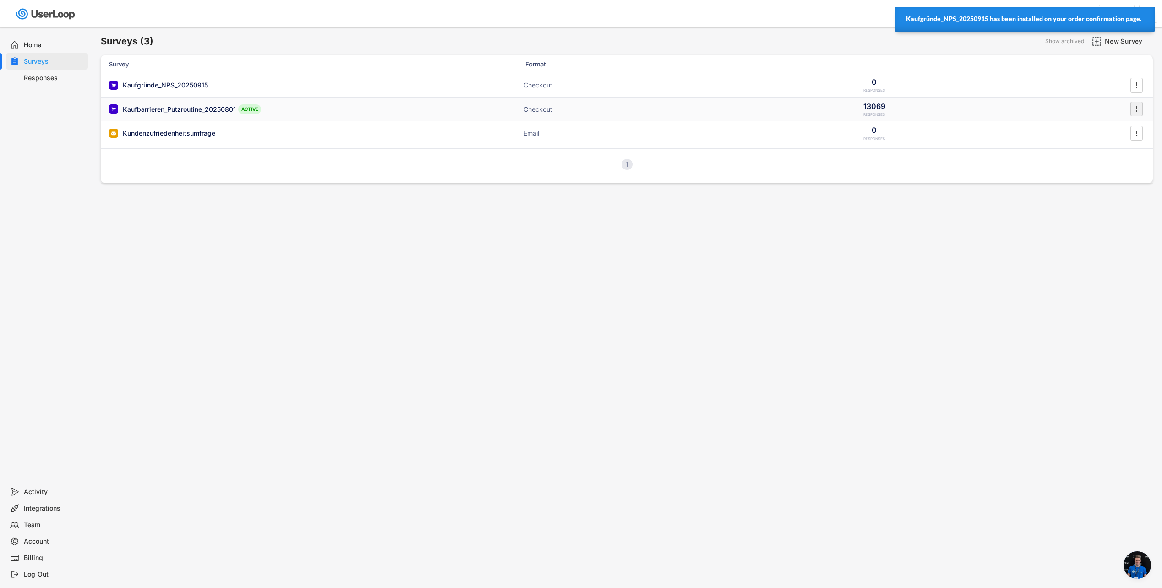
click at [1134, 107] on icon "" at bounding box center [1136, 109] width 9 height 14
click at [1115, 125] on div "Disable" at bounding box center [1124, 128] width 58 height 7
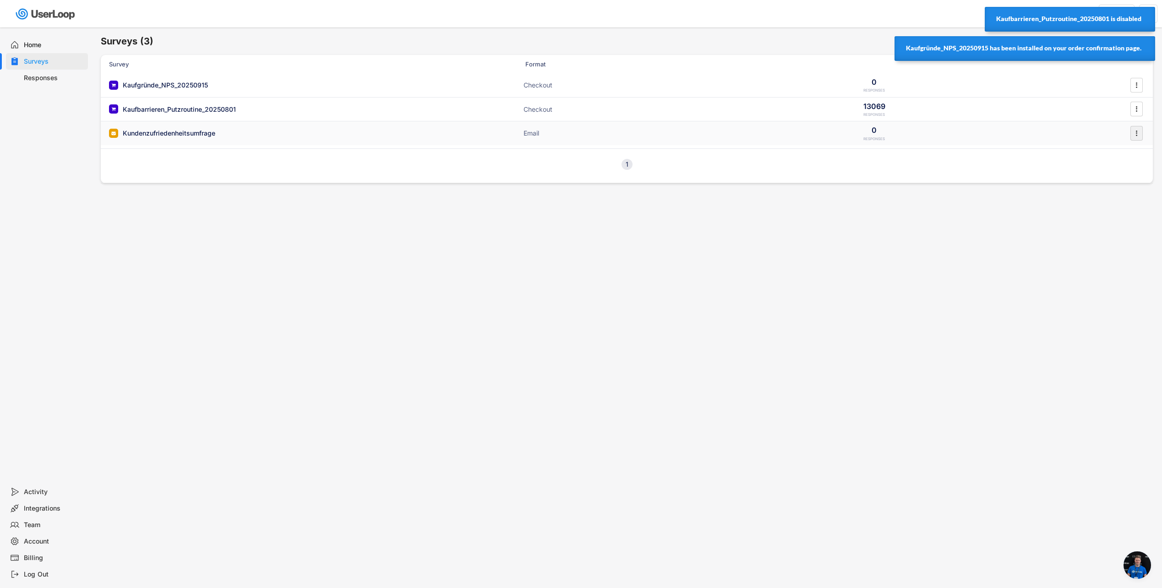
click at [1135, 135] on icon "" at bounding box center [1136, 133] width 9 height 14
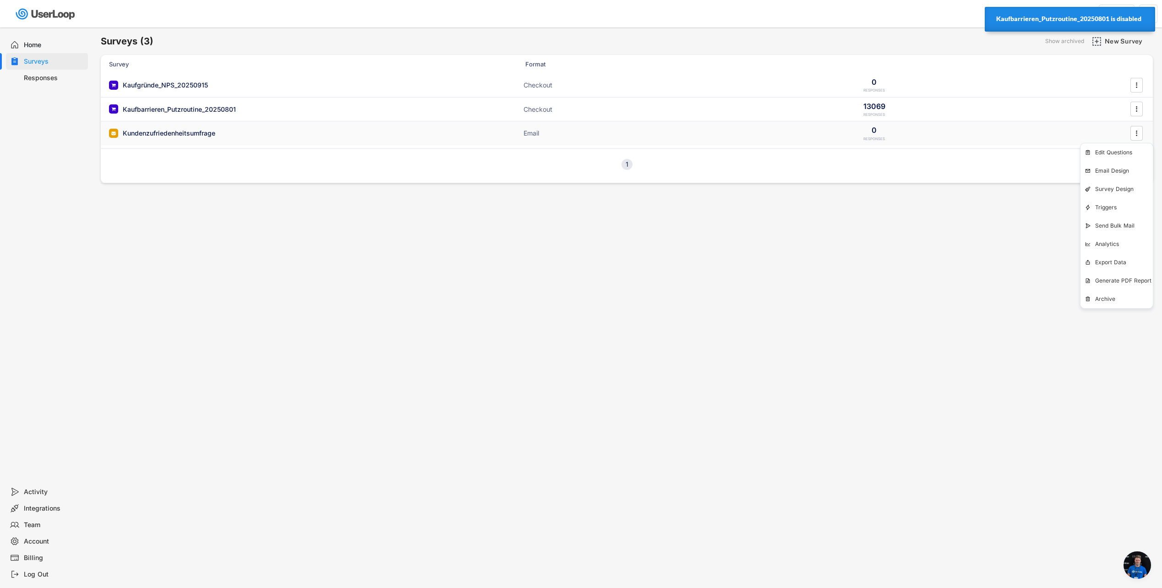
click at [172, 133] on div "Kundenzufriedenheitsumfrage" at bounding box center [169, 133] width 93 height 9
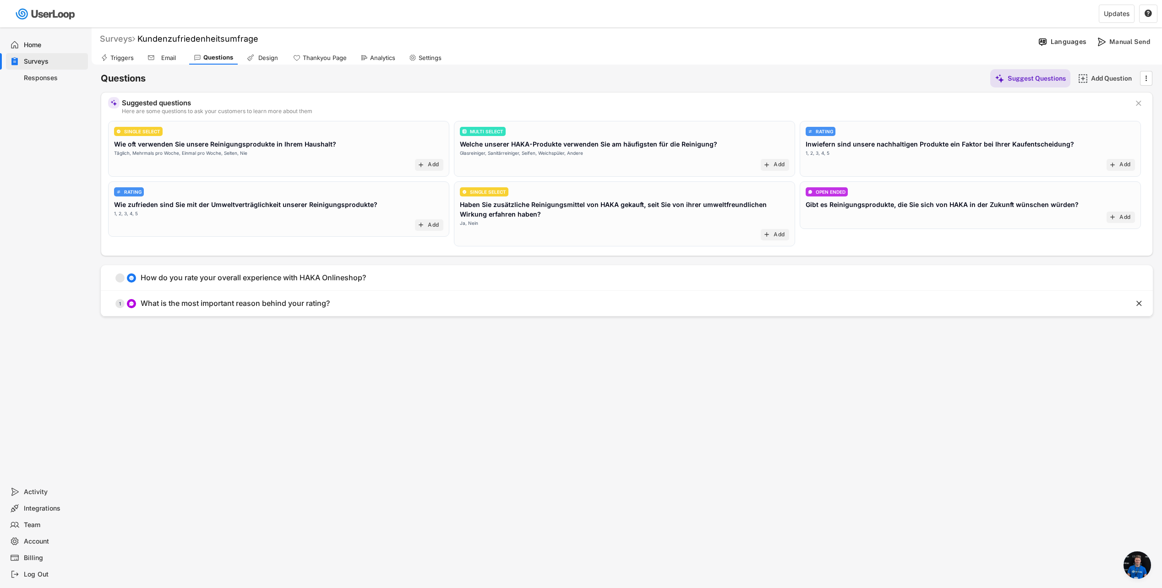
click at [114, 40] on div "Surveys" at bounding box center [117, 38] width 35 height 11
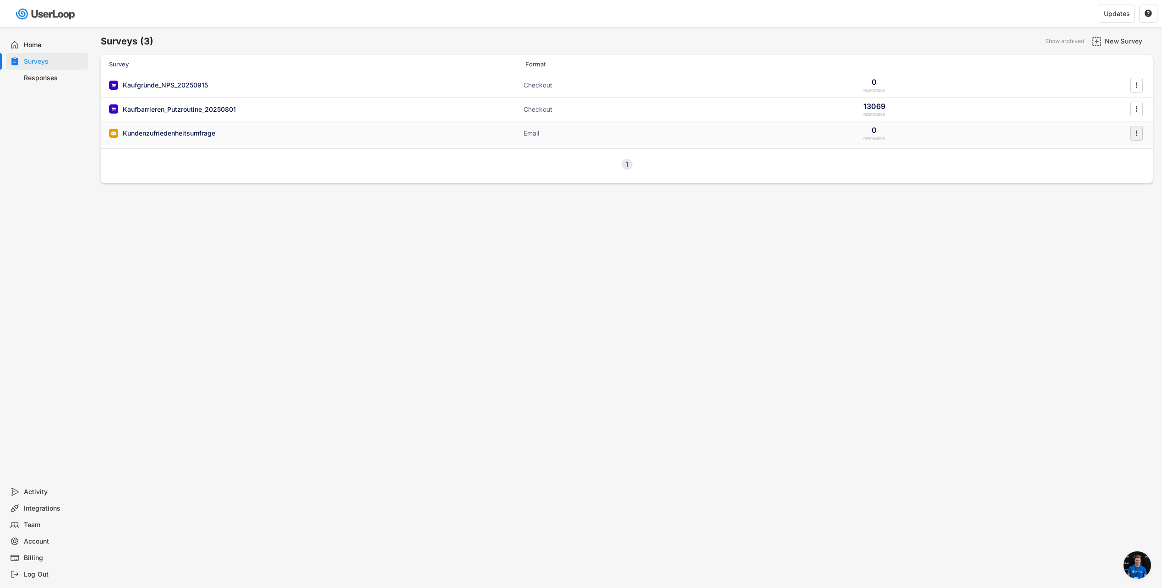
click at [1138, 132] on icon "" at bounding box center [1136, 133] width 9 height 14
click at [1103, 301] on div "Archive" at bounding box center [1124, 298] width 58 height 7
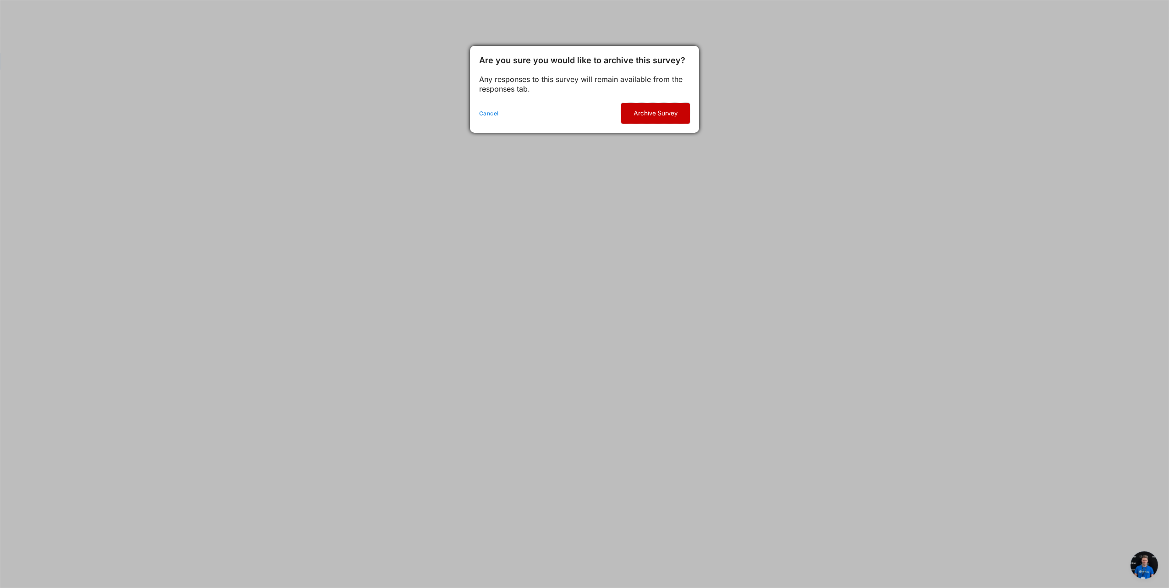
click at [672, 114] on button "Archive Survey" at bounding box center [655, 113] width 69 height 21
